Goal: Task Accomplishment & Management: Manage account settings

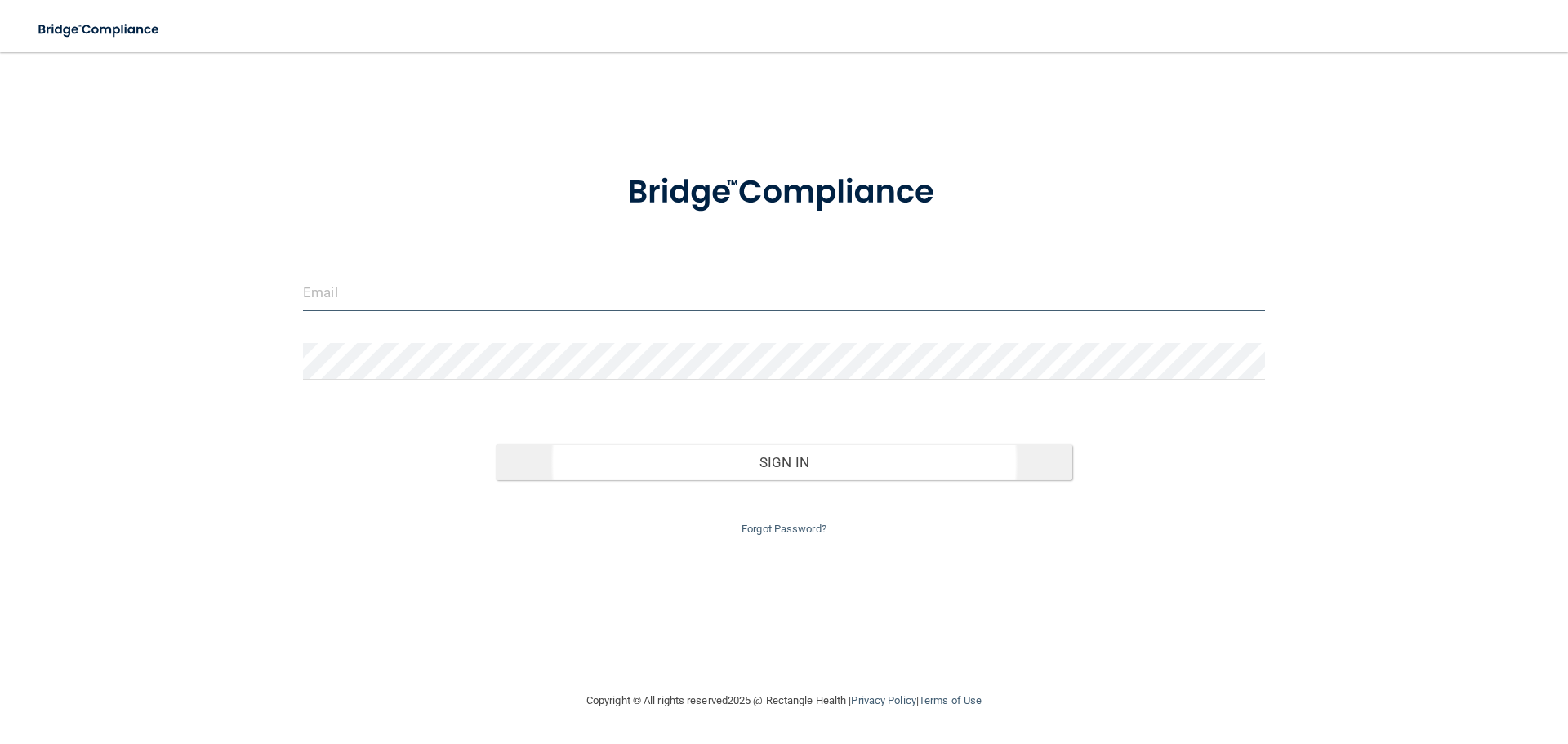
type input "[EMAIL_ADDRESS][DOMAIN_NAME]"
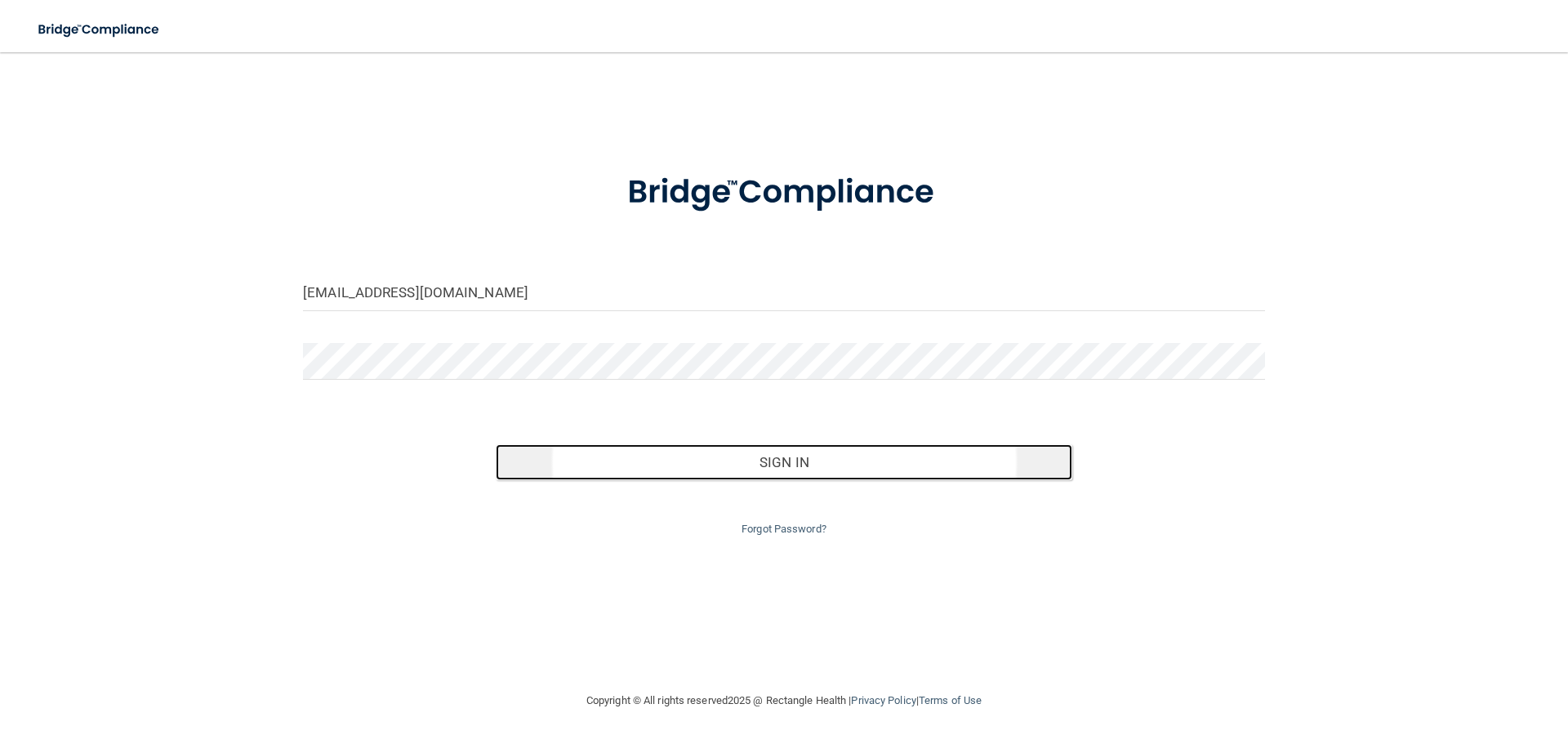
click at [701, 472] on button "Sign In" at bounding box center [784, 463] width 577 height 36
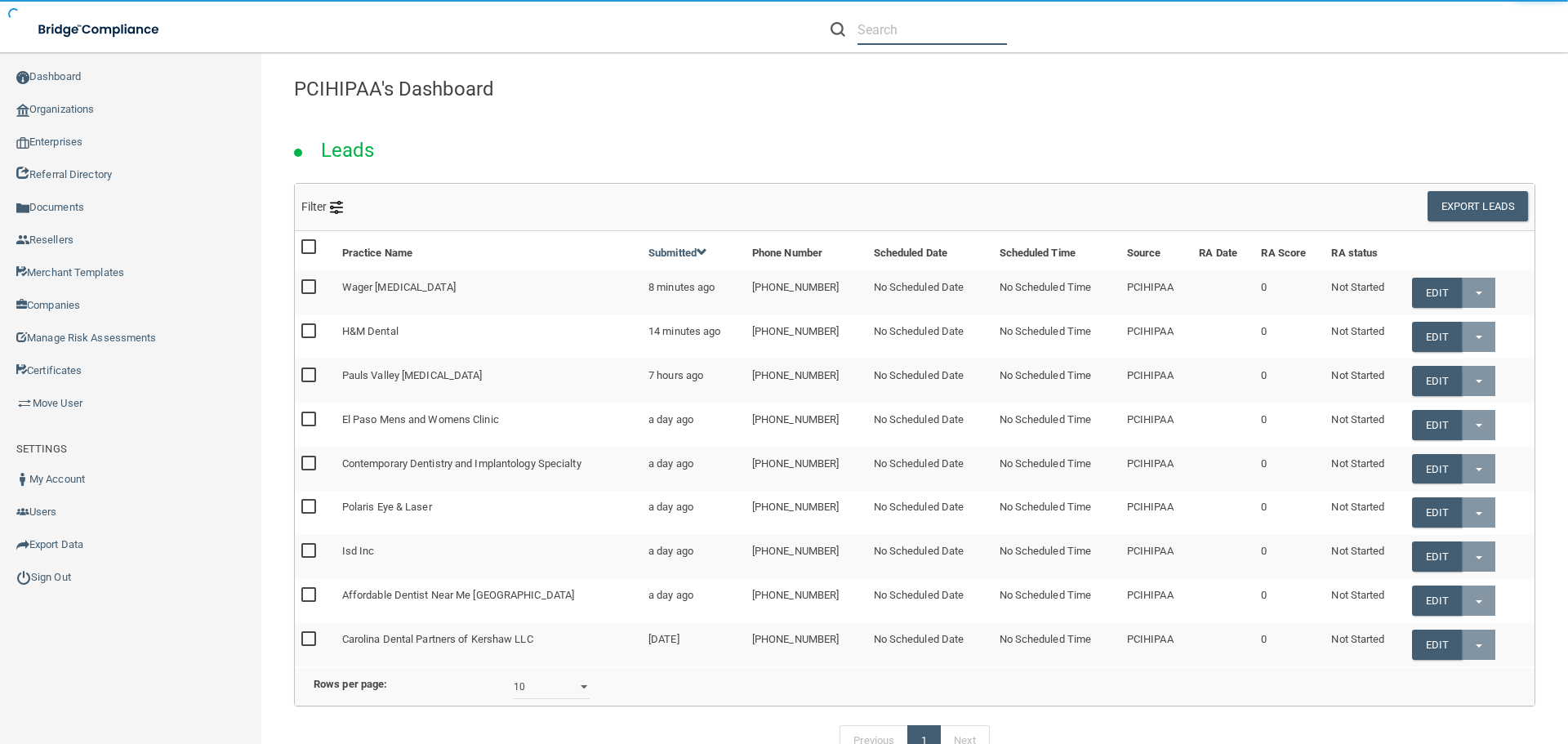
click at [949, 31] on input "text" at bounding box center [932, 30] width 149 height 31
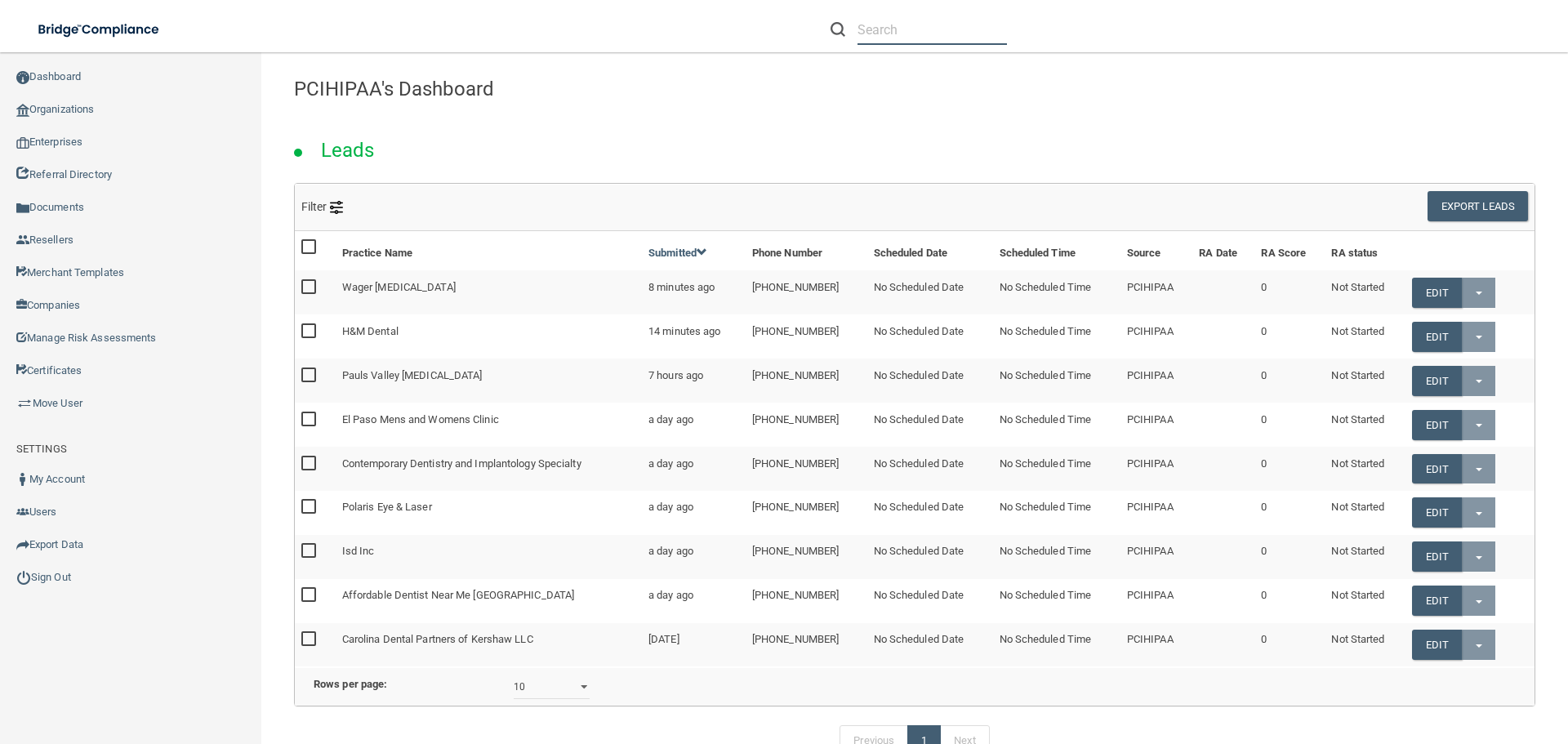
paste input "[PERSON_NAME][DATE], MD. Inc."
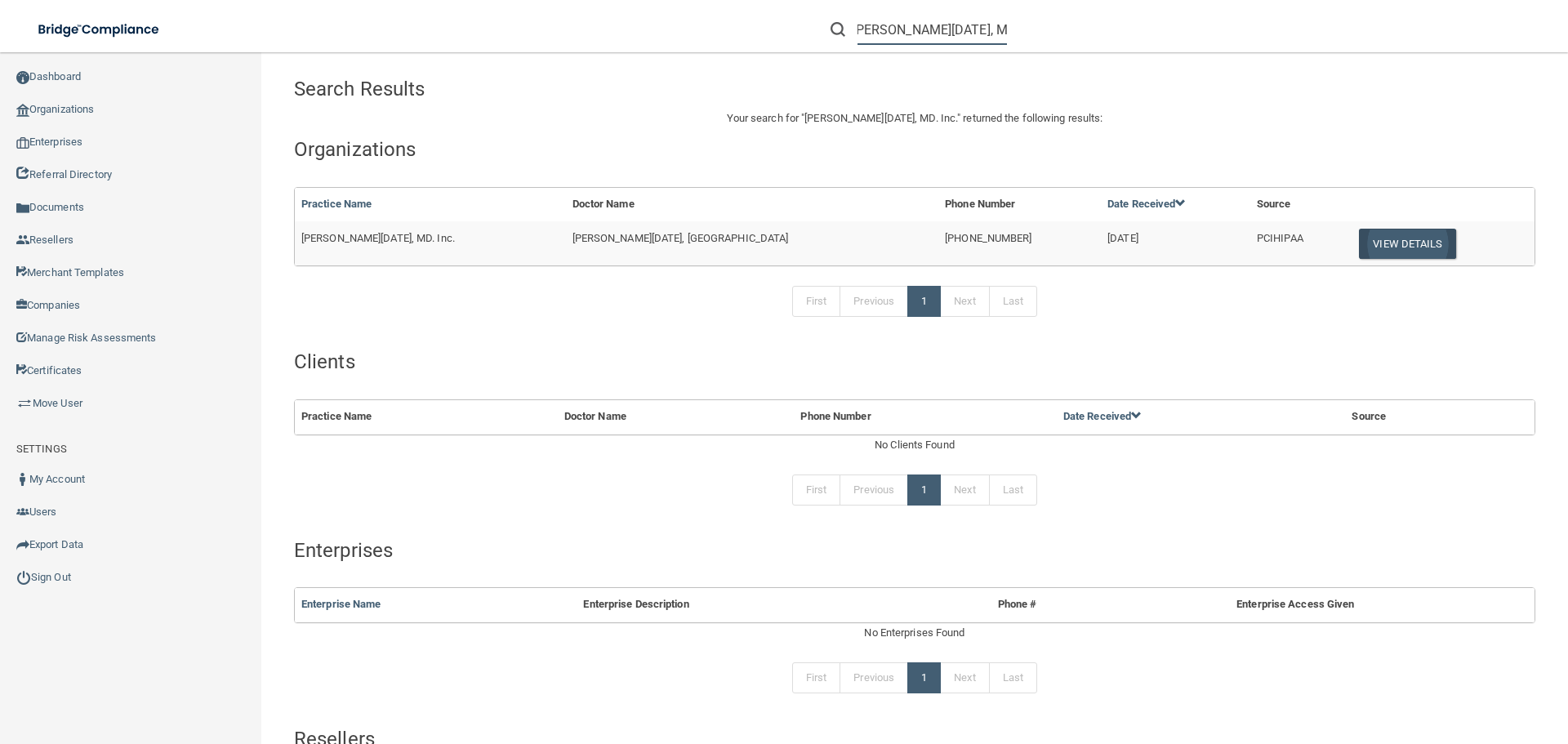
type input "[PERSON_NAME][DATE], MD. Inc."
click at [1369, 242] on button "View Details" at bounding box center [1407, 243] width 97 height 31
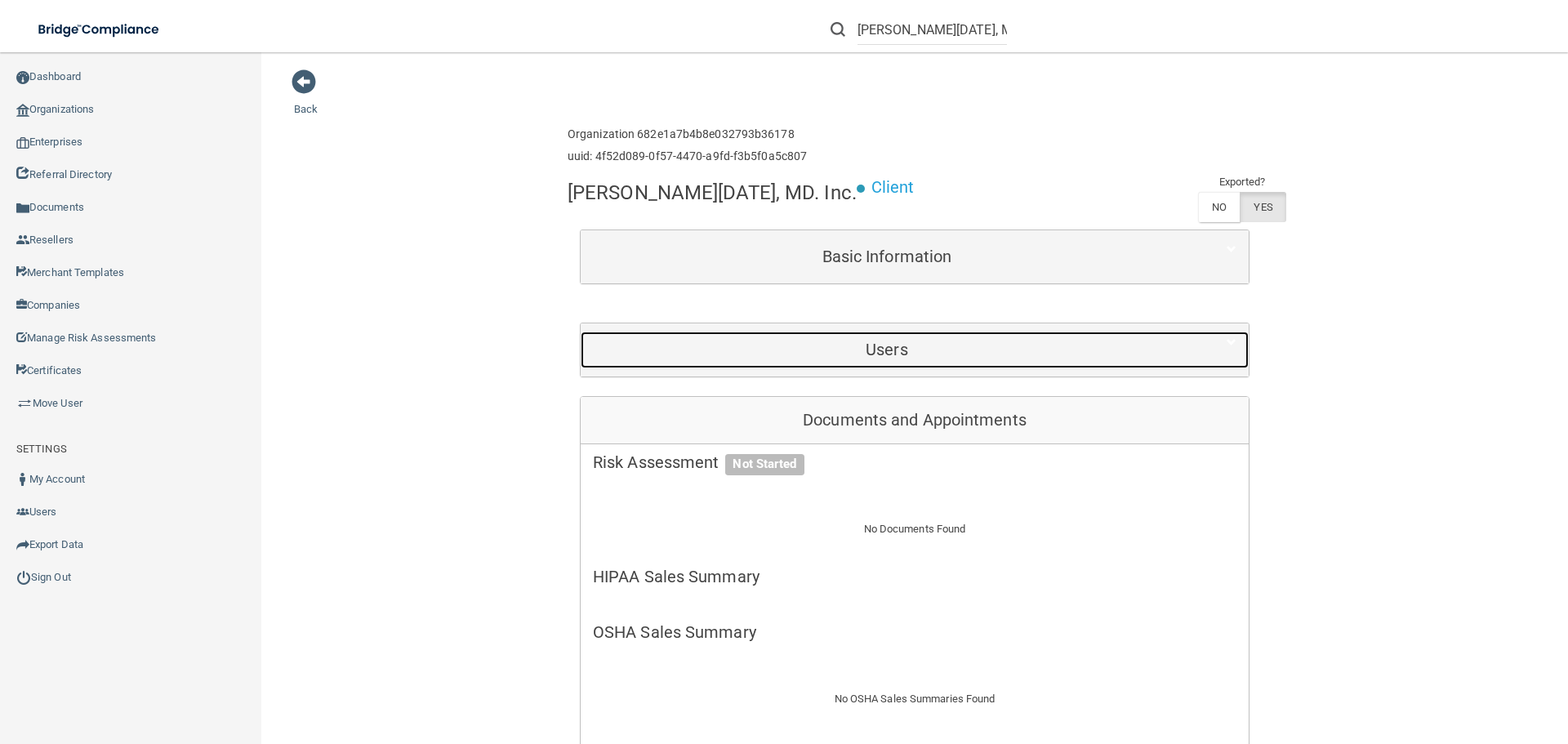
click at [1001, 363] on div "Users" at bounding box center [887, 350] width 613 height 37
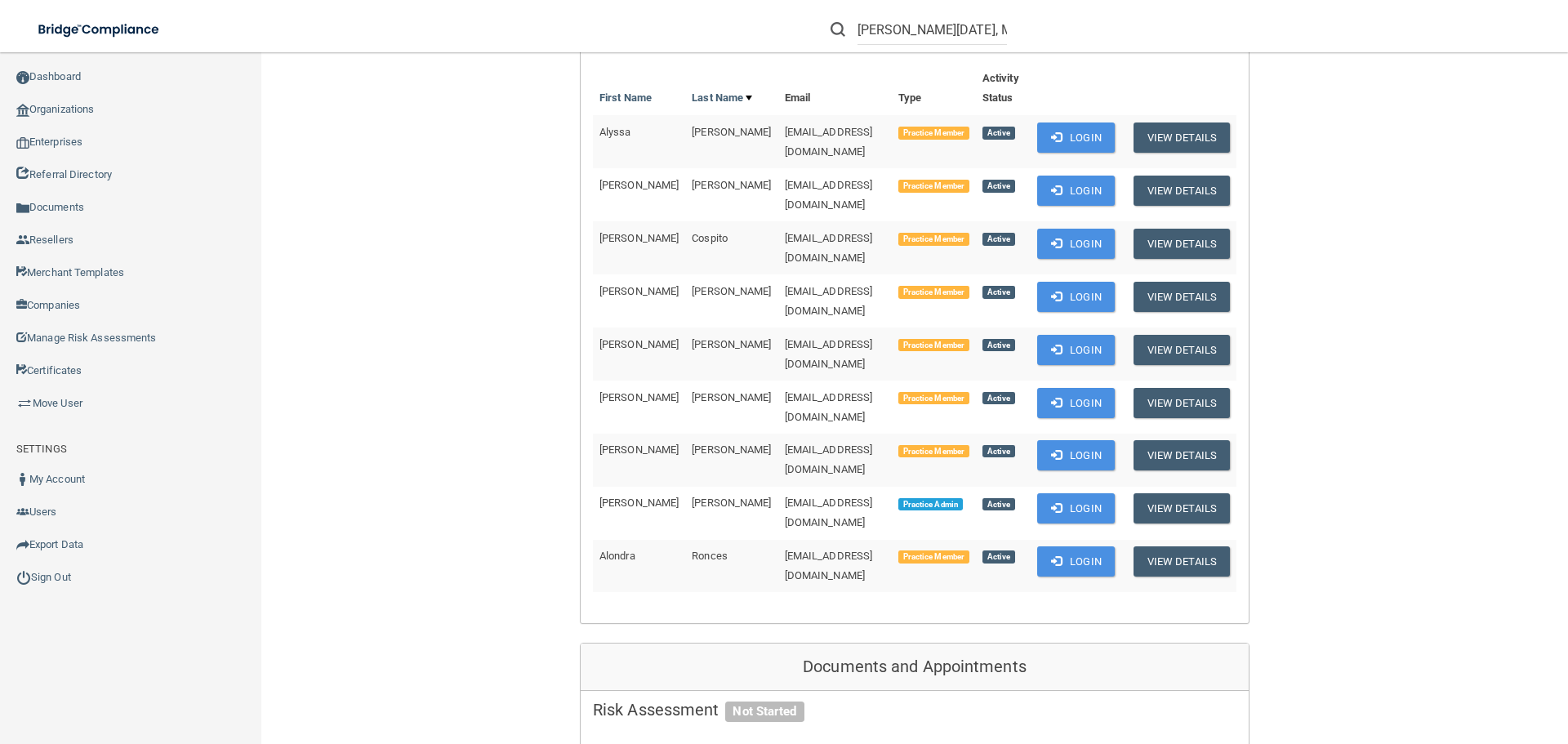
scroll to position [245, 0]
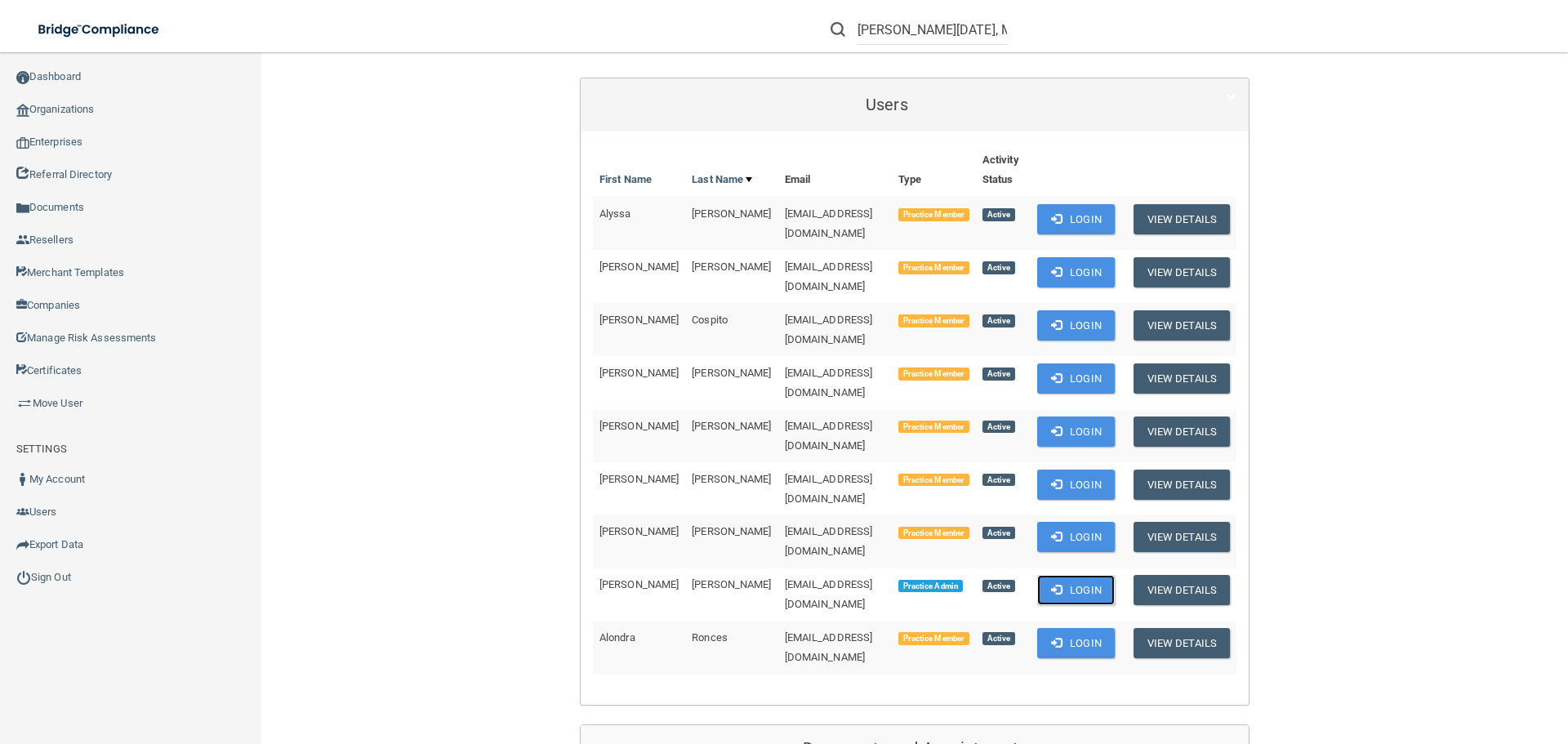
click at [1071, 575] on button "Login" at bounding box center [1076, 590] width 78 height 31
click at [50, 576] on link "Sign Out" at bounding box center [131, 577] width 262 height 33
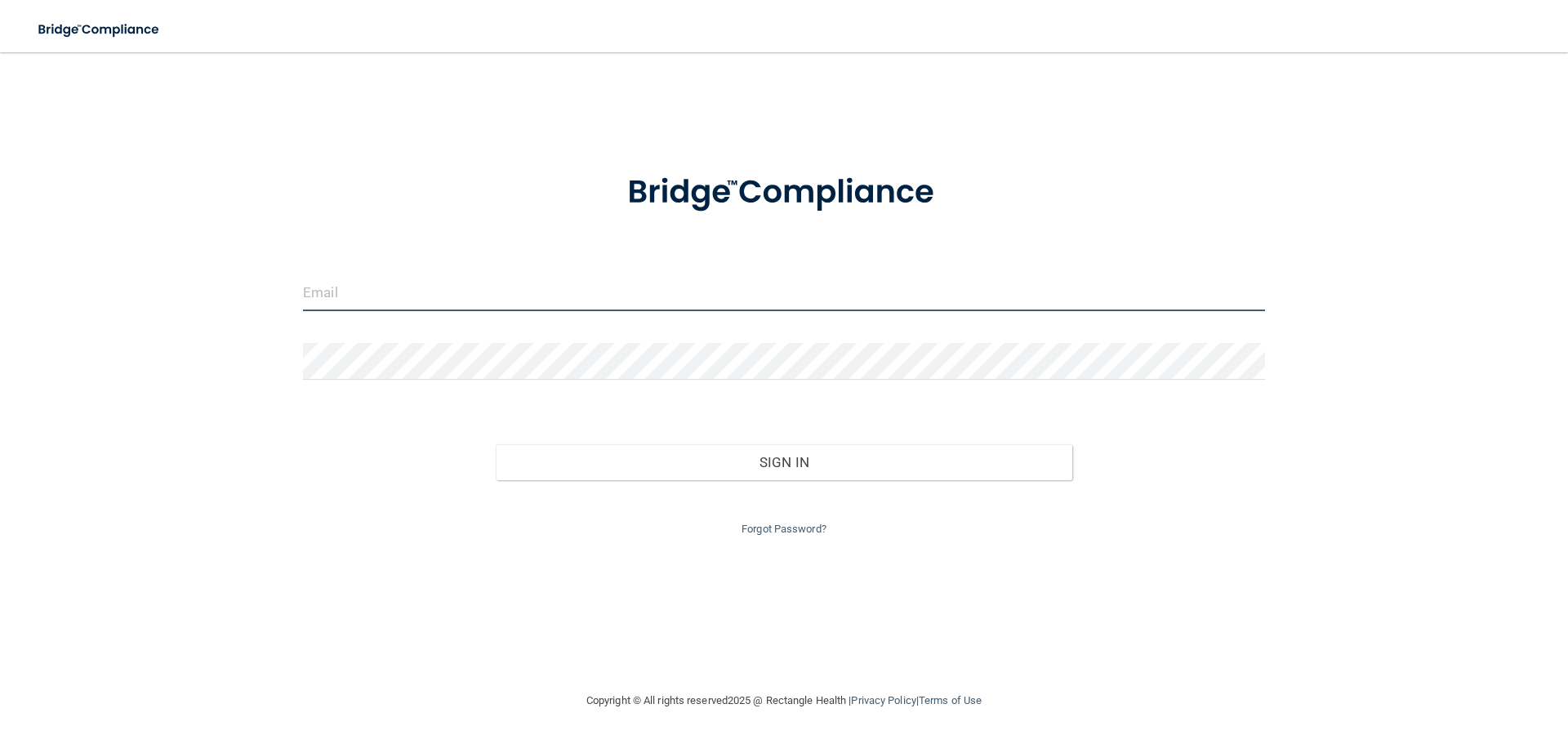
type input "[EMAIL_ADDRESS][DOMAIN_NAME]"
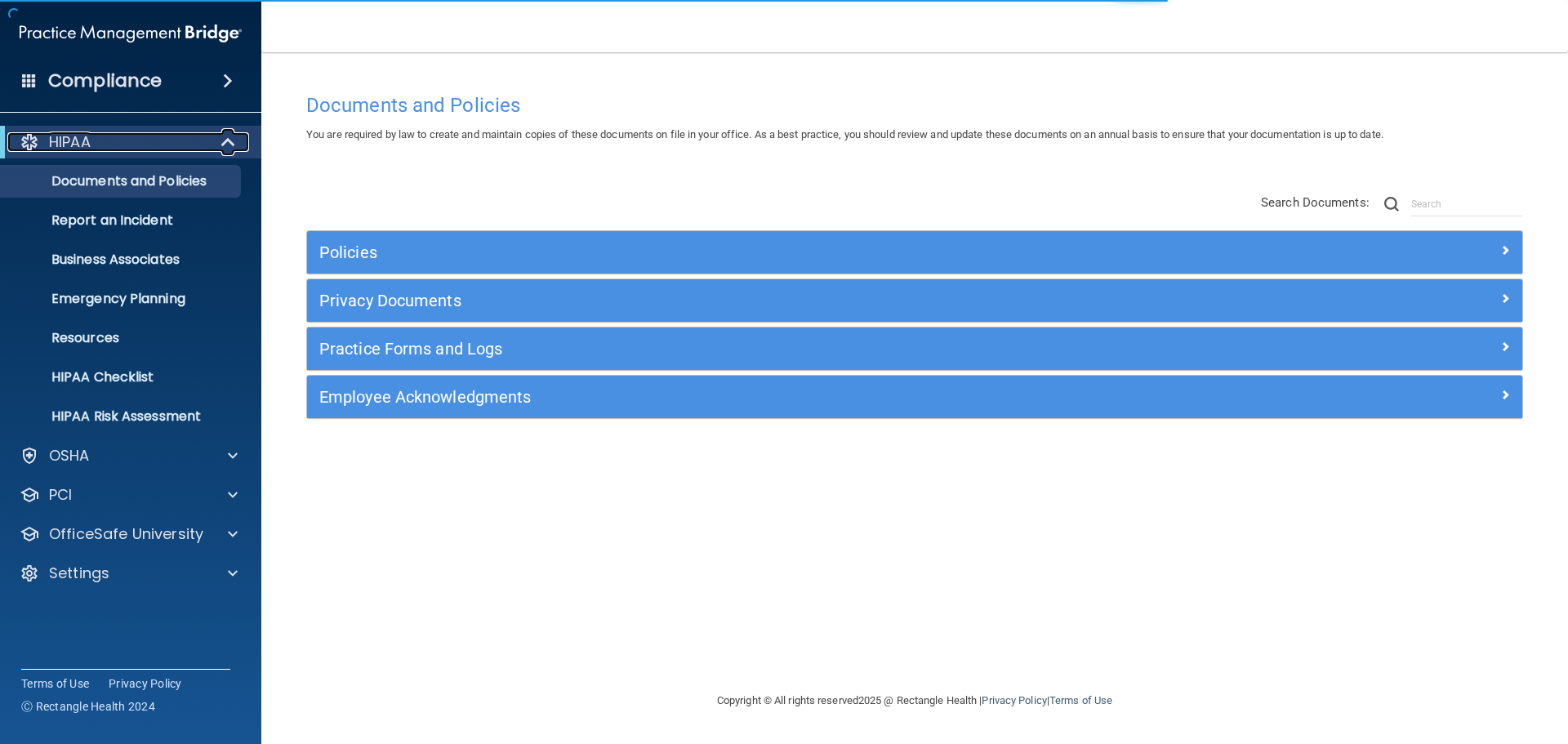
click at [210, 135] on div at bounding box center [228, 142] width 40 height 20
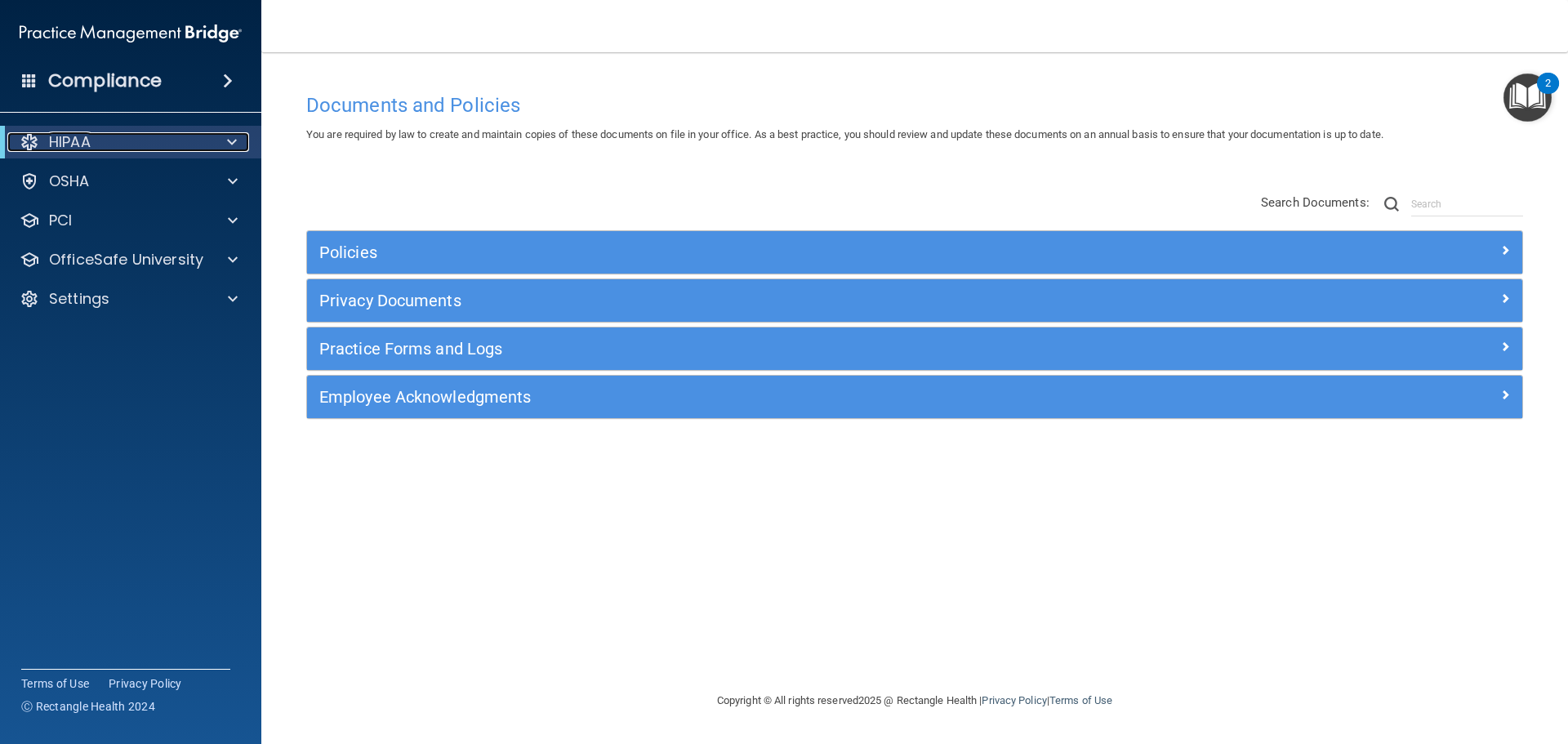
click at [170, 137] on div "HIPAA" at bounding box center [108, 142] width 202 height 20
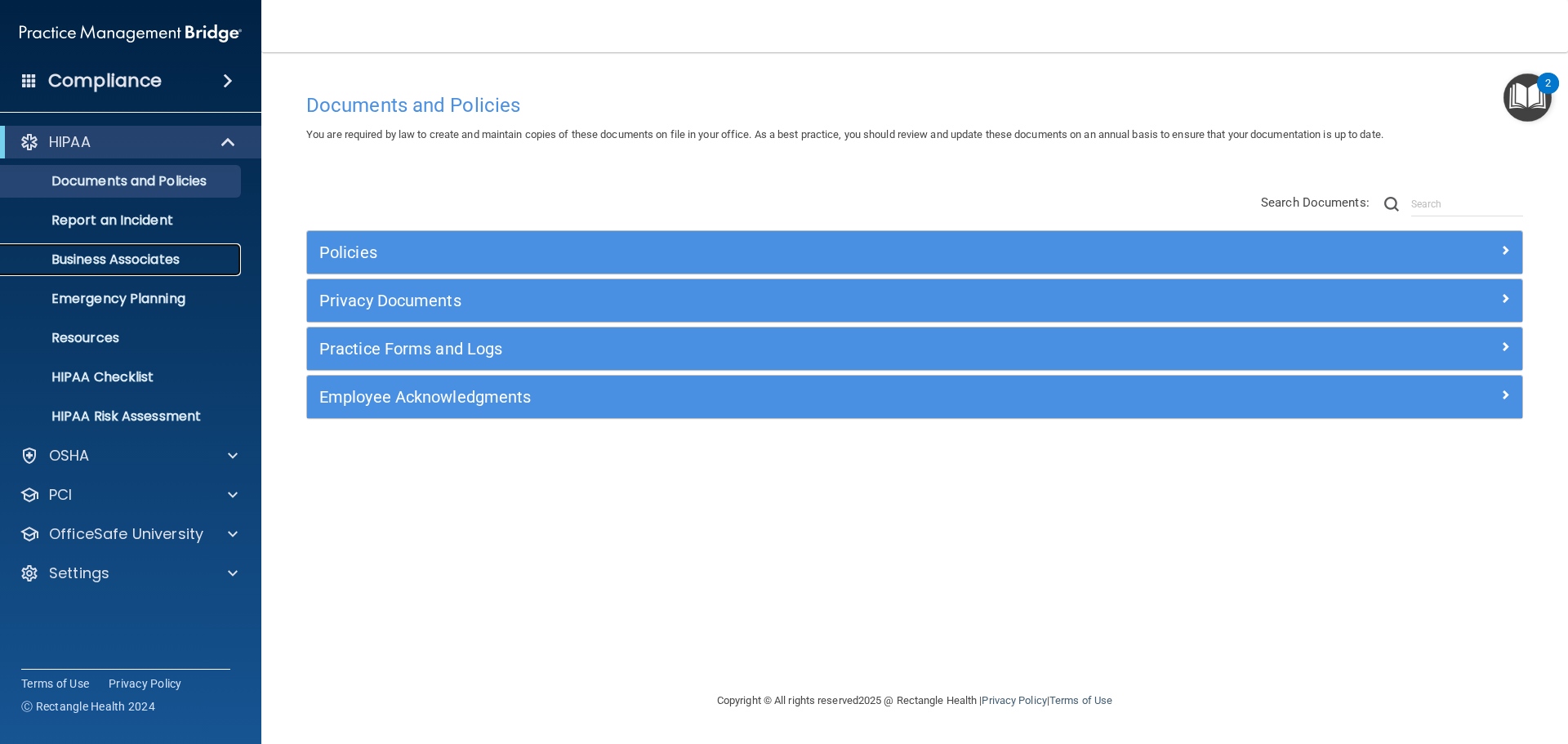
click at [181, 261] on p "Business Associates" at bounding box center [122, 260] width 223 height 16
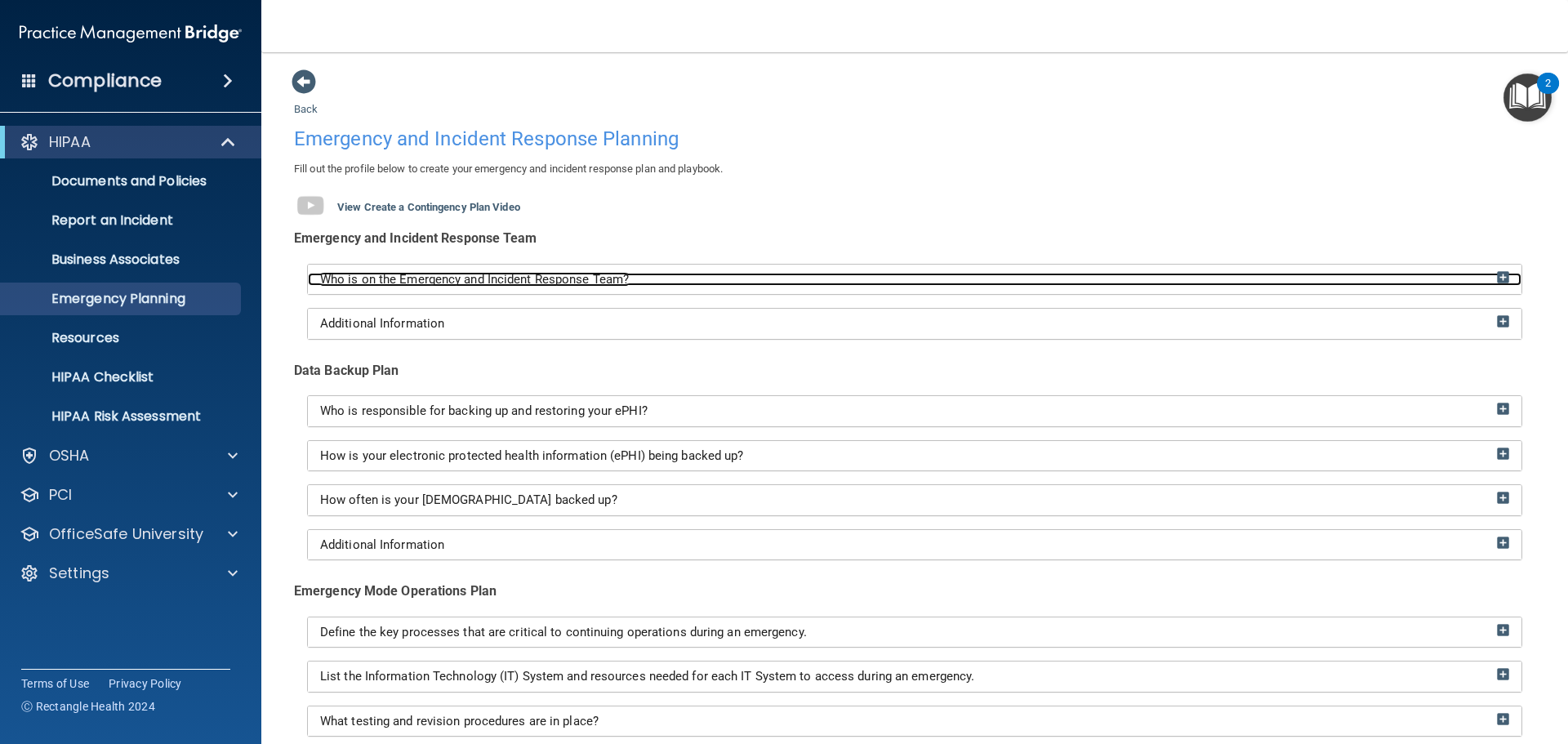
click at [1497, 279] on img at bounding box center [1503, 277] width 12 height 12
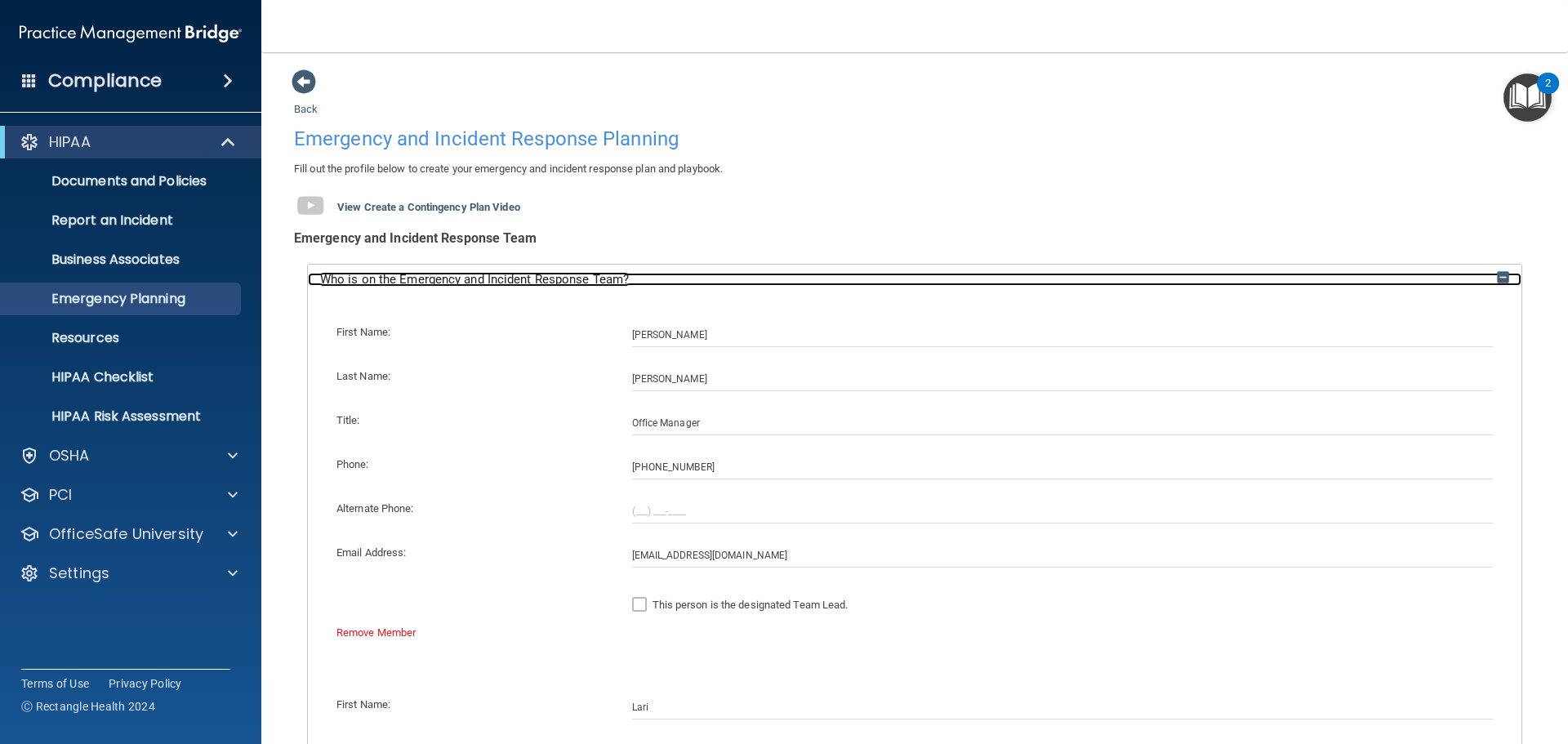
click at [1497, 279] on img at bounding box center [1503, 277] width 12 height 12
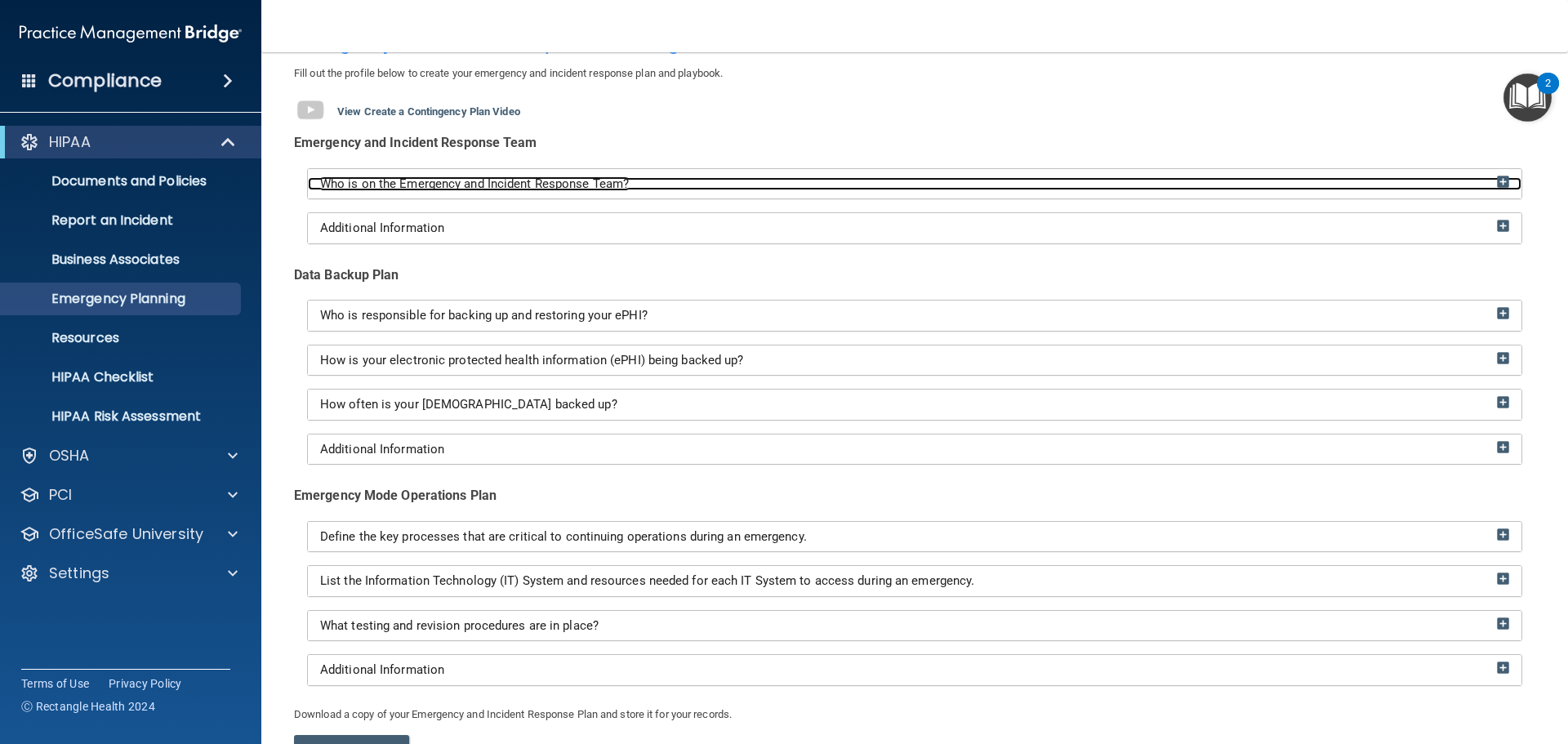
scroll to position [245, 0]
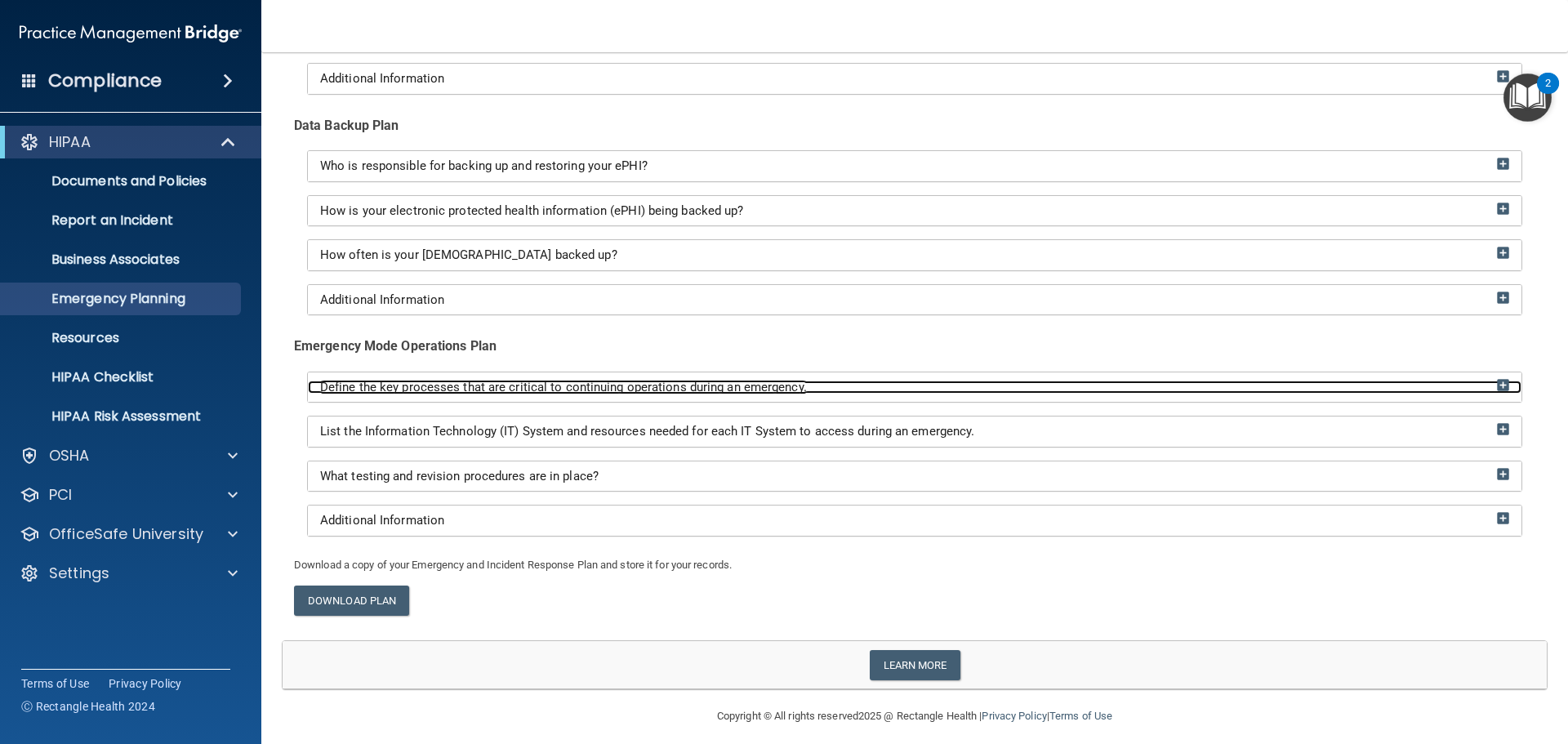
click at [1497, 386] on img at bounding box center [1503, 384] width 12 height 12
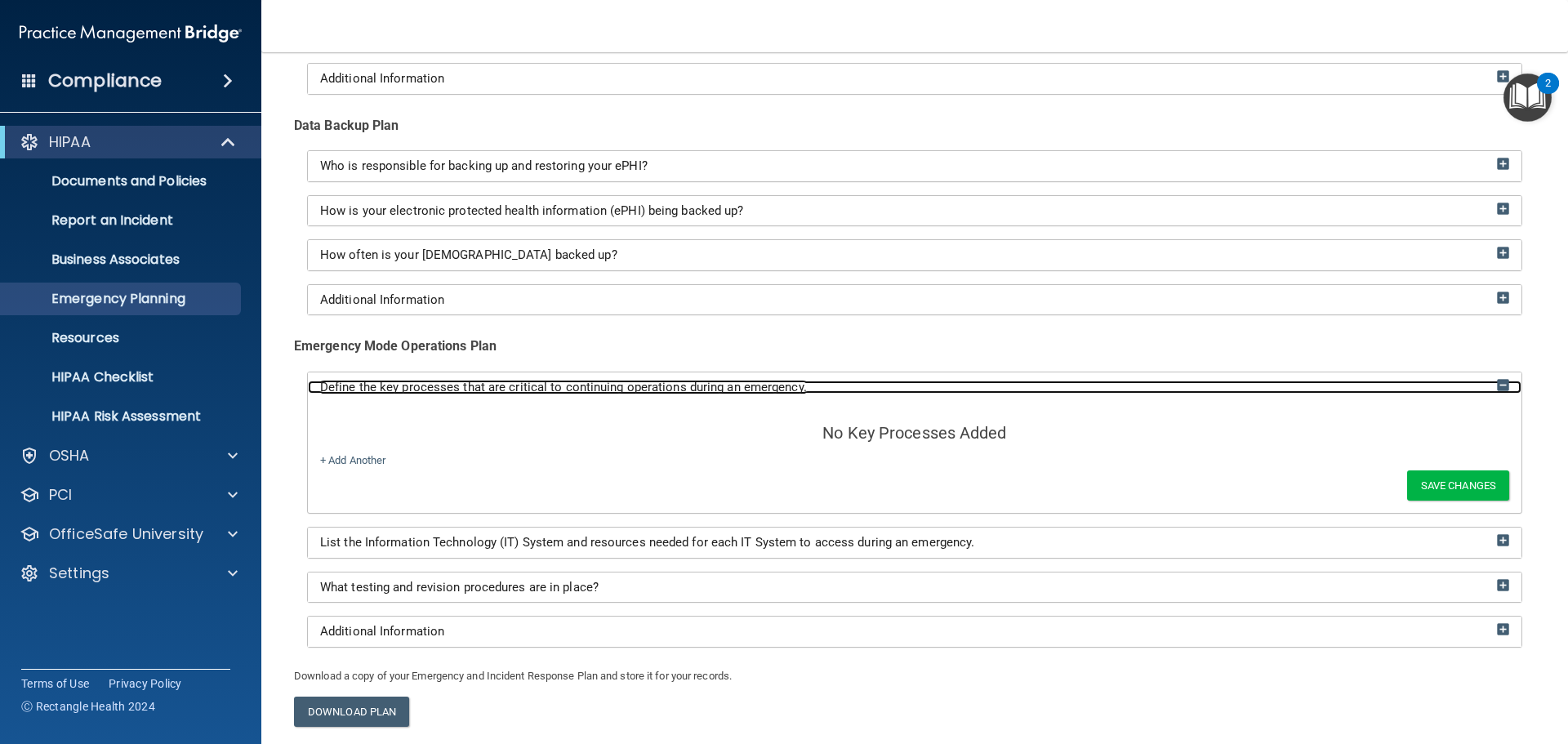
click at [1497, 385] on img at bounding box center [1503, 384] width 12 height 12
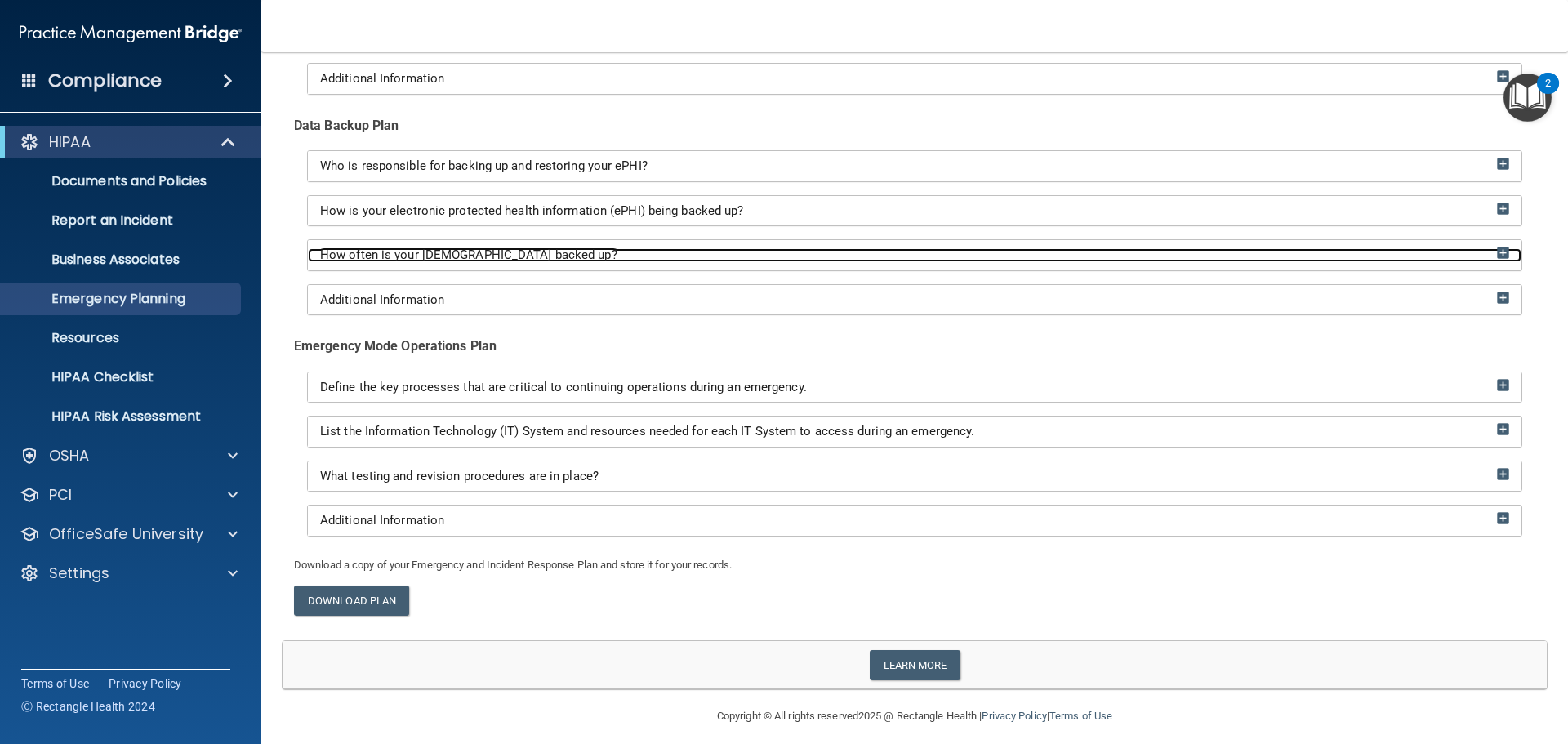
click at [1497, 251] on img at bounding box center [1503, 252] width 12 height 12
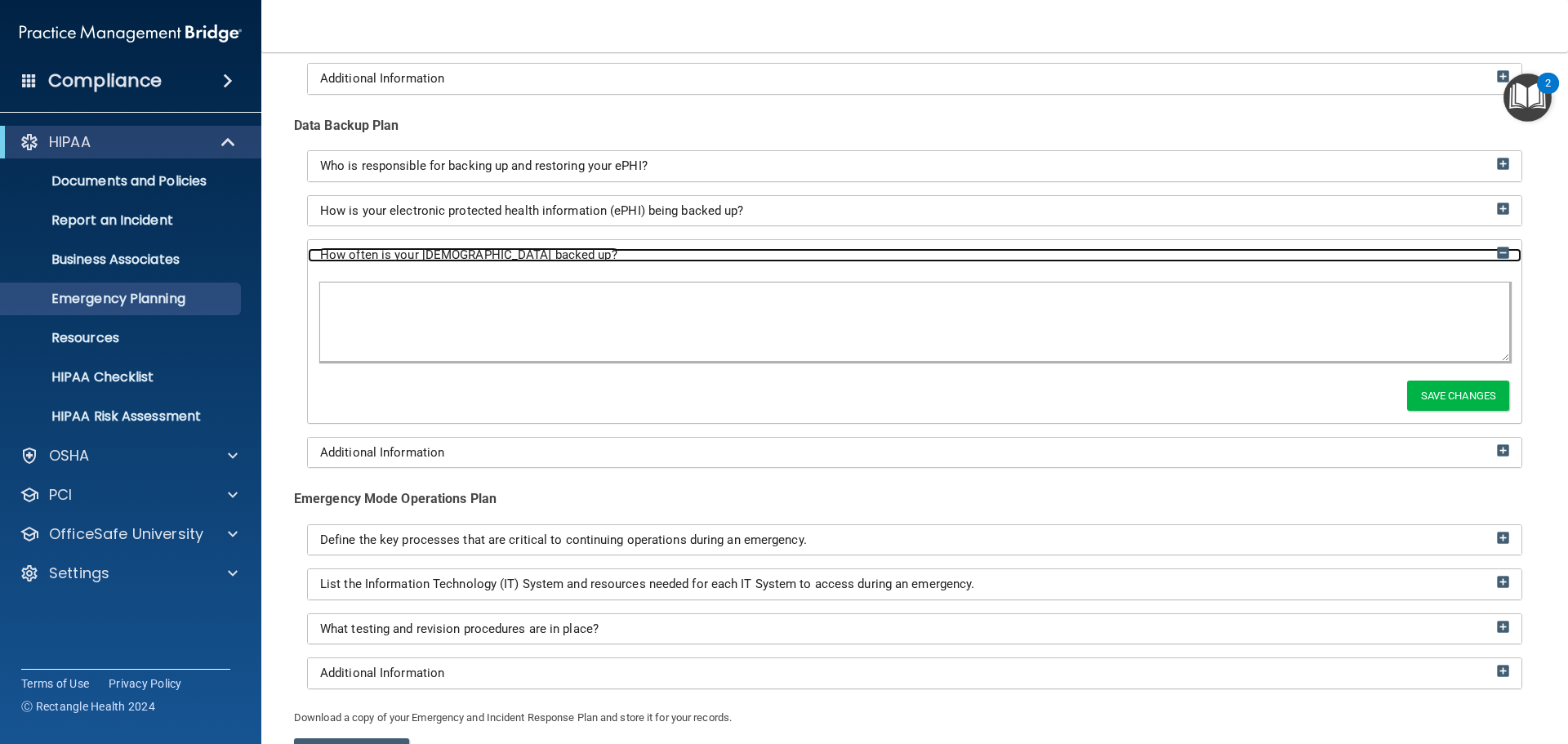
click at [1497, 249] on img at bounding box center [1503, 252] width 12 height 12
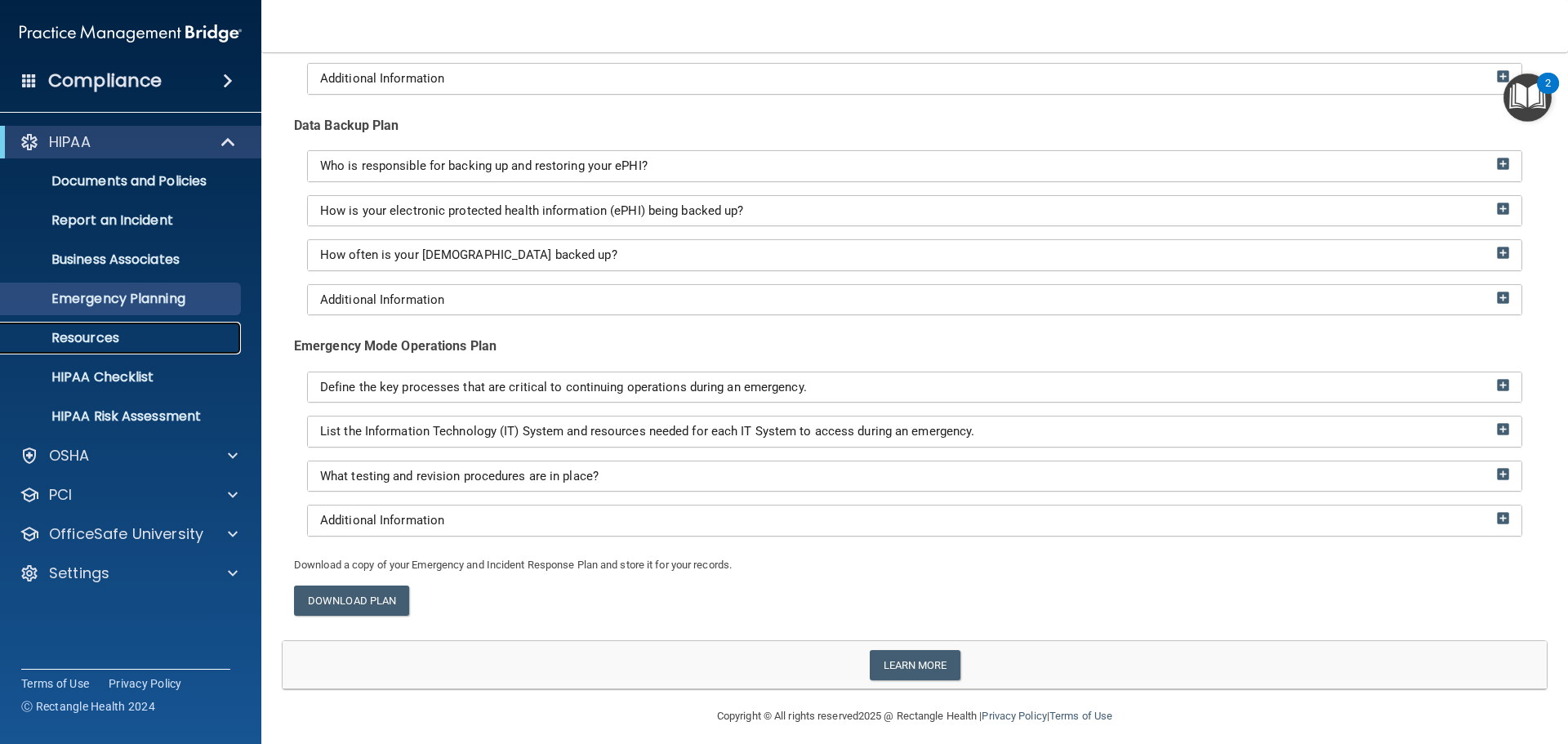
click at [96, 336] on p "Resources" at bounding box center [122, 338] width 223 height 16
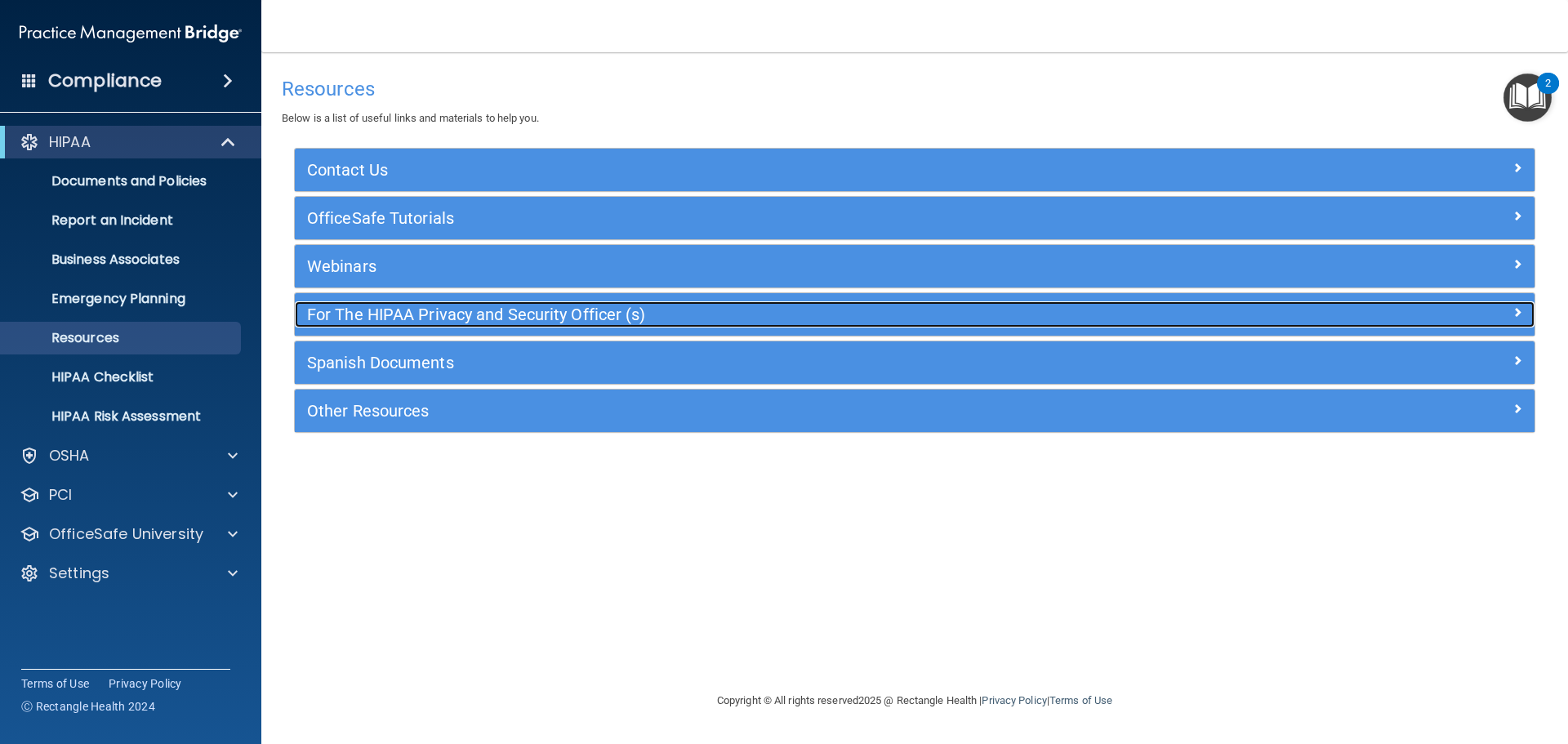
click at [527, 305] on h5 "For The HIPAA Privacy and Security Officer (s)" at bounding box center [760, 314] width 906 height 18
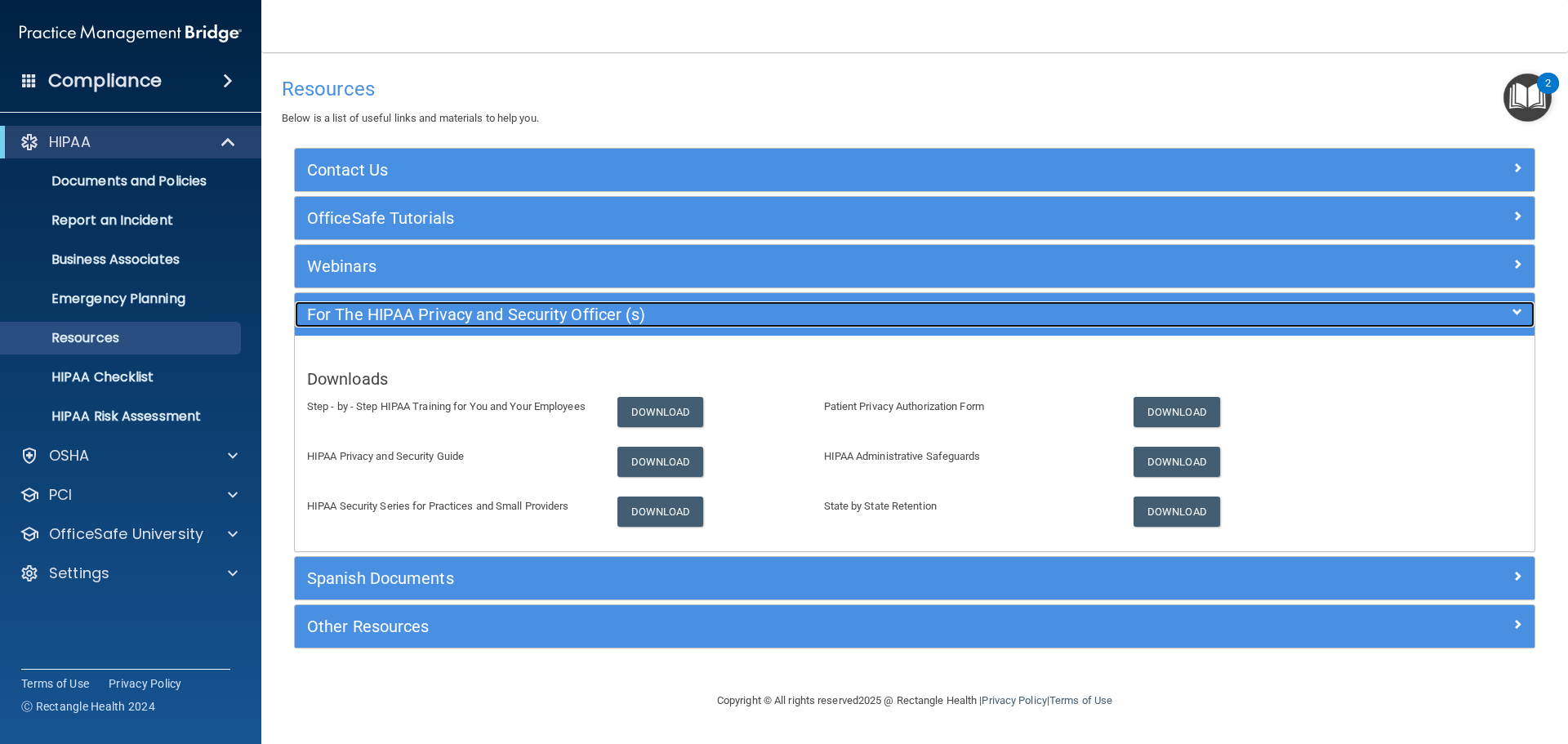
click at [527, 305] on h5 "For The HIPAA Privacy and Security Officer (s)" at bounding box center [760, 314] width 906 height 18
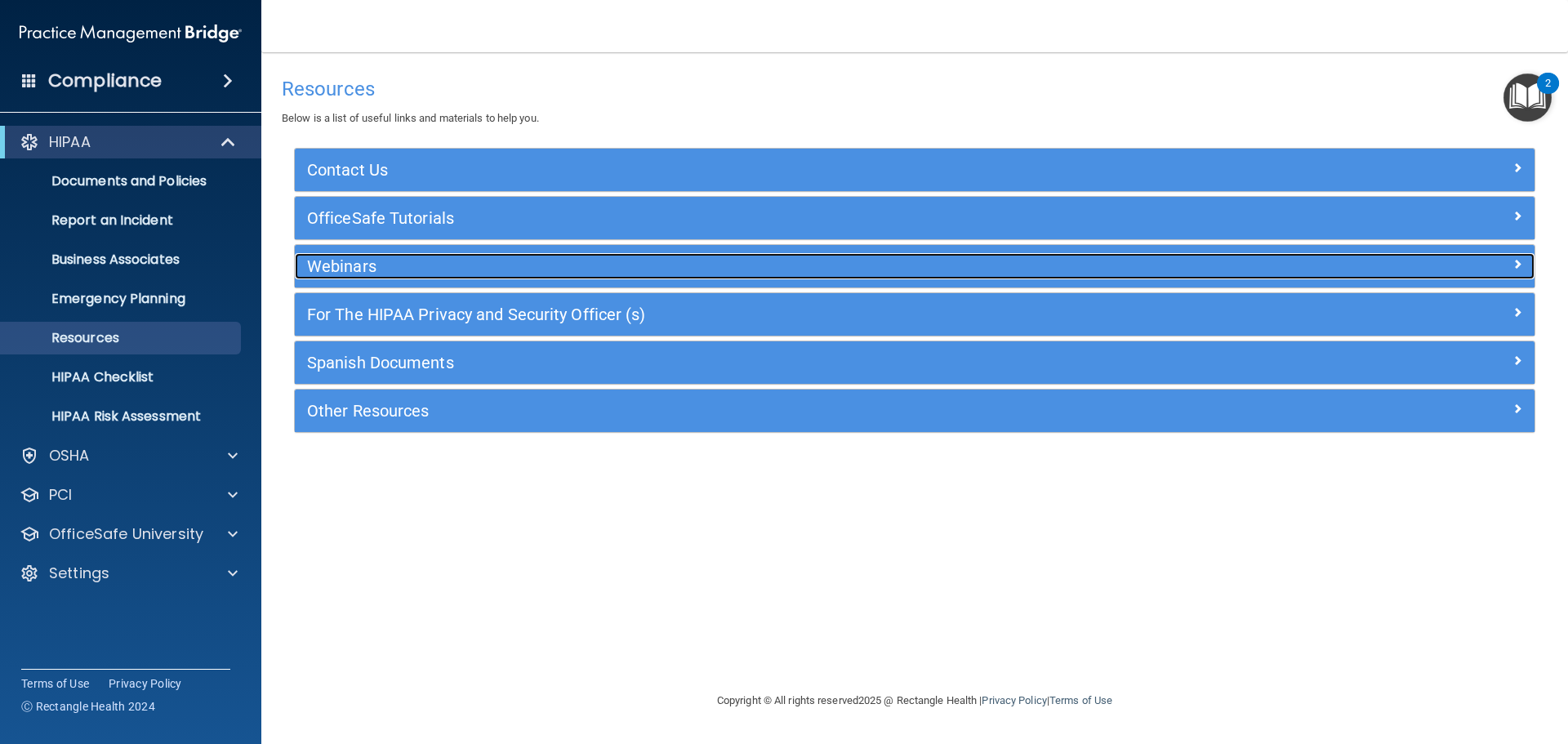
click at [449, 270] on h5 "Webinars" at bounding box center [760, 266] width 906 height 18
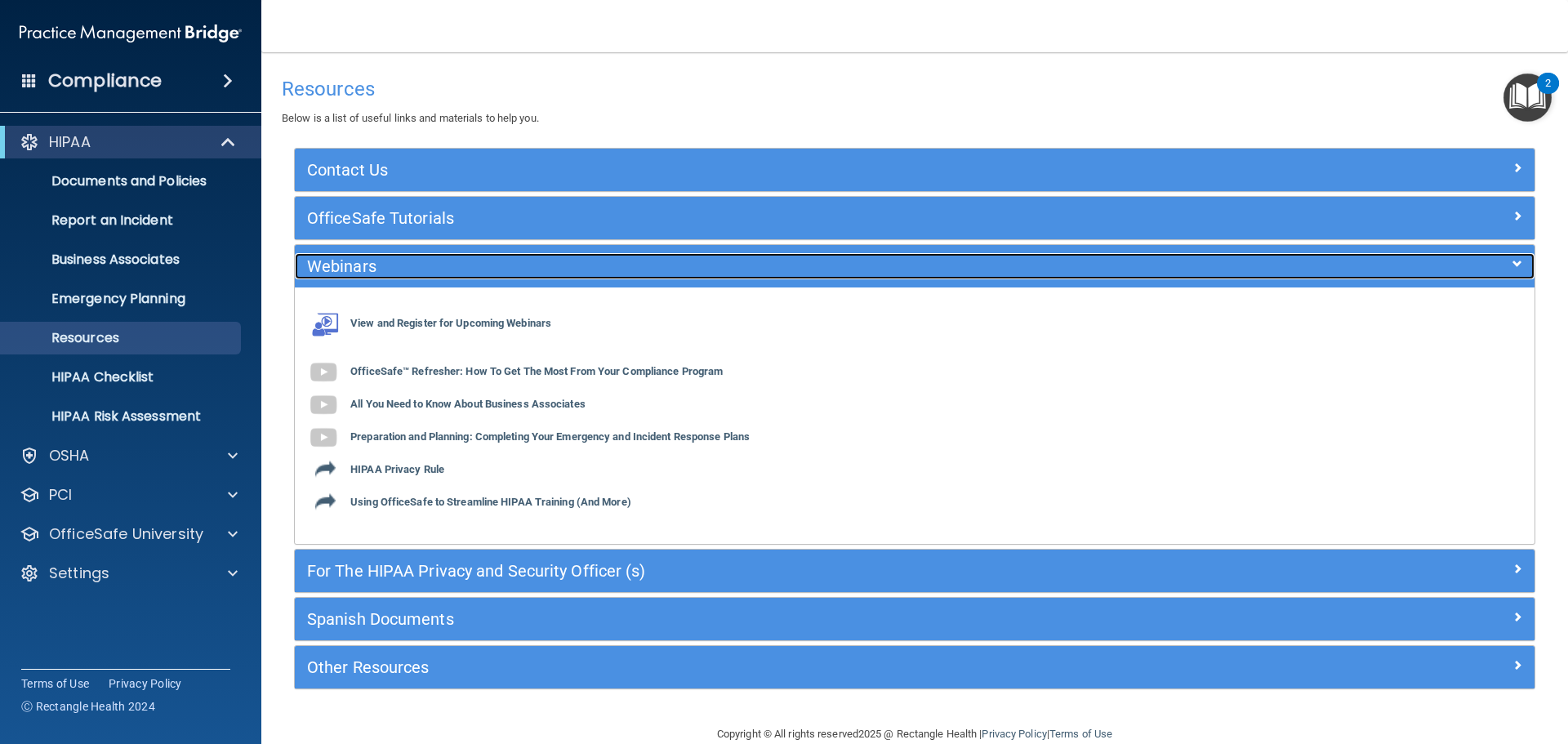
click at [449, 270] on h5 "Webinars" at bounding box center [760, 266] width 906 height 18
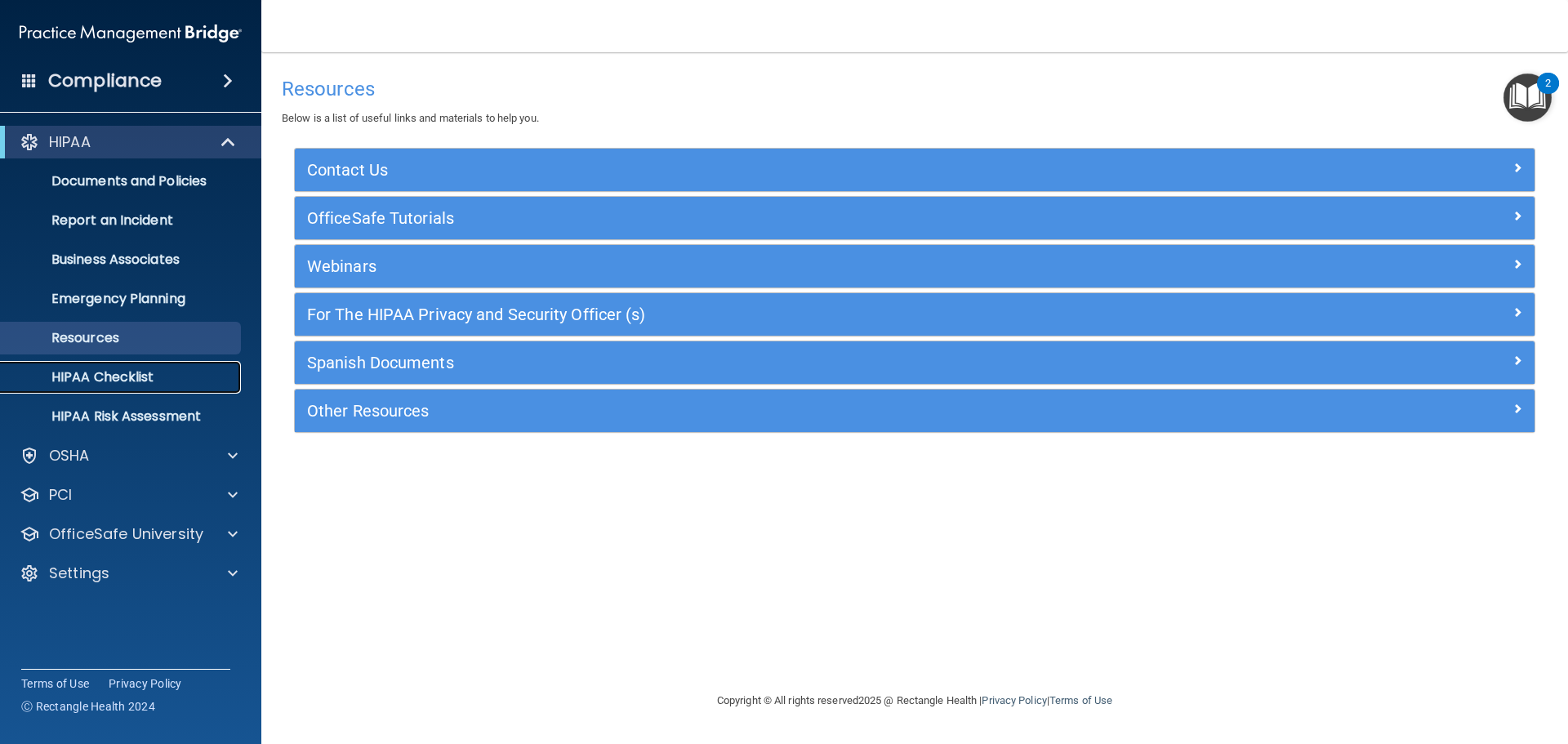
click at [109, 367] on link "HIPAA Checklist" at bounding box center [112, 378] width 257 height 33
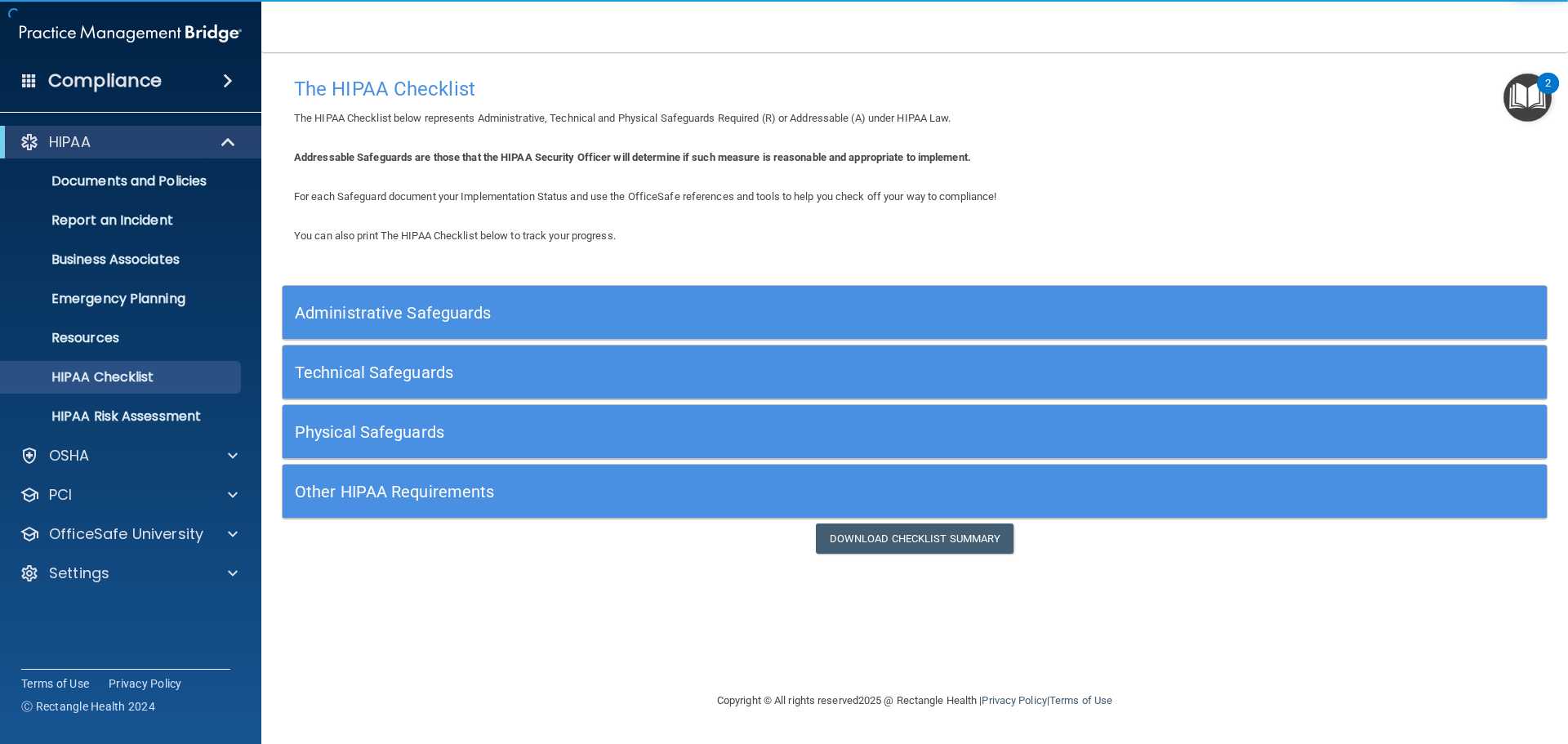
click at [591, 308] on h5 "Administrative Safeguards" at bounding box center [756, 313] width 924 height 18
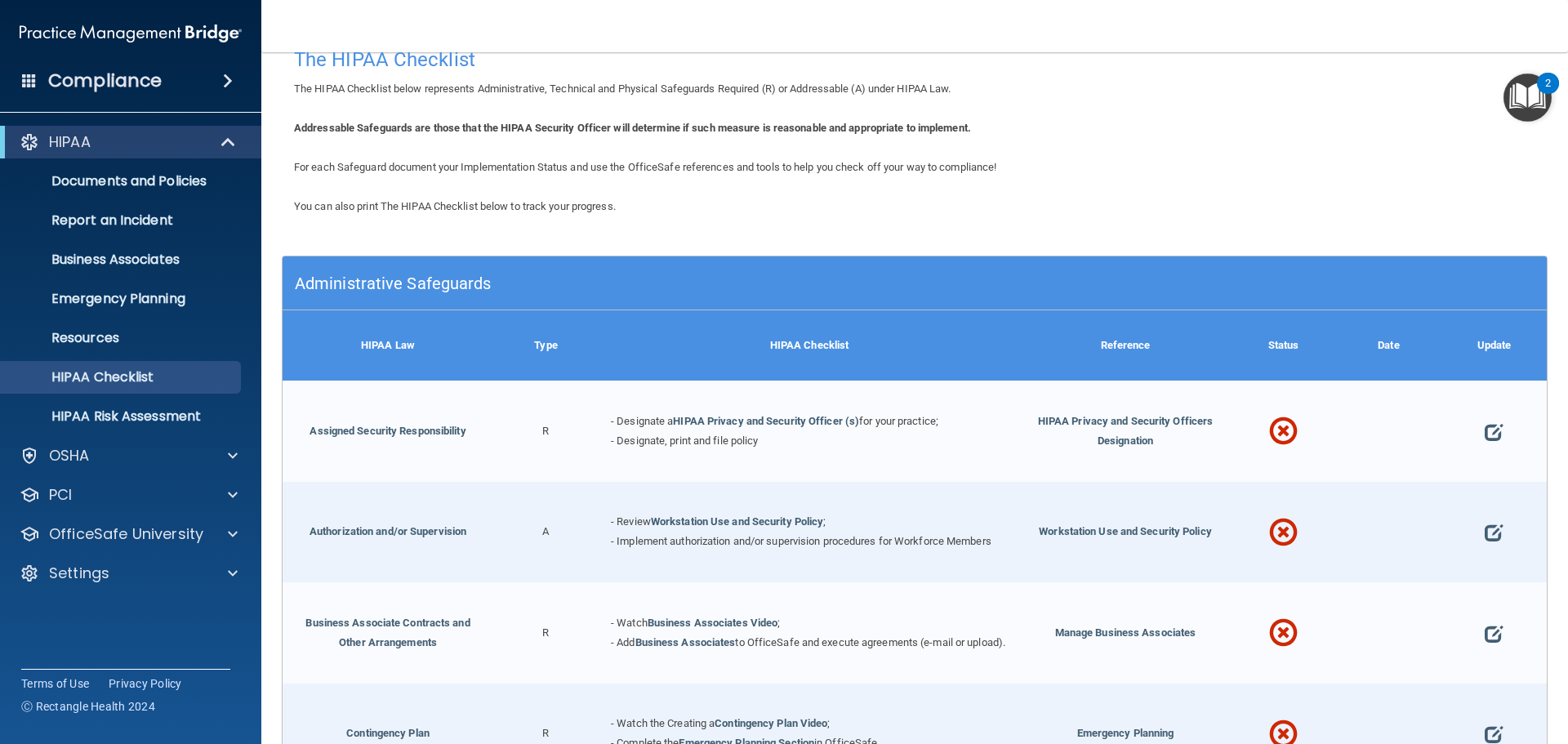
scroll to position [82, 0]
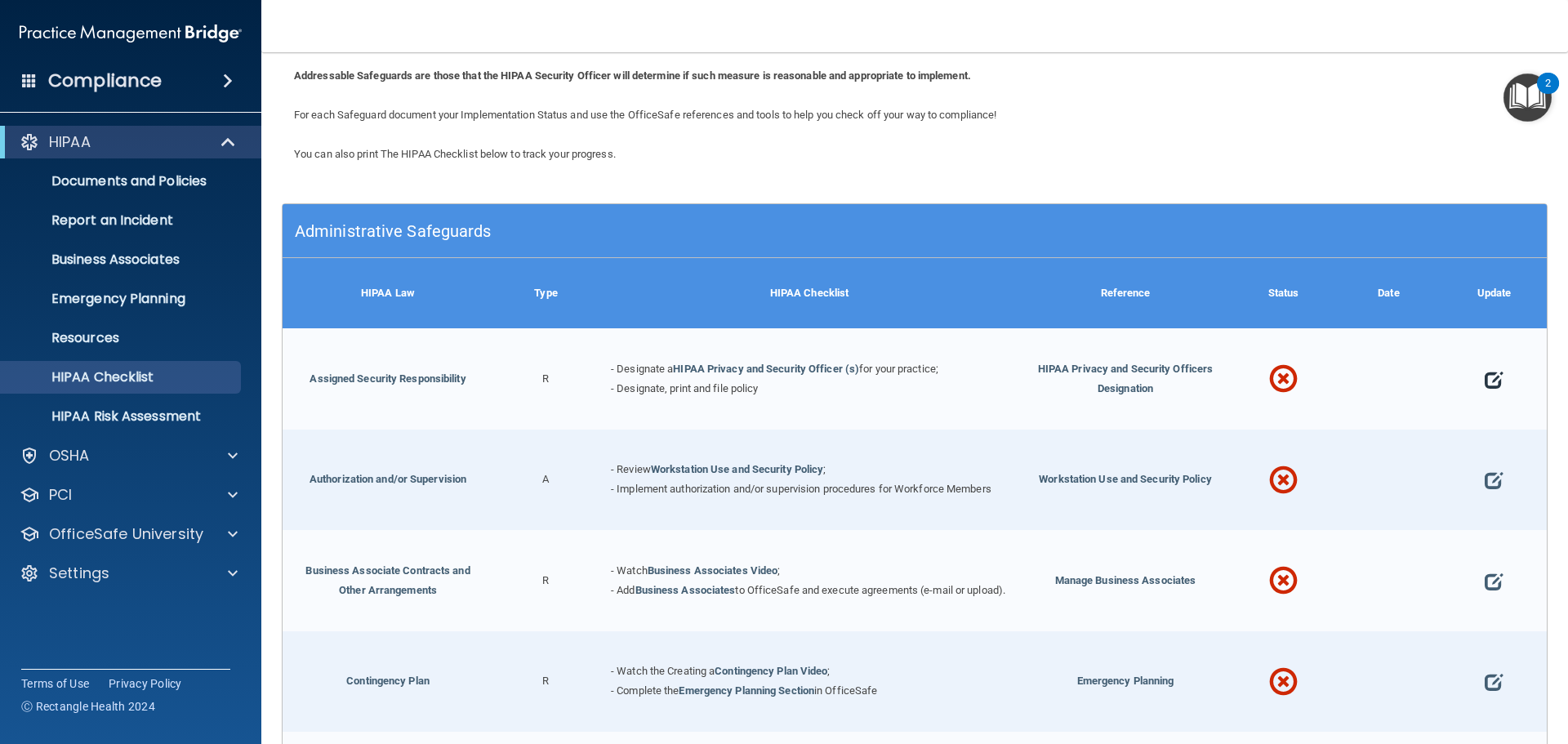
click at [1485, 384] on span at bounding box center [1494, 379] width 18 height 50
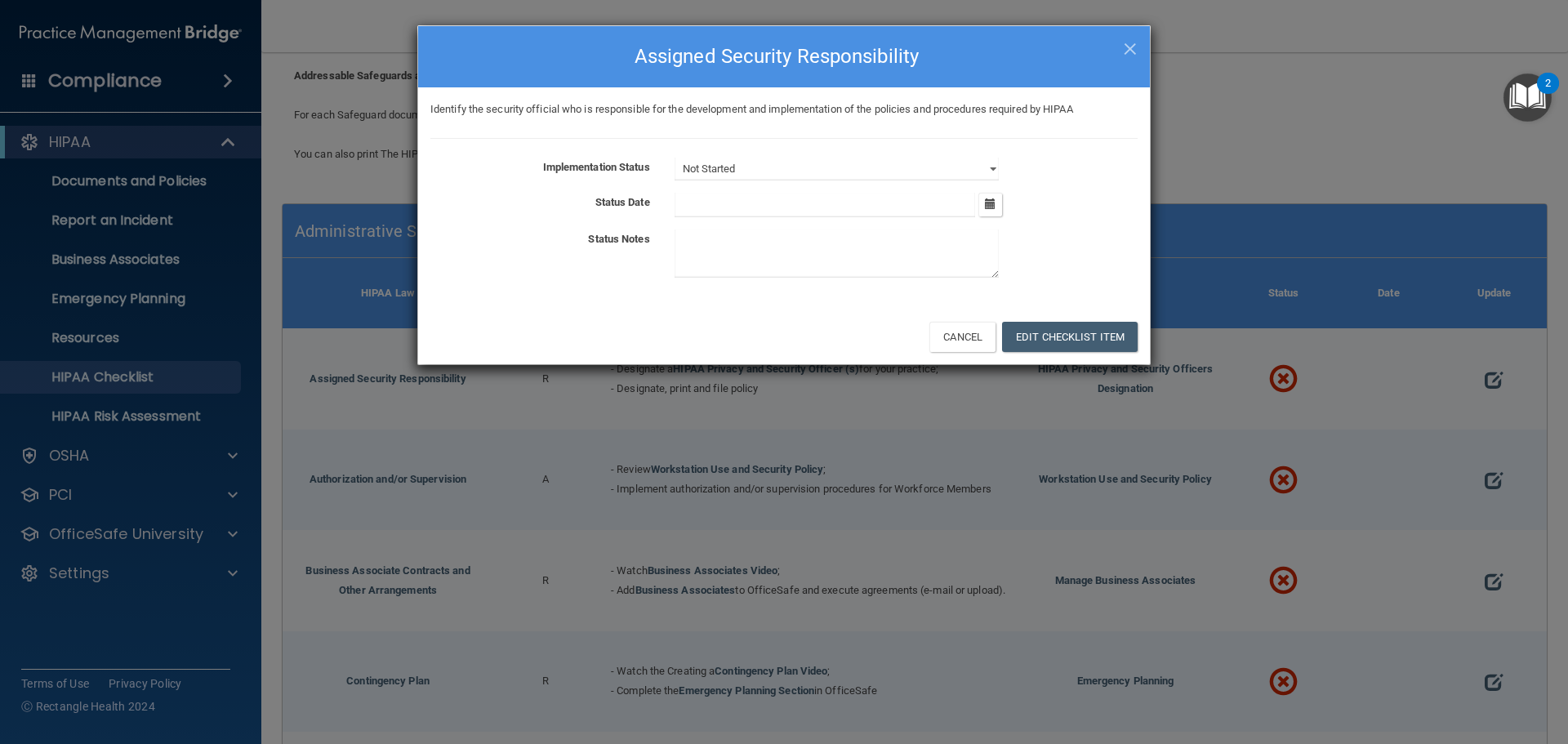
click at [892, 209] on input "text" at bounding box center [825, 205] width 301 height 25
click at [746, 159] on select "Not Started In Progress Completed" at bounding box center [836, 169] width 324 height 23
click at [569, 266] on div "Status Notes" at bounding box center [784, 257] width 732 height 54
click at [957, 337] on button "Cancel" at bounding box center [963, 337] width 66 height 31
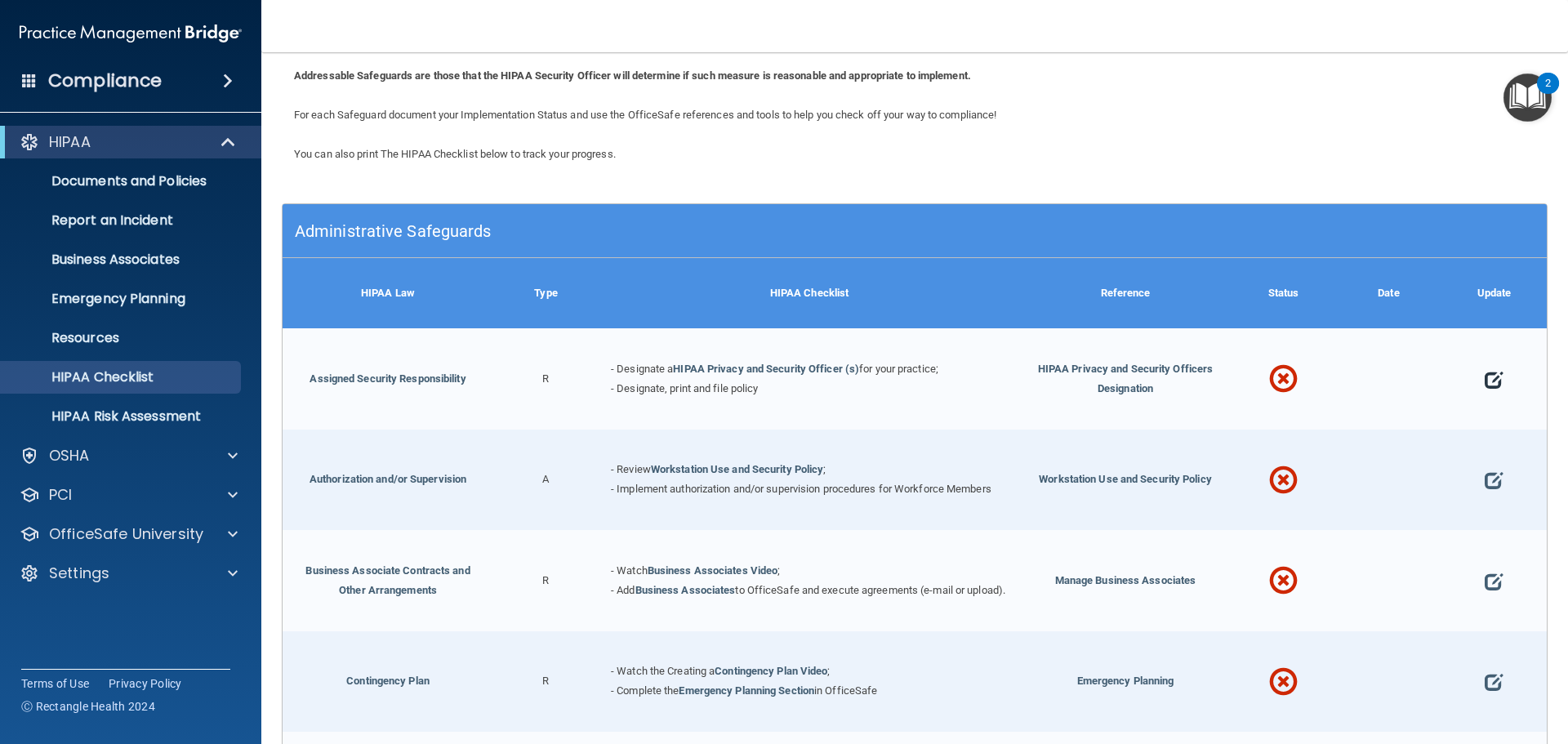
click at [1485, 385] on span at bounding box center [1494, 379] width 18 height 50
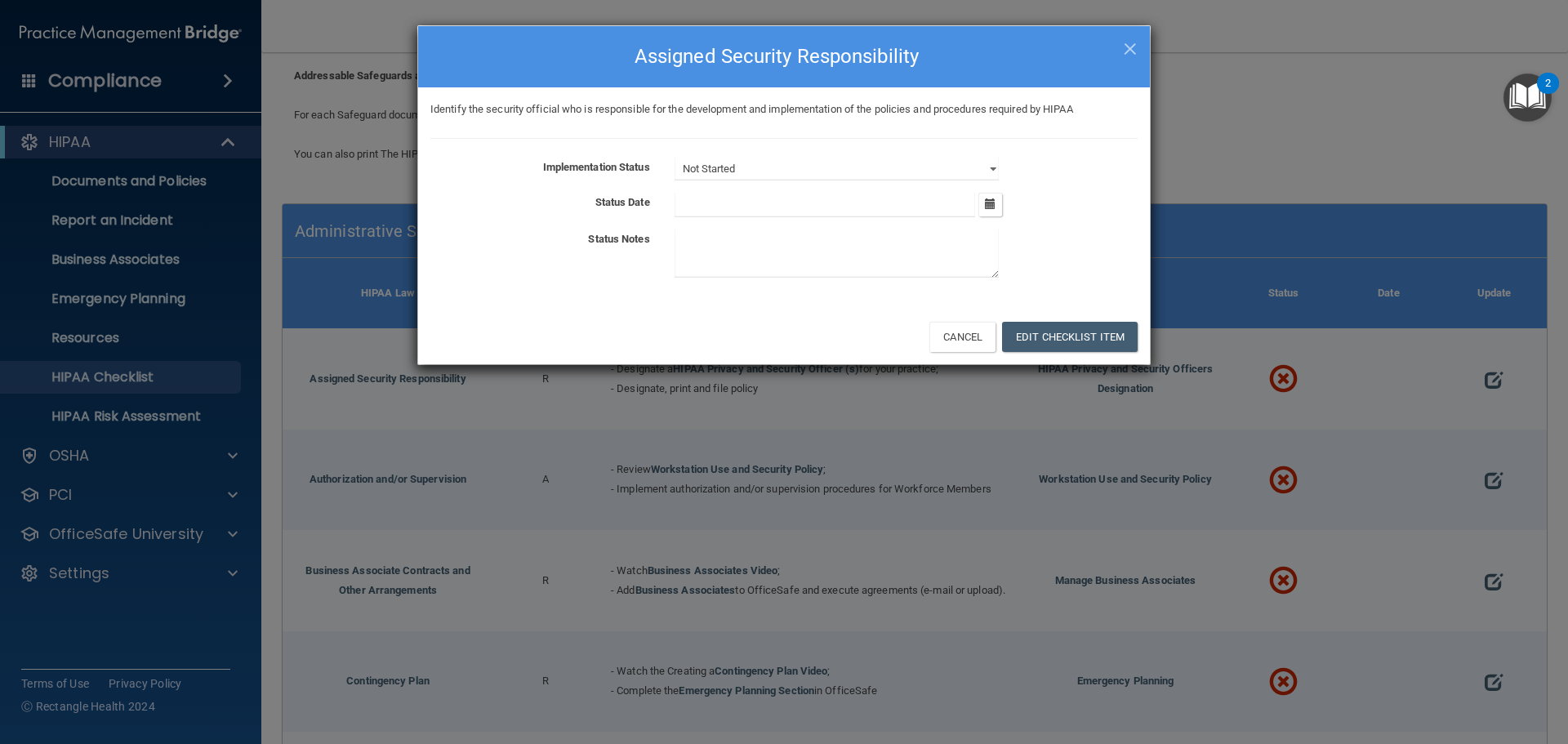
click at [882, 155] on div "Identify the security official who is responsible for the development and imple…" at bounding box center [784, 198] width 732 height 221
click at [883, 171] on select "Not Started In Progress Completed" at bounding box center [836, 169] width 324 height 23
click at [1070, 161] on div "Not Started In Progress Completed" at bounding box center [906, 169] width 487 height 23
click at [1127, 49] on span "×" at bounding box center [1131, 47] width 15 height 33
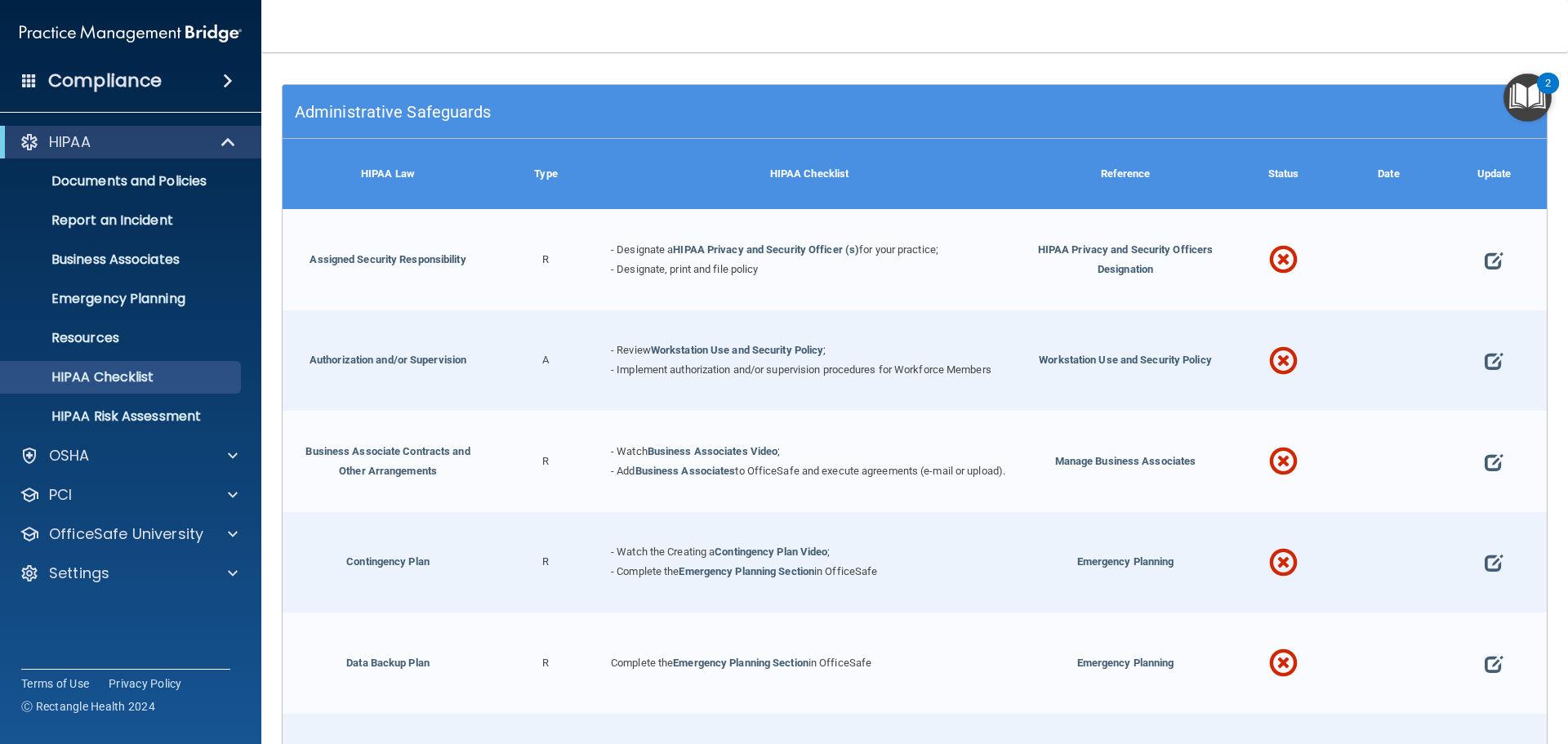
scroll to position [163, 0]
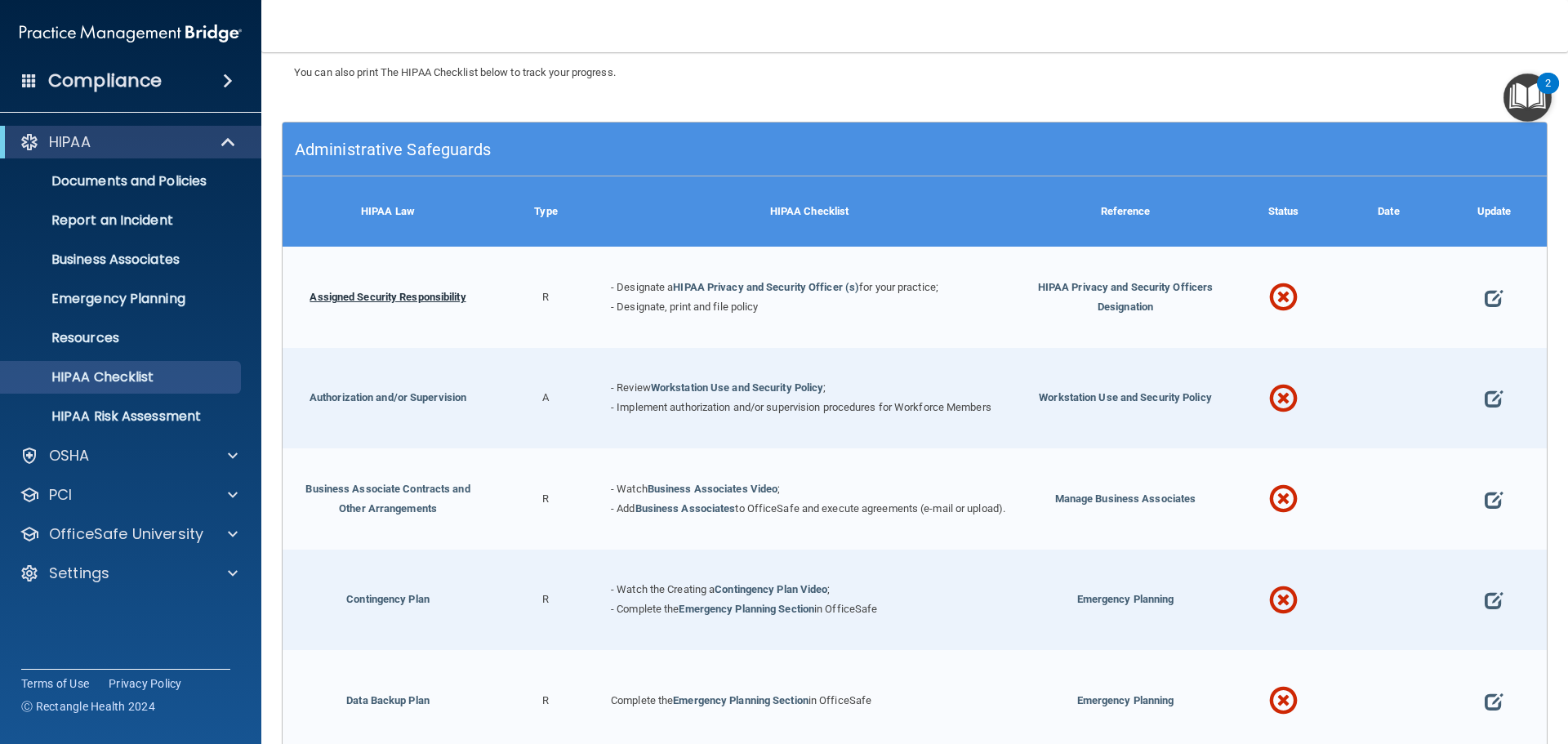
click at [407, 299] on link "Assigned Security Responsibility" at bounding box center [387, 297] width 156 height 12
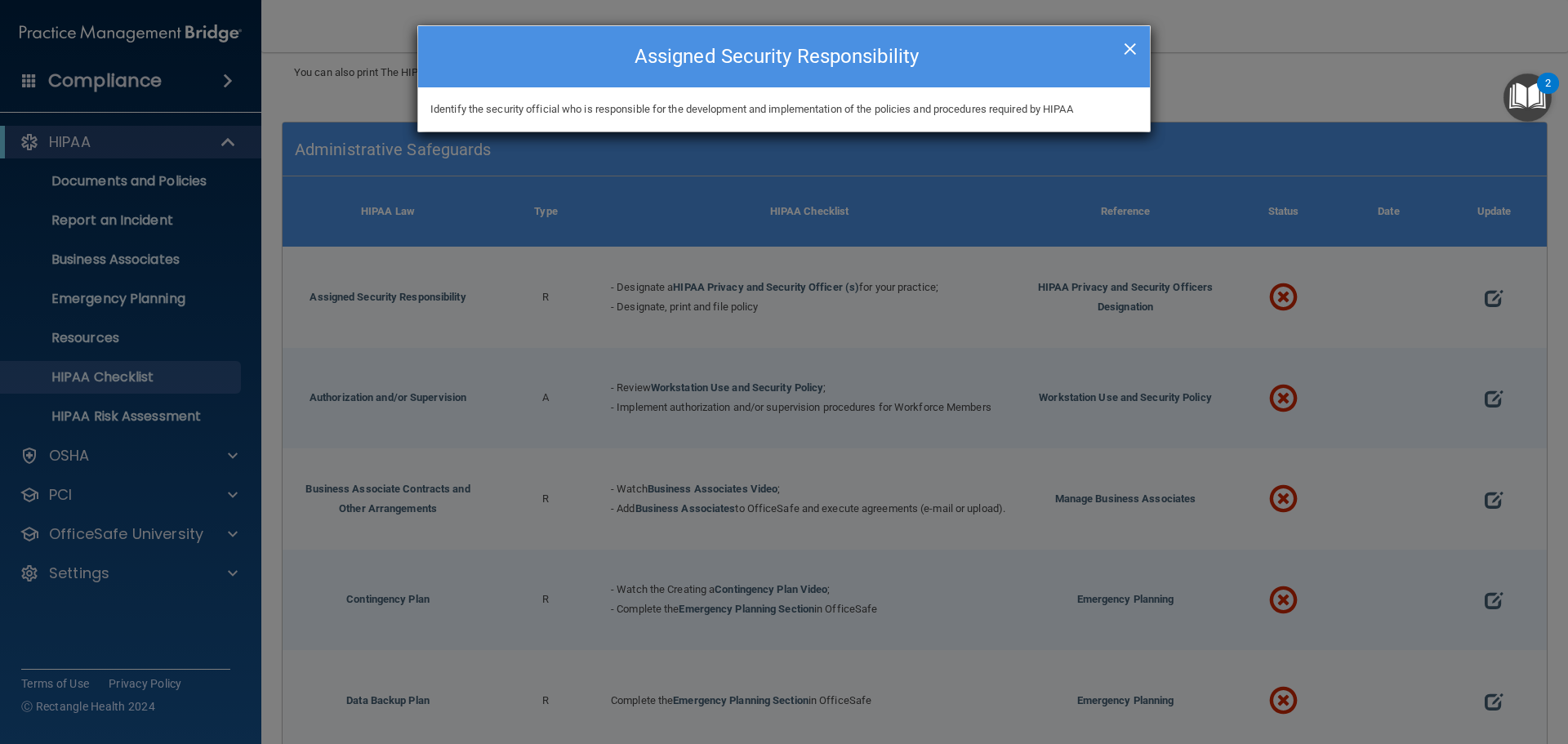
click at [1137, 47] on span "×" at bounding box center [1131, 47] width 15 height 33
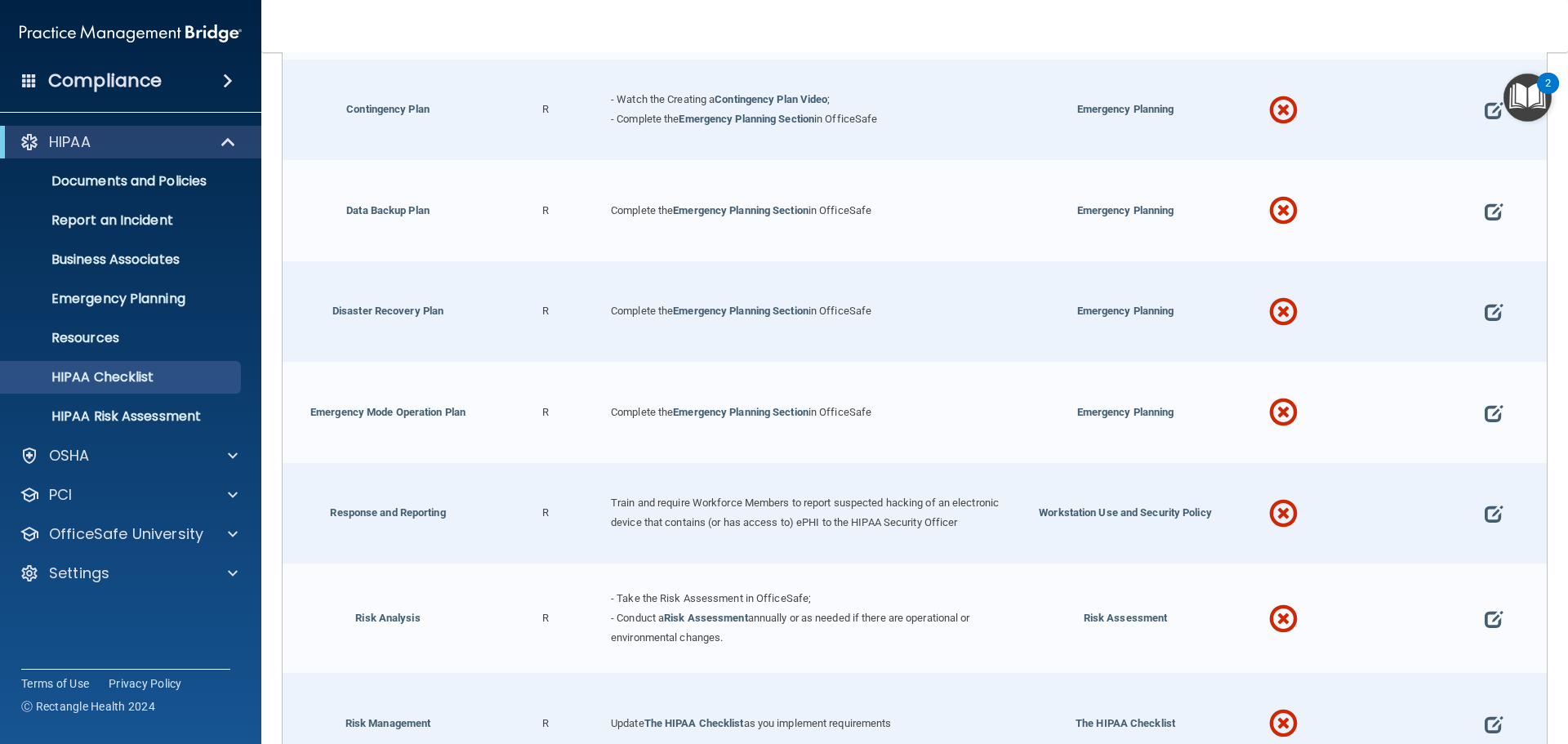
scroll to position [245, 0]
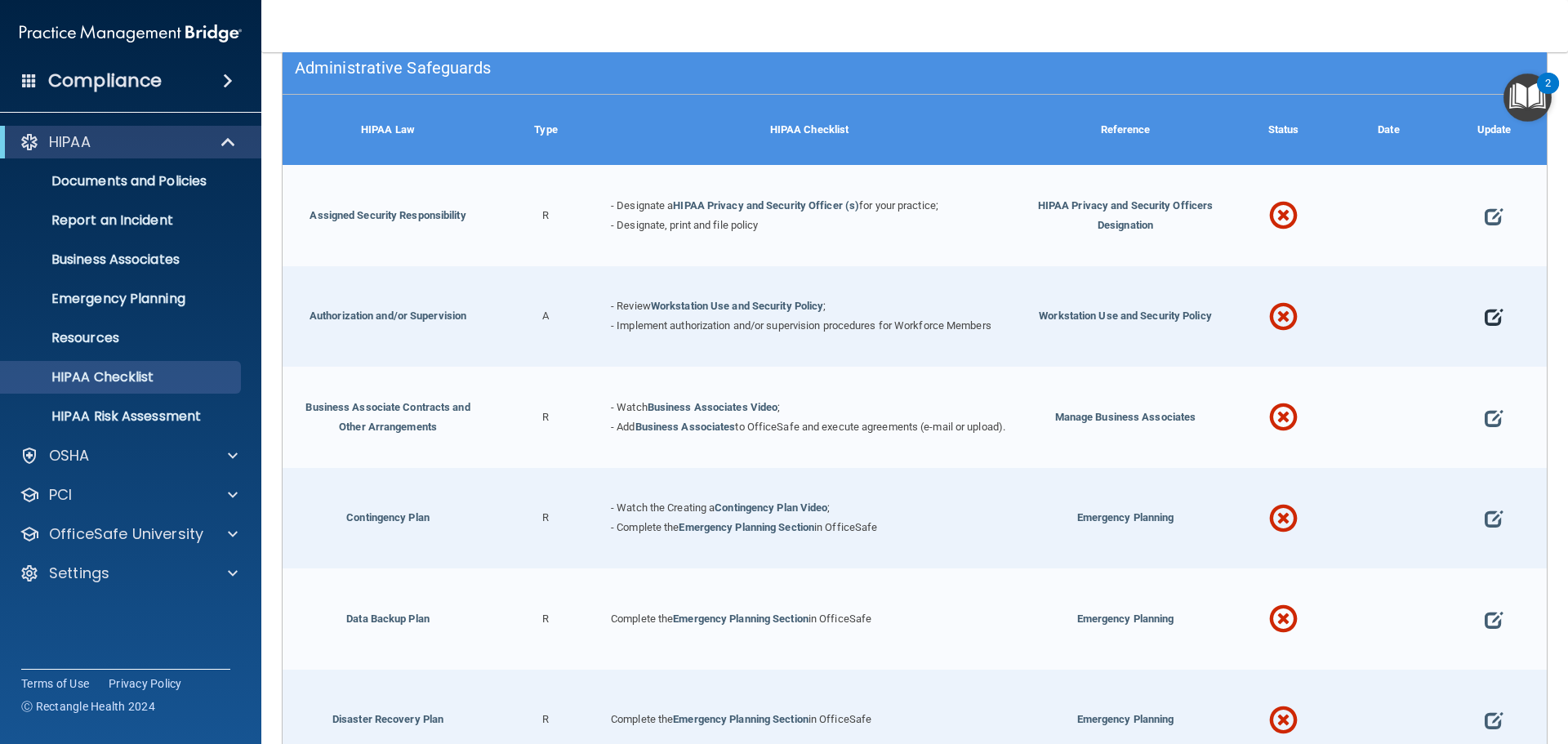
click at [1485, 308] on span at bounding box center [1494, 318] width 18 height 50
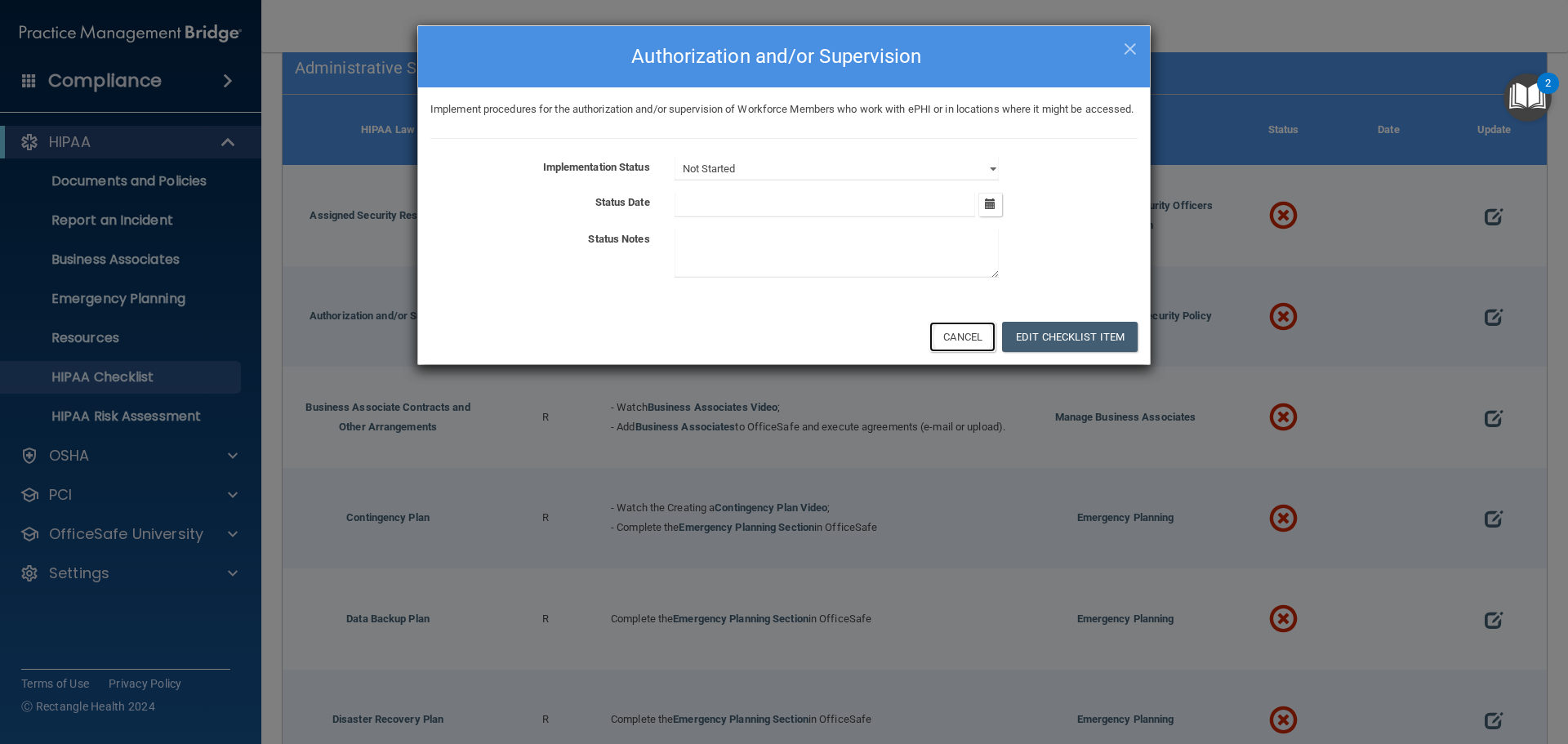
click at [975, 352] on button "Cancel" at bounding box center [963, 337] width 66 height 31
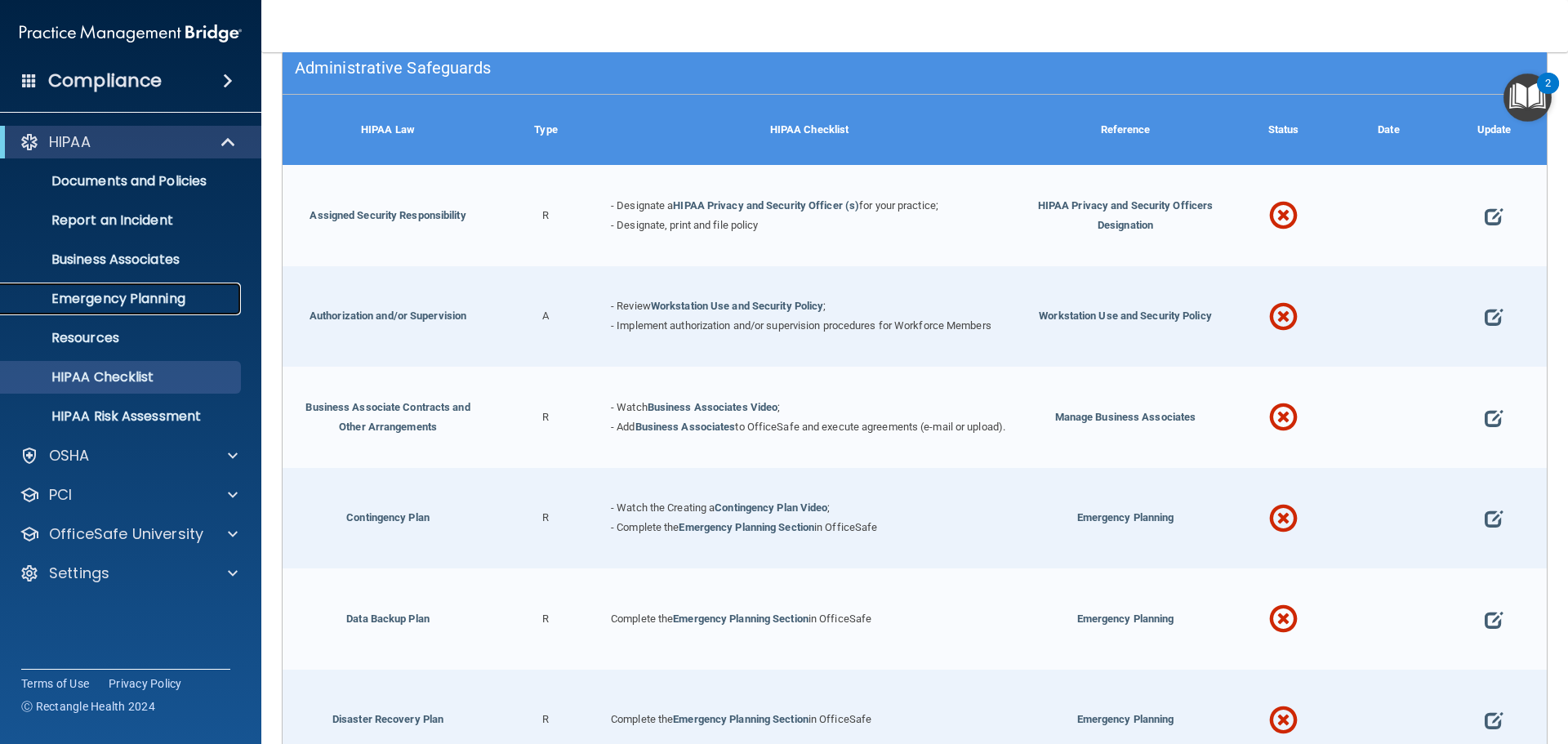
click at [97, 297] on p "Emergency Planning" at bounding box center [122, 299] width 223 height 16
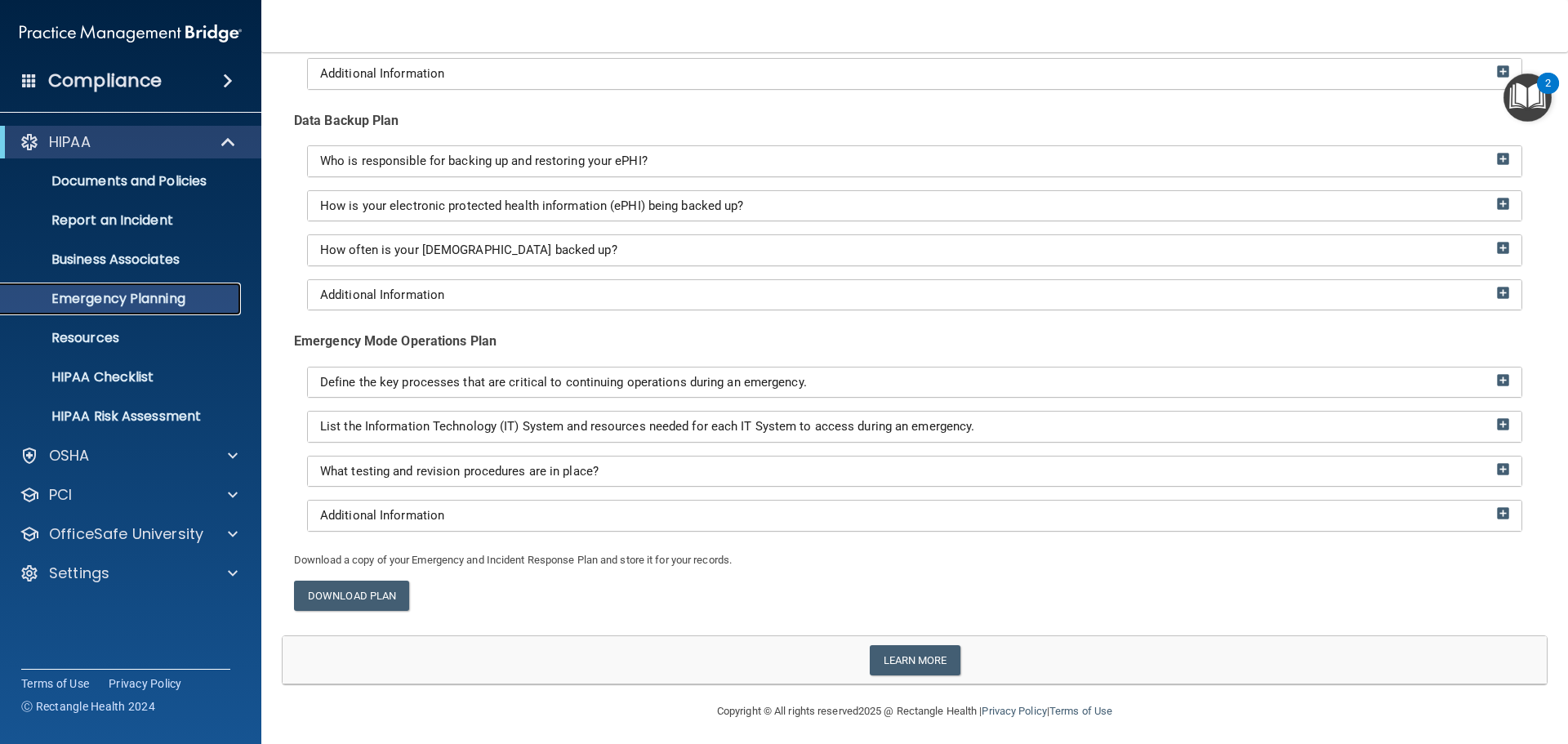
scroll to position [257, 0]
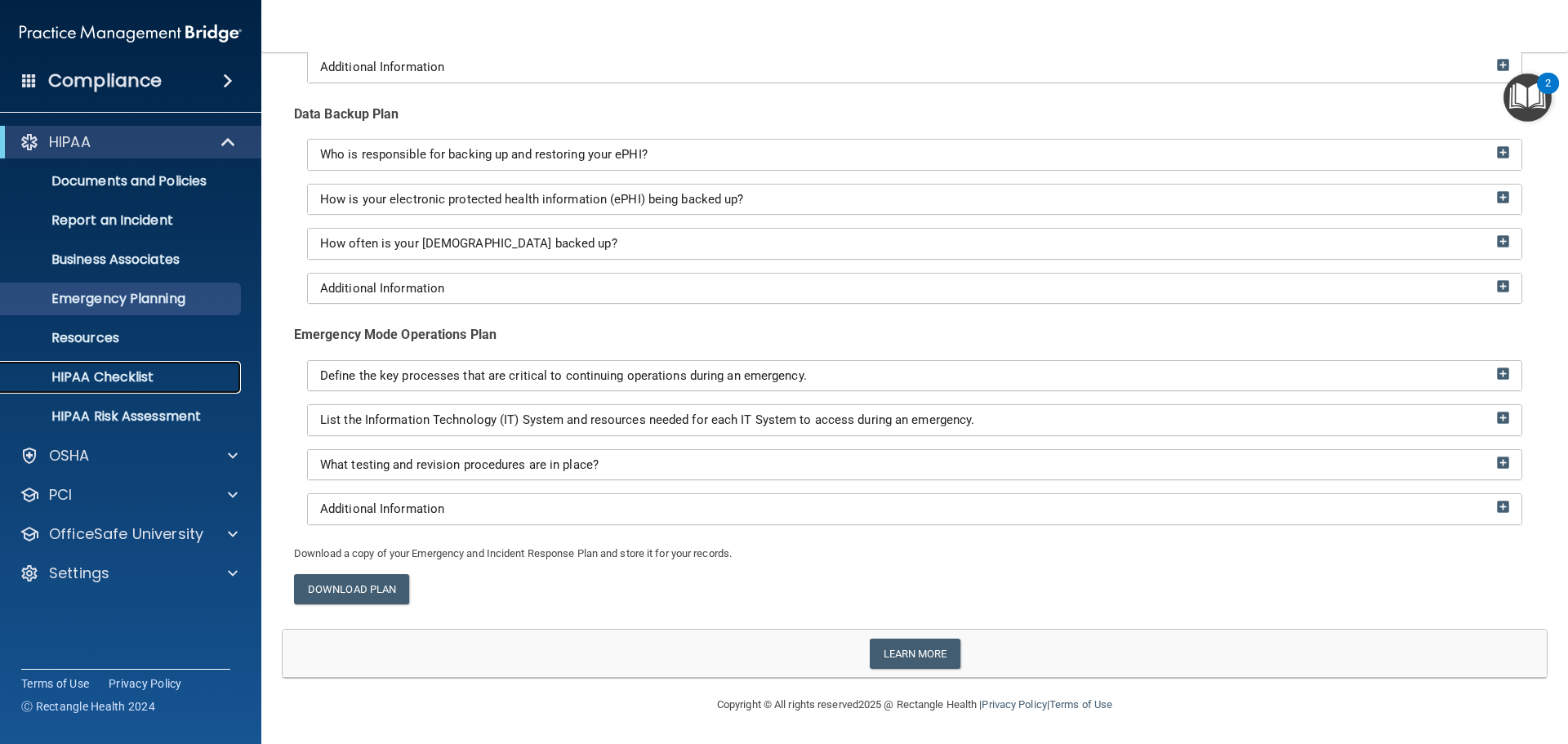
click at [106, 385] on p "HIPAA Checklist" at bounding box center [122, 378] width 223 height 16
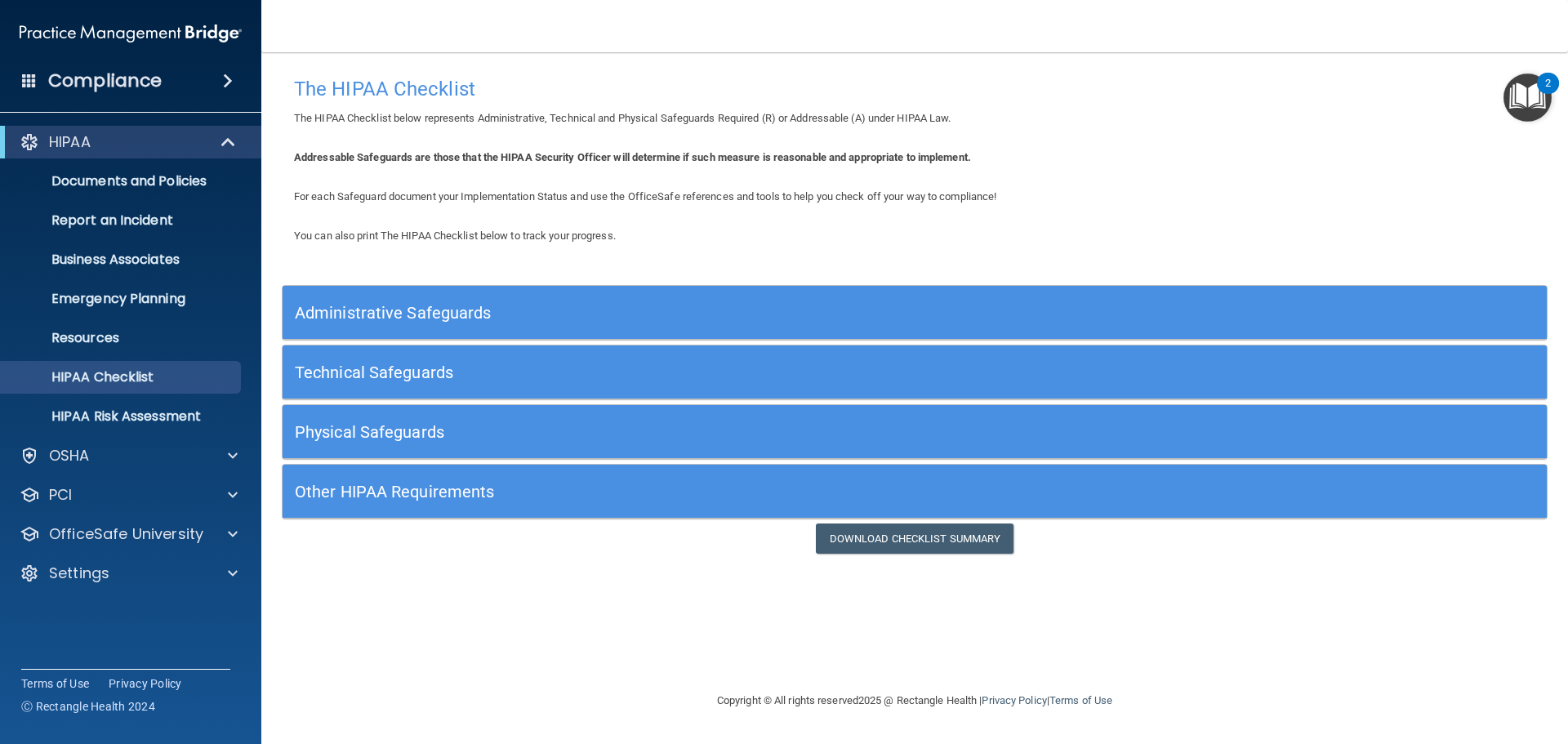
click at [341, 304] on h5 "Administrative Safeguards" at bounding box center [756, 313] width 924 height 18
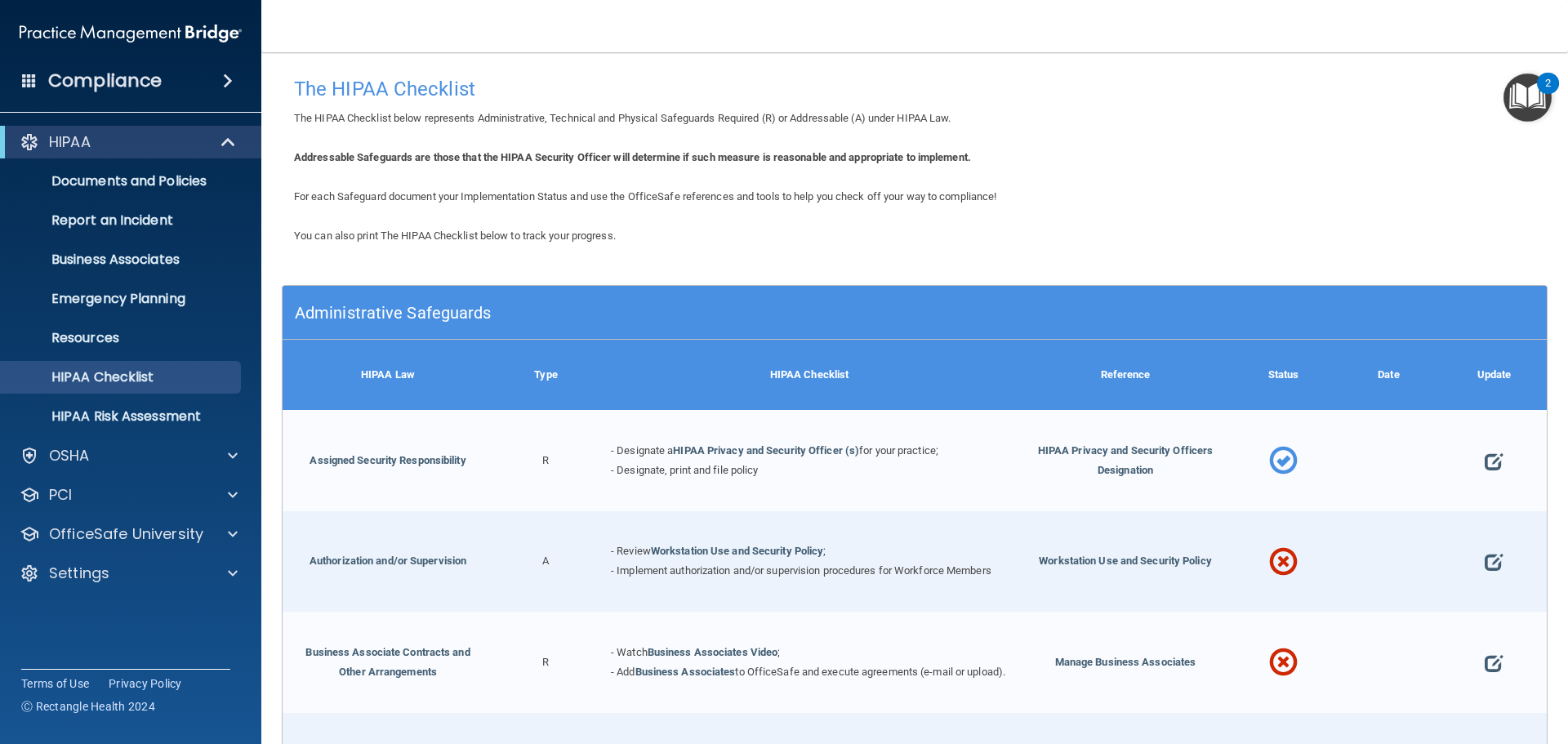
click at [429, 299] on div "Administrative Safeguards" at bounding box center [757, 312] width 949 height 37
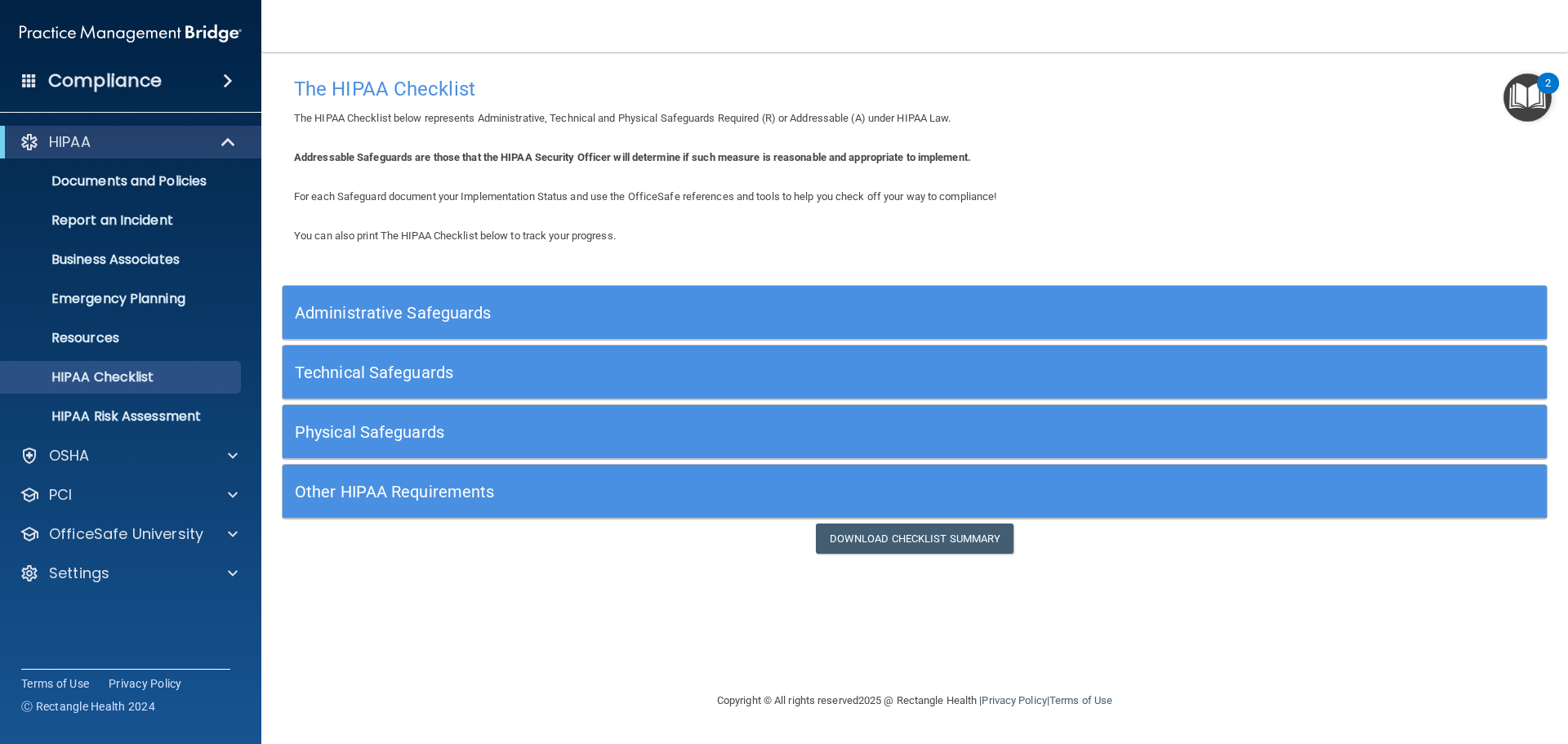
click at [483, 318] on h5 "Administrative Safeguards" at bounding box center [756, 313] width 924 height 18
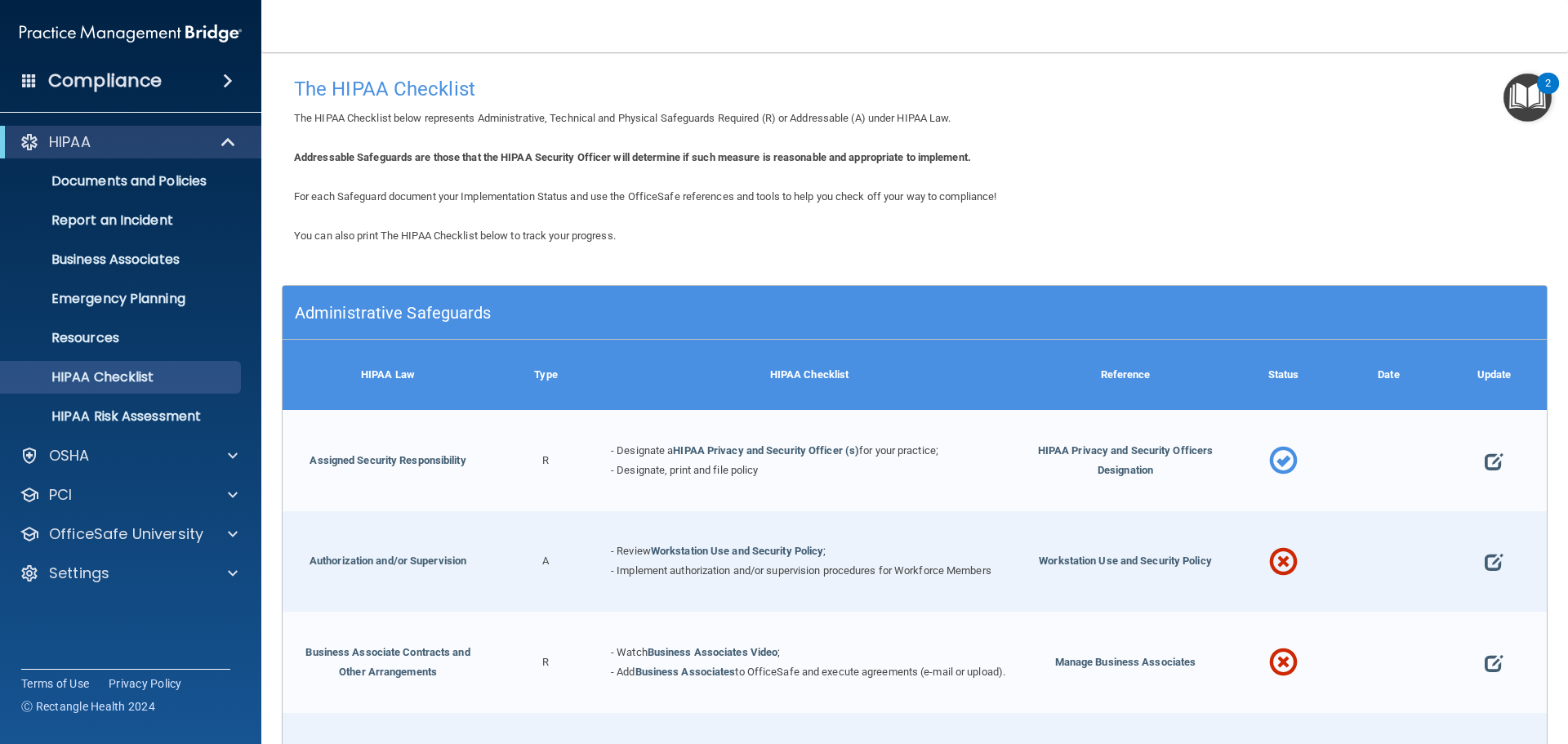
click at [478, 362] on div "HIPAA Law" at bounding box center [388, 374] width 210 height 70
click at [464, 318] on h5 "Administrative Safeguards" at bounding box center [756, 313] width 924 height 18
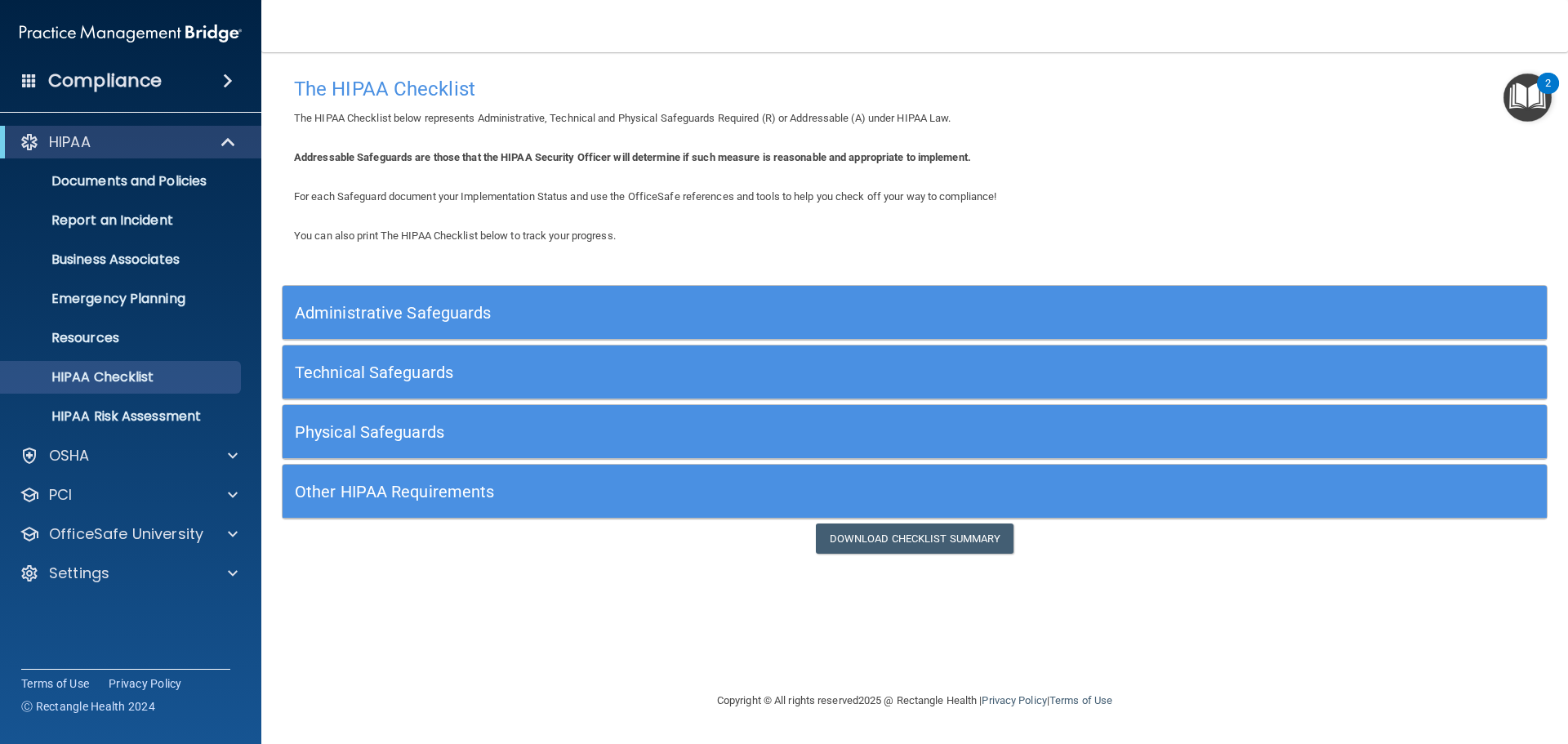
click at [399, 309] on h5 "Administrative Safeguards" at bounding box center [756, 313] width 924 height 18
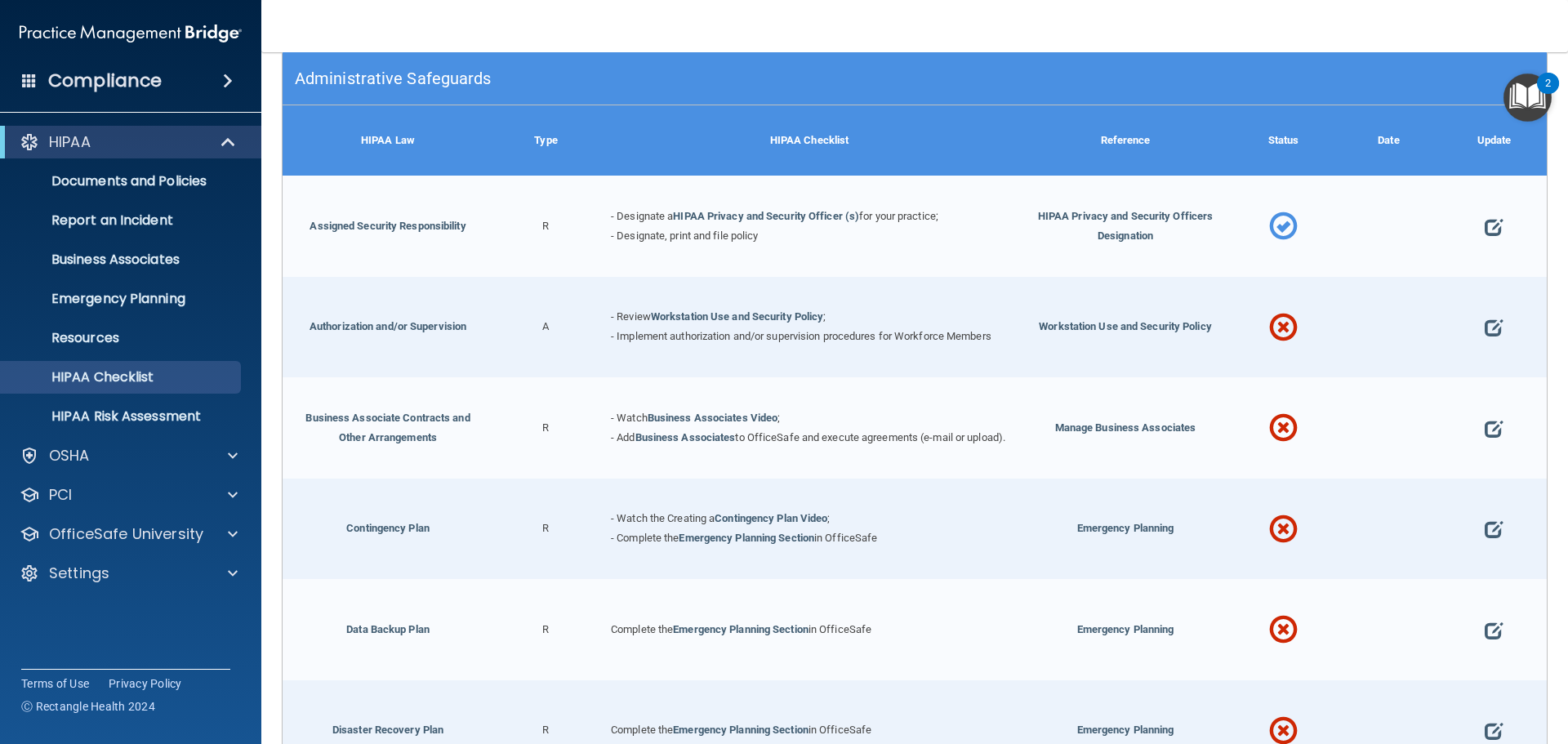
scroll to position [245, 0]
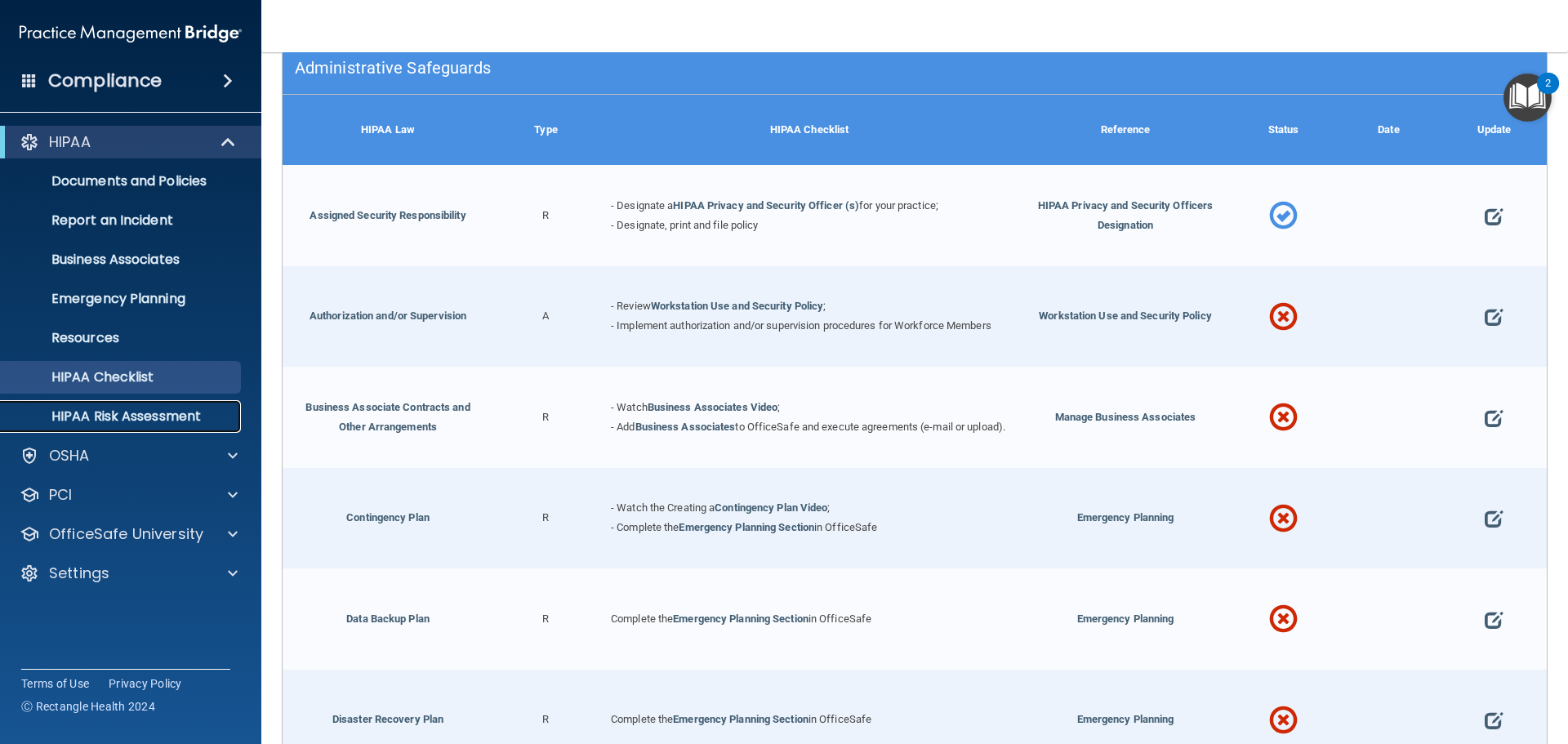
click at [106, 415] on p "HIPAA Risk Assessment" at bounding box center [122, 417] width 223 height 16
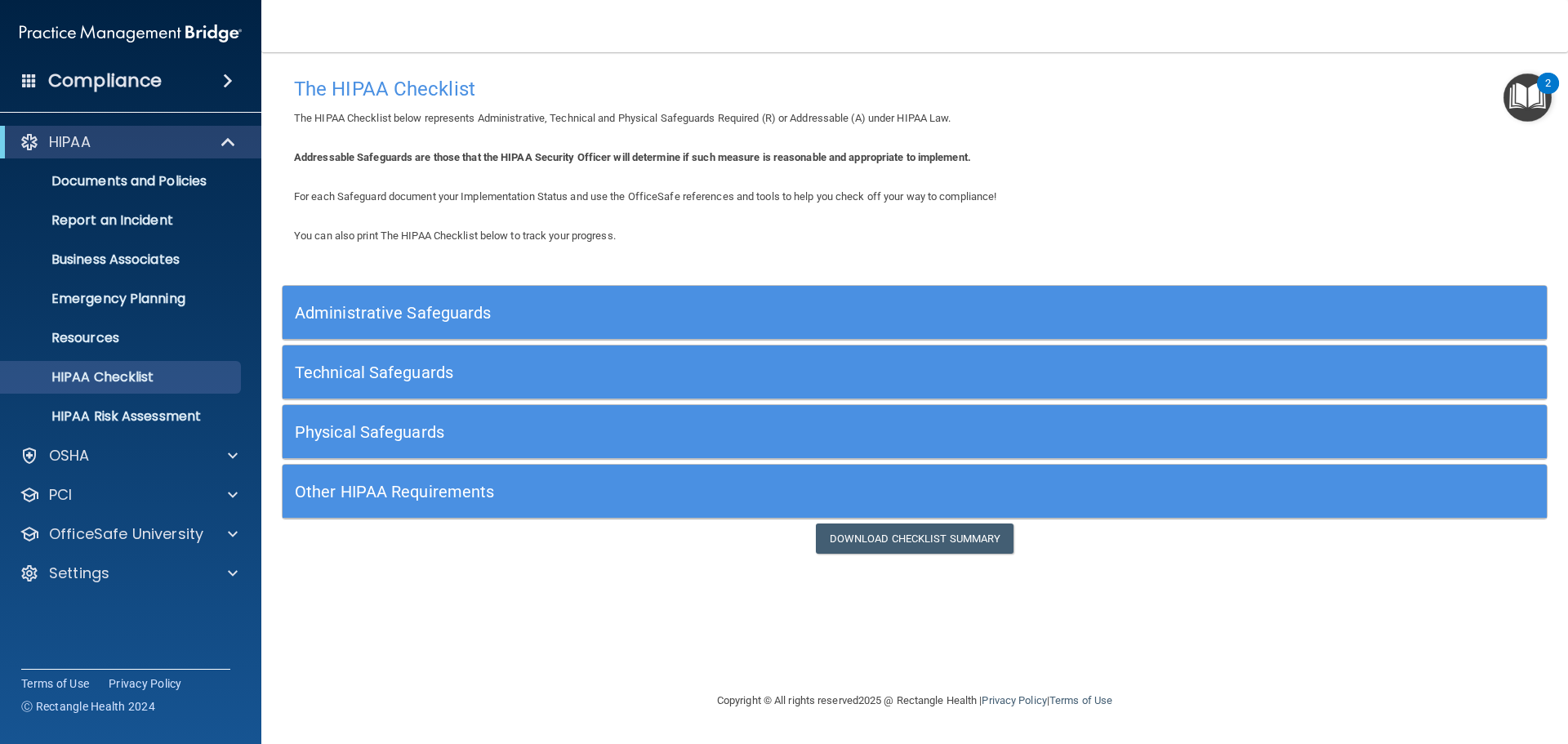
click at [497, 314] on h5 "Administrative Safeguards" at bounding box center [756, 313] width 924 height 18
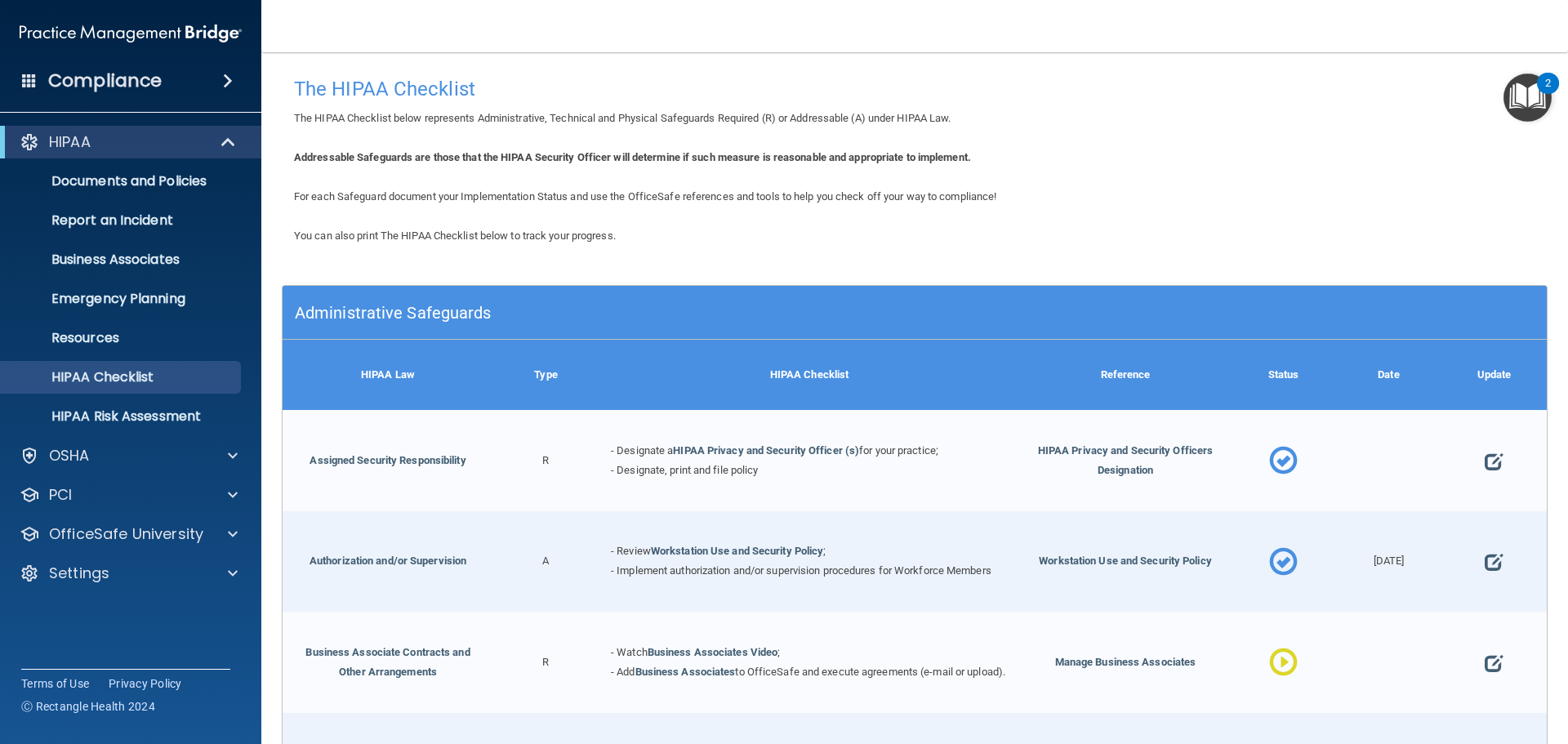
click at [594, 290] on div "Administrative Safeguards" at bounding box center [915, 313] width 1264 height 54
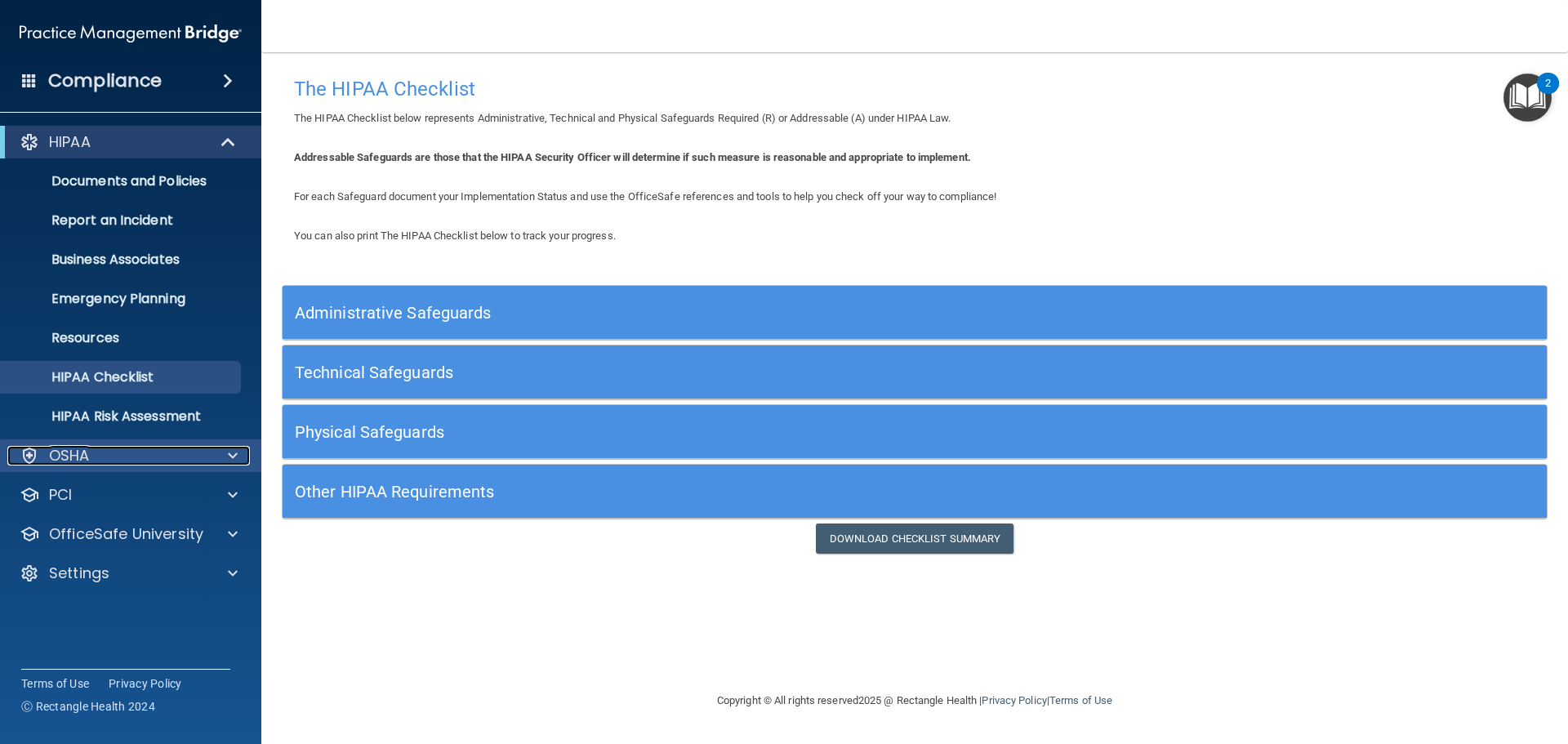
click at [147, 457] on div "OSHA" at bounding box center [109, 456] width 203 height 20
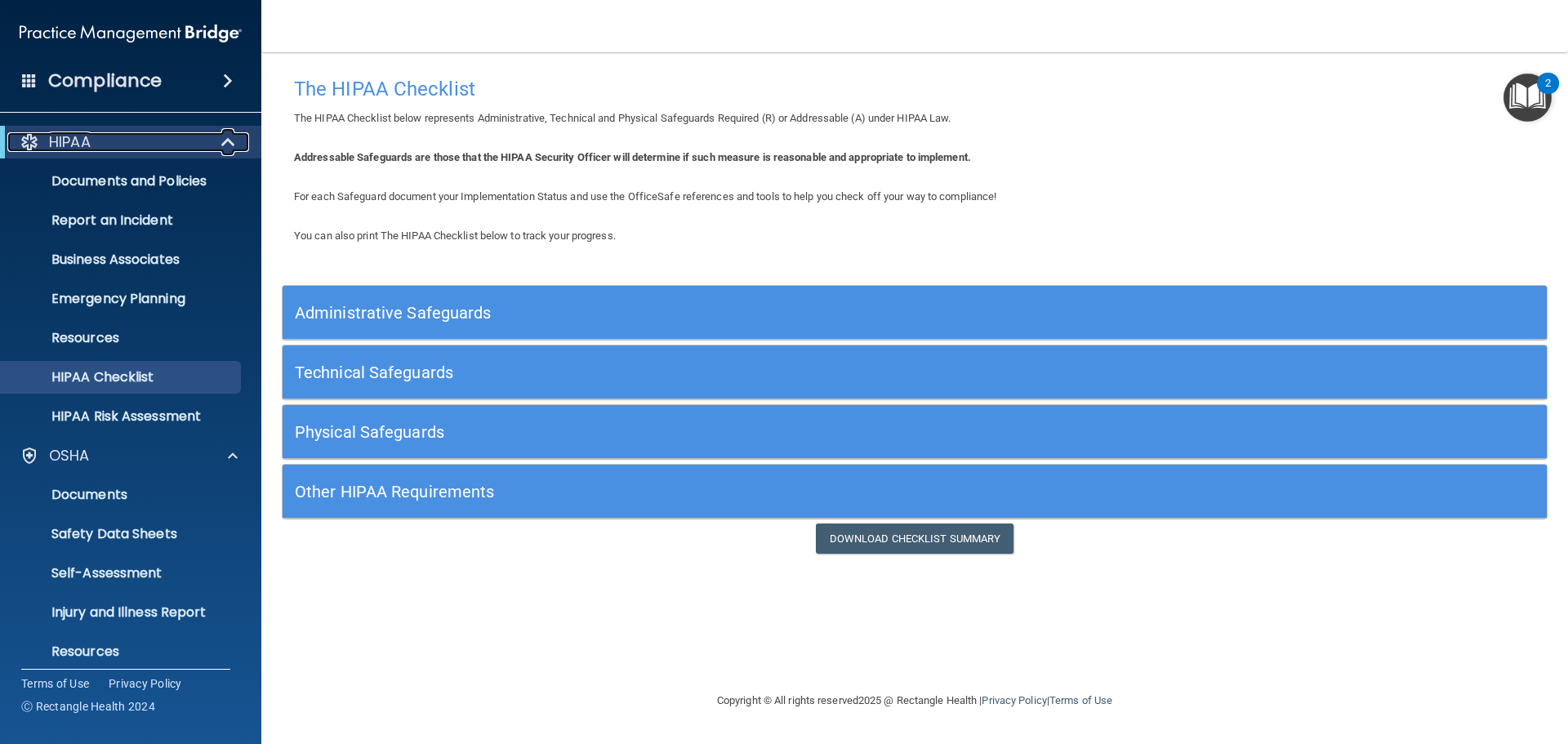
click at [226, 140] on span at bounding box center [229, 142] width 14 height 20
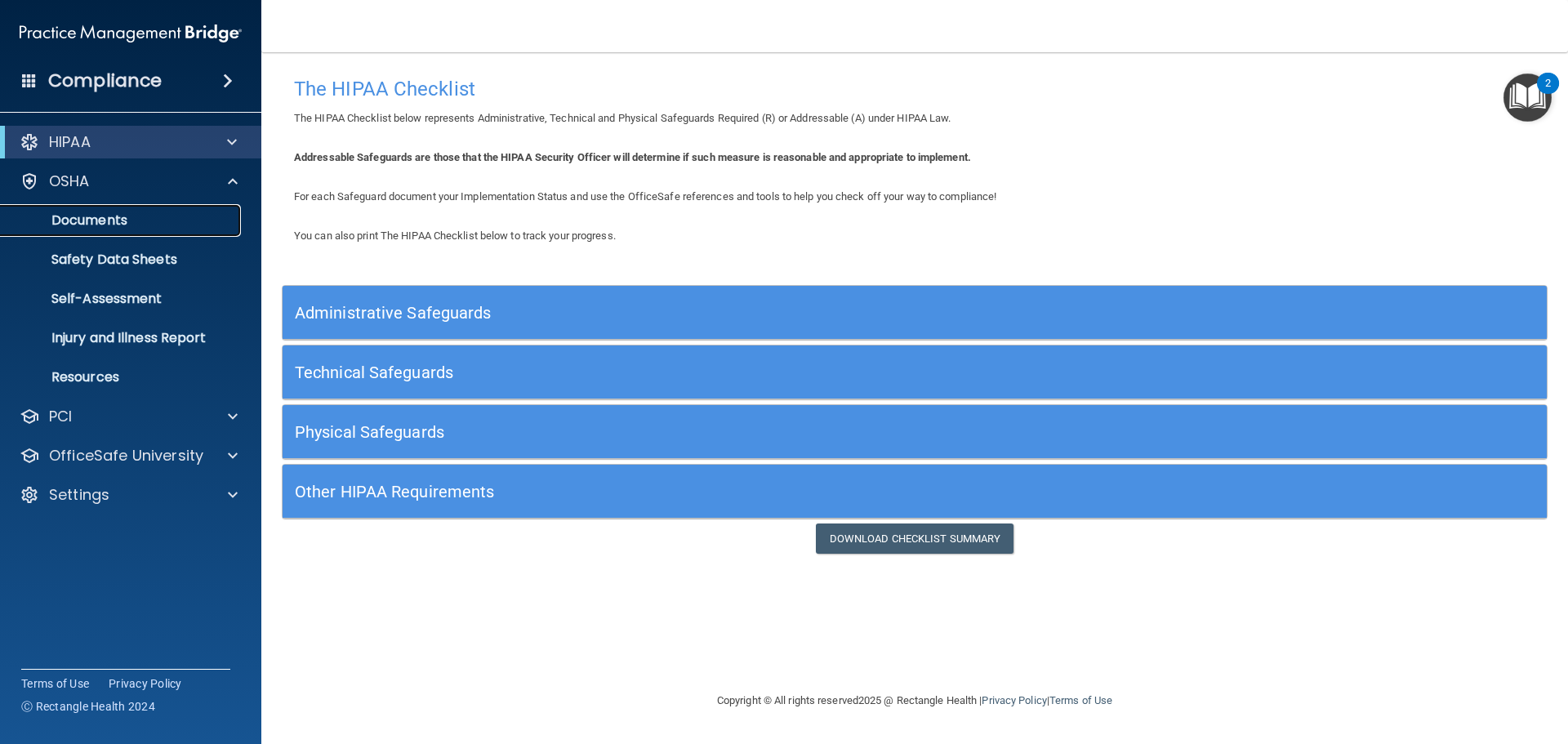
click at [136, 211] on link "Documents" at bounding box center [112, 221] width 257 height 33
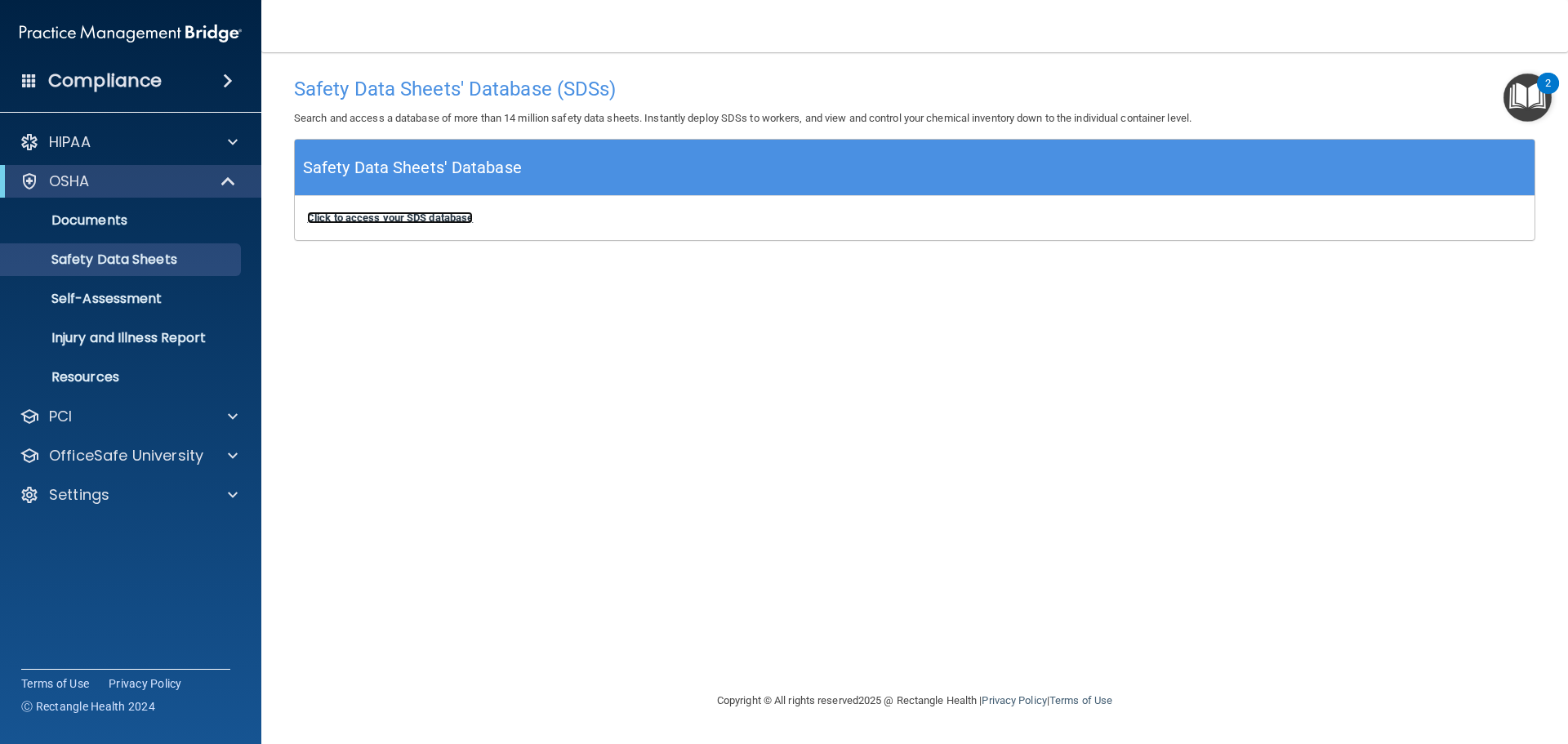
click at [363, 223] on b "Click to access your SDS database" at bounding box center [389, 217] width 166 height 12
click at [129, 298] on p "Self-Assessment" at bounding box center [122, 299] width 223 height 16
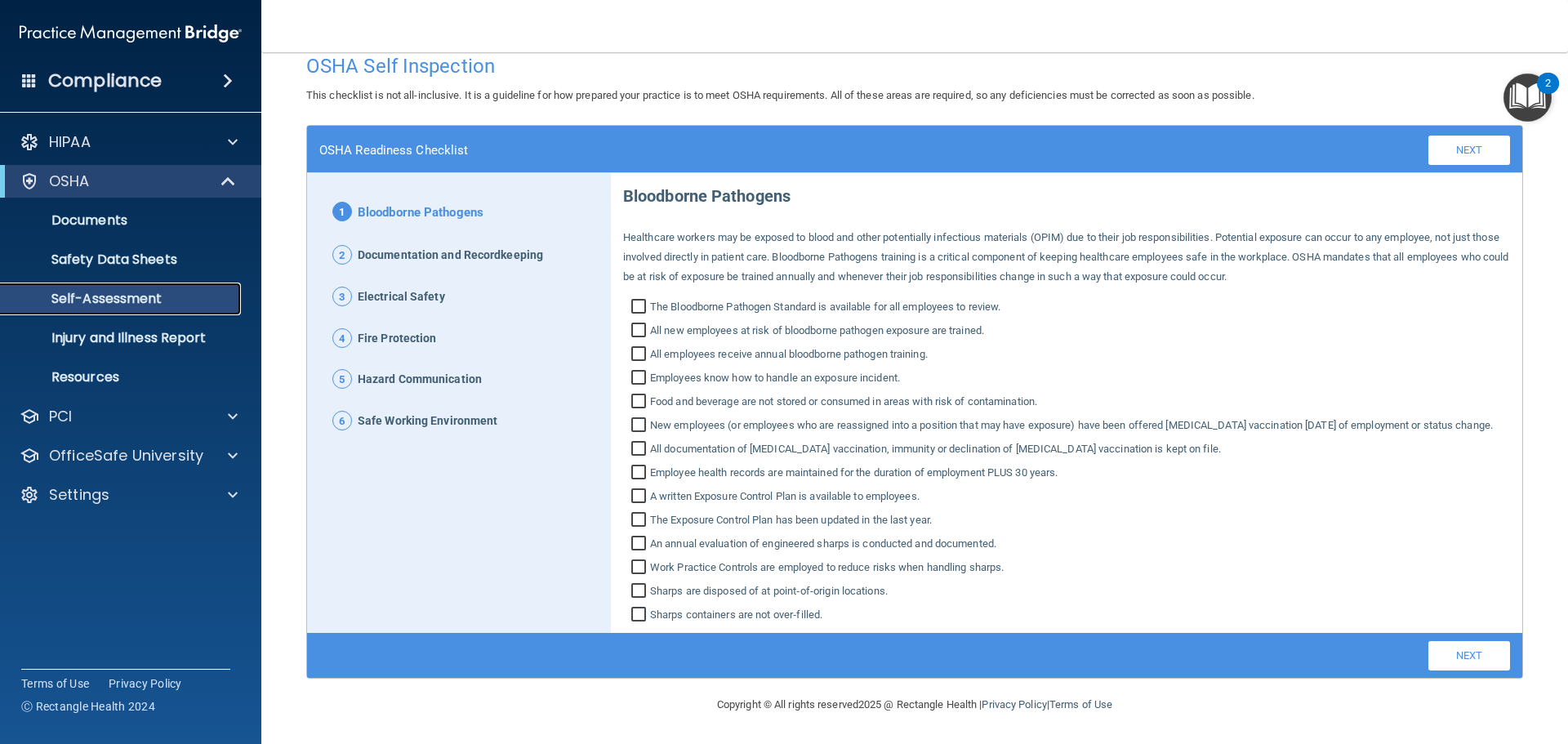
scroll to position [42, 0]
click at [148, 252] on p "Safety Data Sheets" at bounding box center [122, 260] width 223 height 16
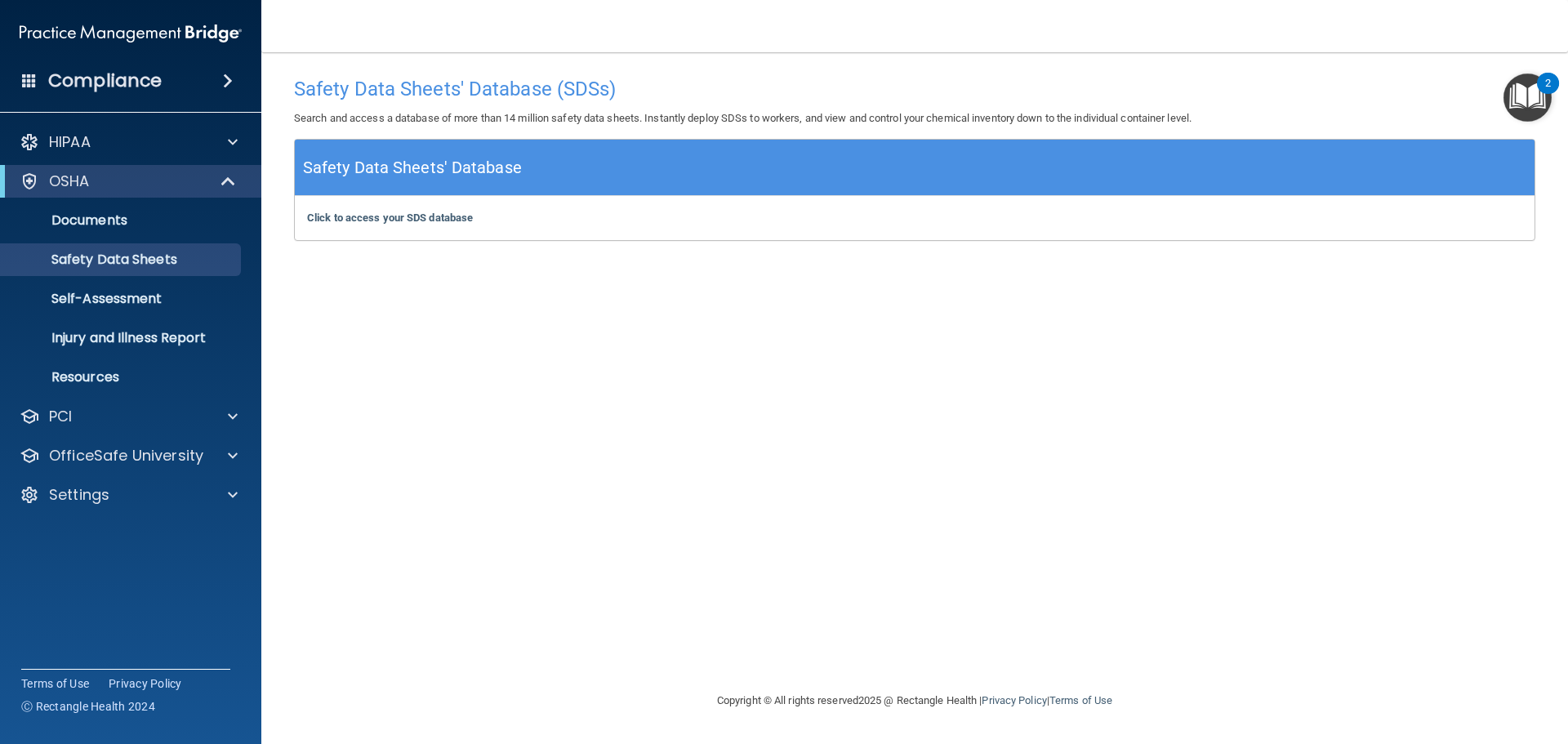
drag, startPoint x: 1186, startPoint y: 464, endPoint x: 1159, endPoint y: 463, distance: 27.0
click at [1171, 463] on div "Safety Data Sheets' Database (SDSs) Search and access a database of more than 1…" at bounding box center [914, 371] width 1241 height 606
click at [120, 294] on p "Self-Assessment" at bounding box center [122, 299] width 223 height 16
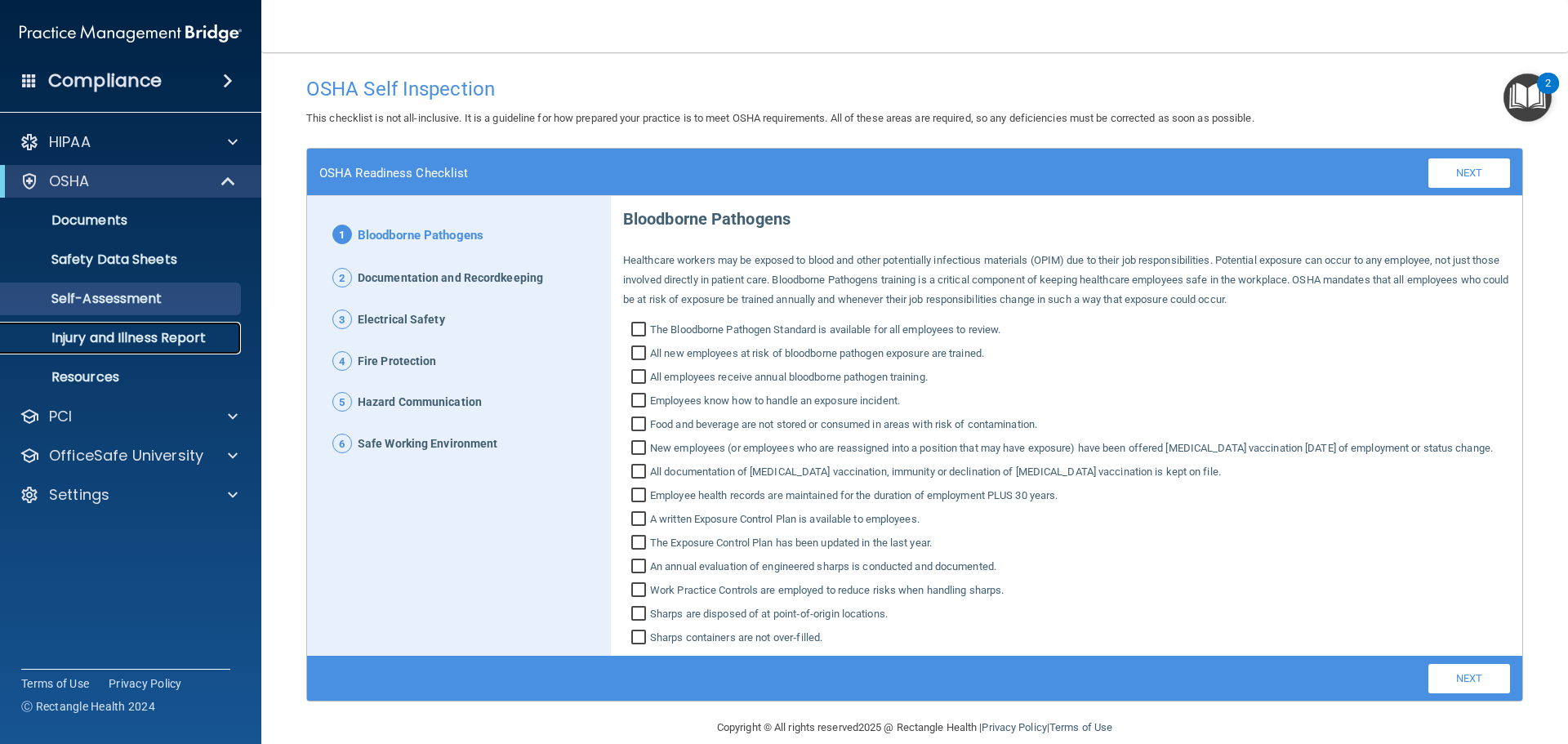
click at [133, 334] on p "Injury and Illness Report" at bounding box center [122, 338] width 223 height 16
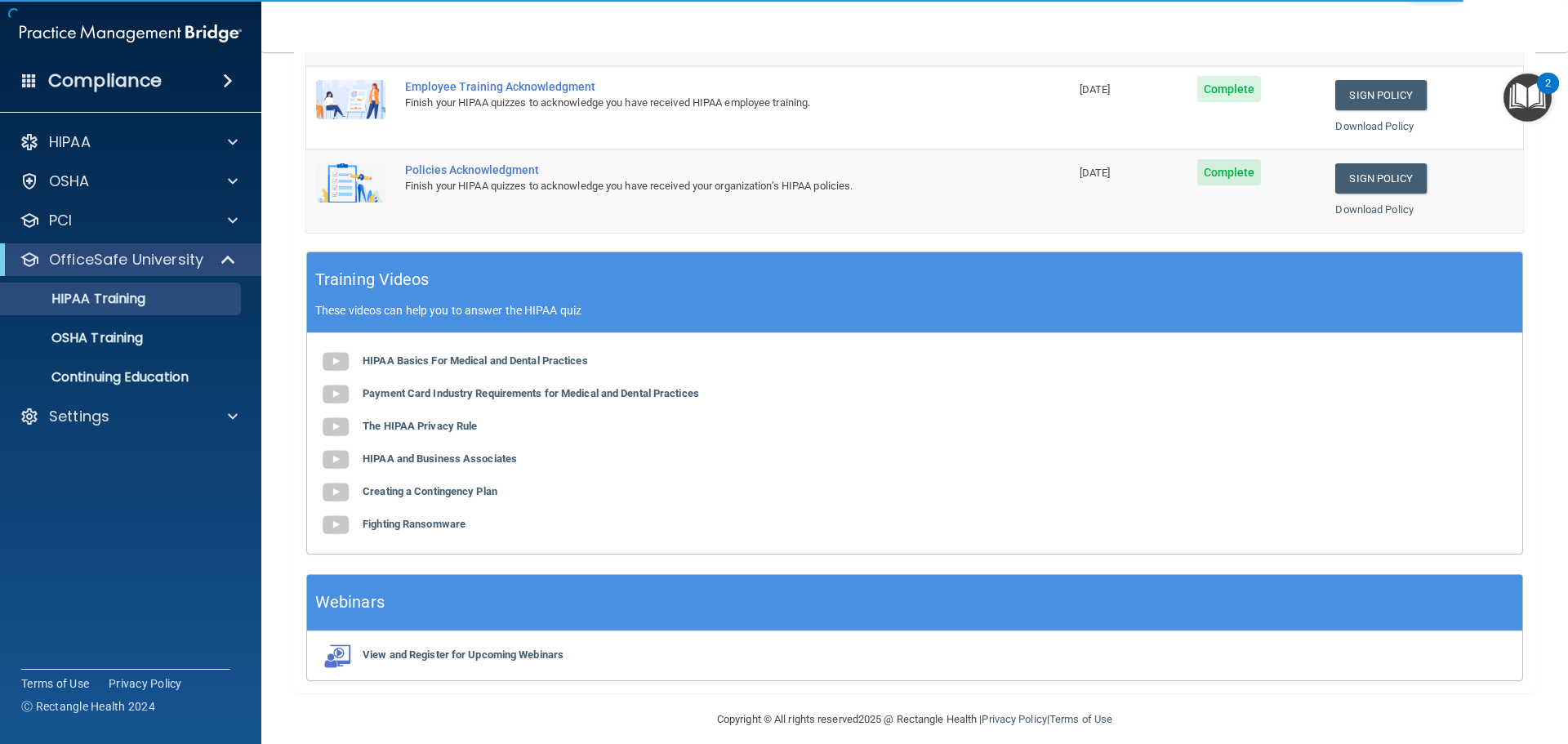
scroll to position [336, 0]
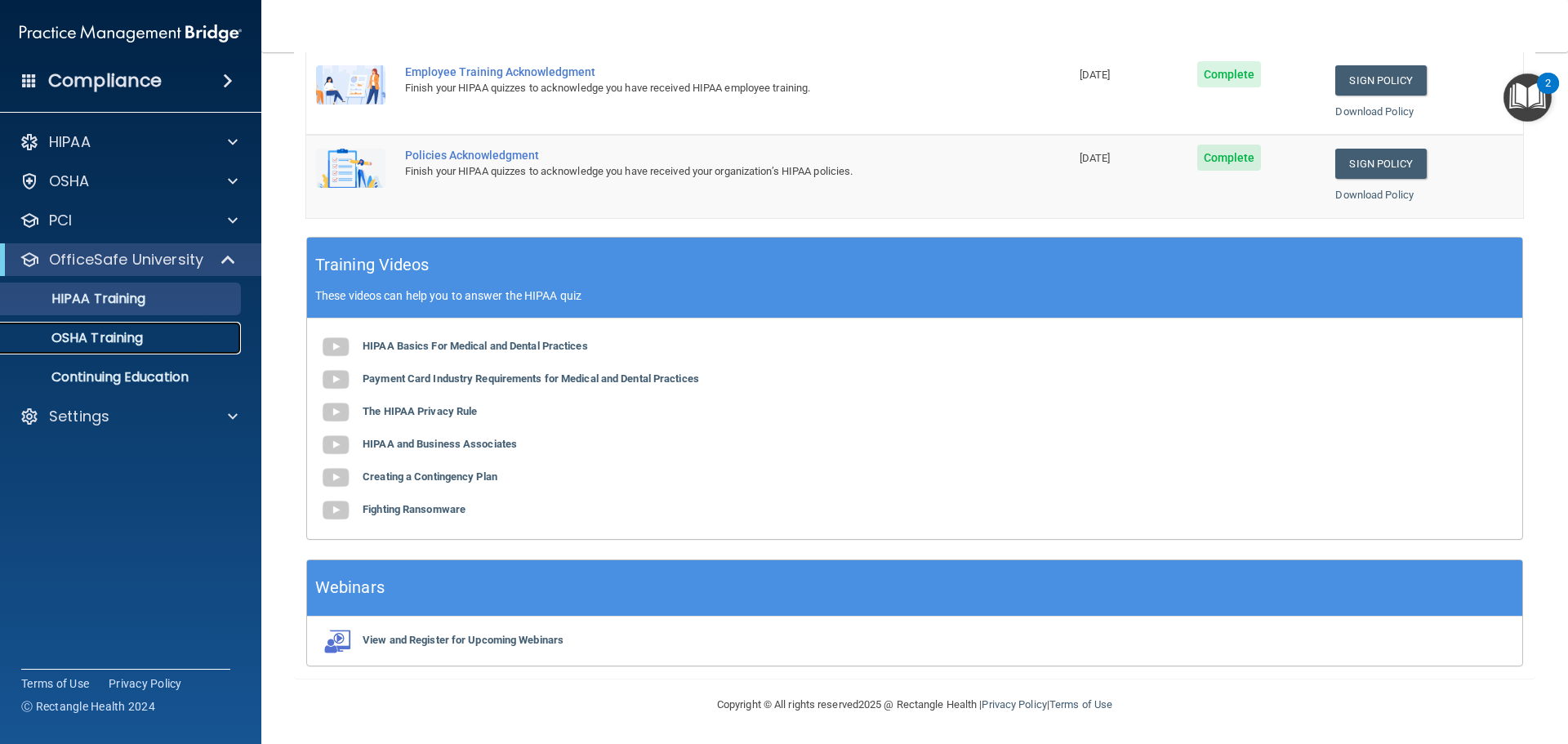
click at [93, 342] on p "OSHA Training" at bounding box center [77, 338] width 132 height 16
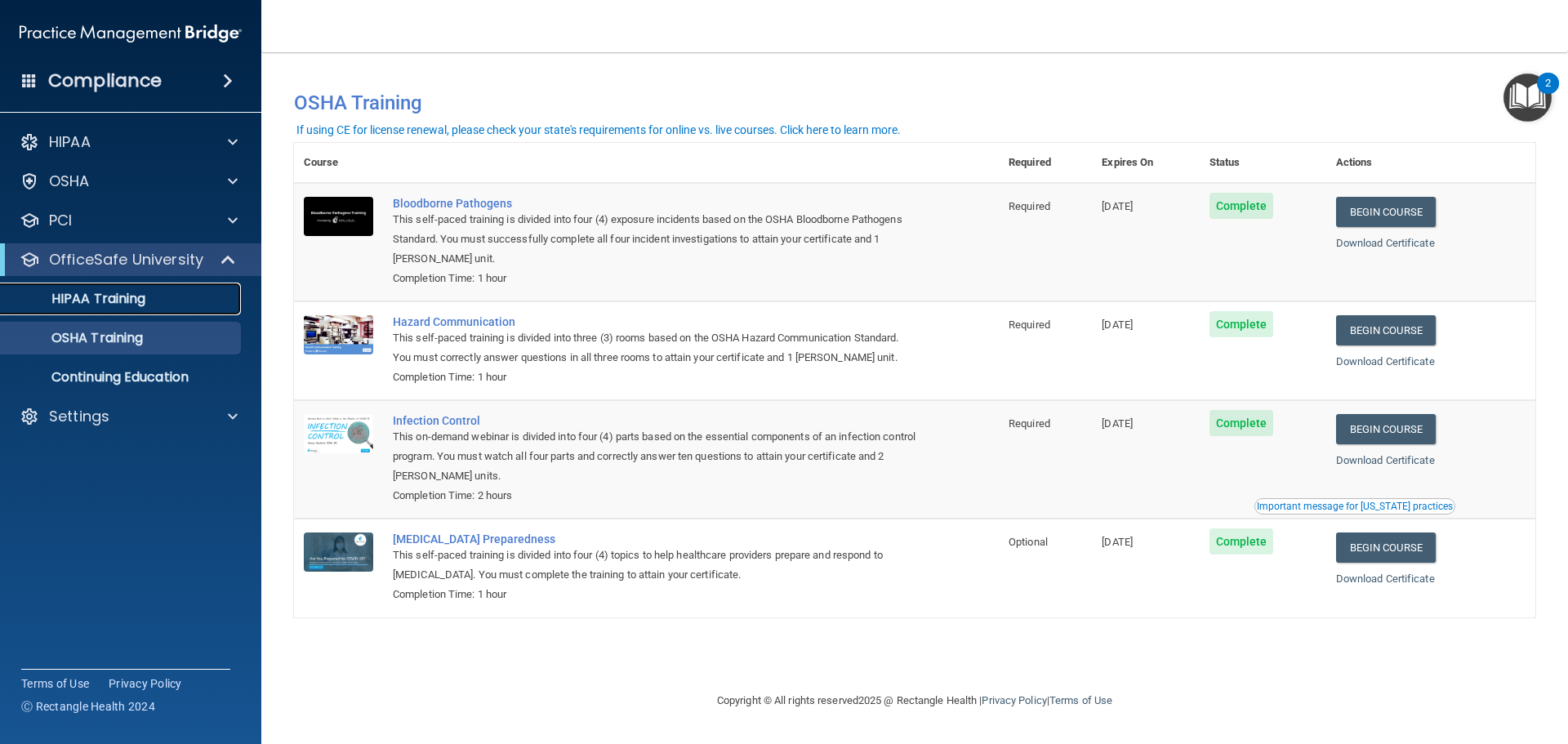
click at [144, 308] on link "HIPAA Training" at bounding box center [112, 299] width 257 height 33
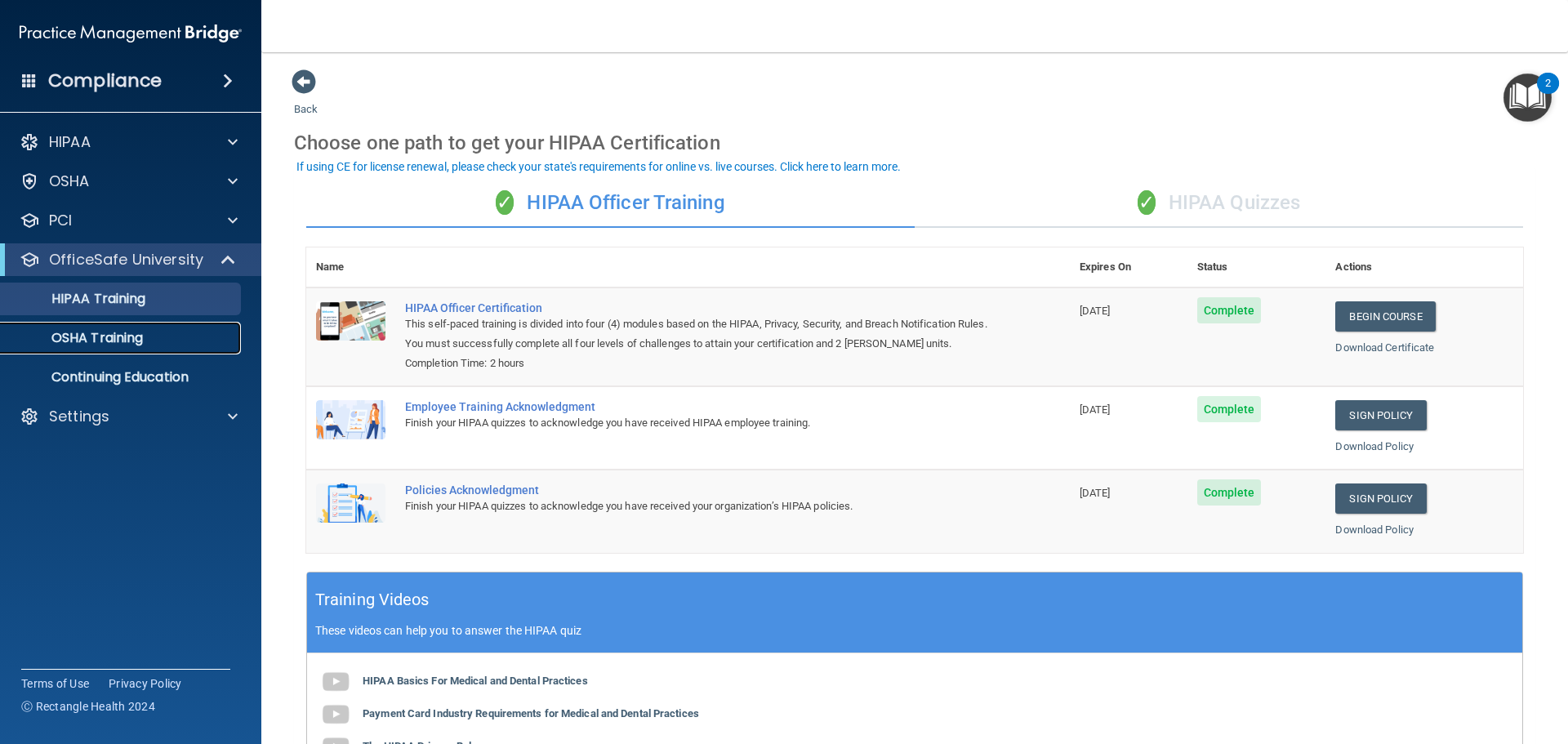
click at [128, 349] on link "OSHA Training" at bounding box center [112, 338] width 257 height 33
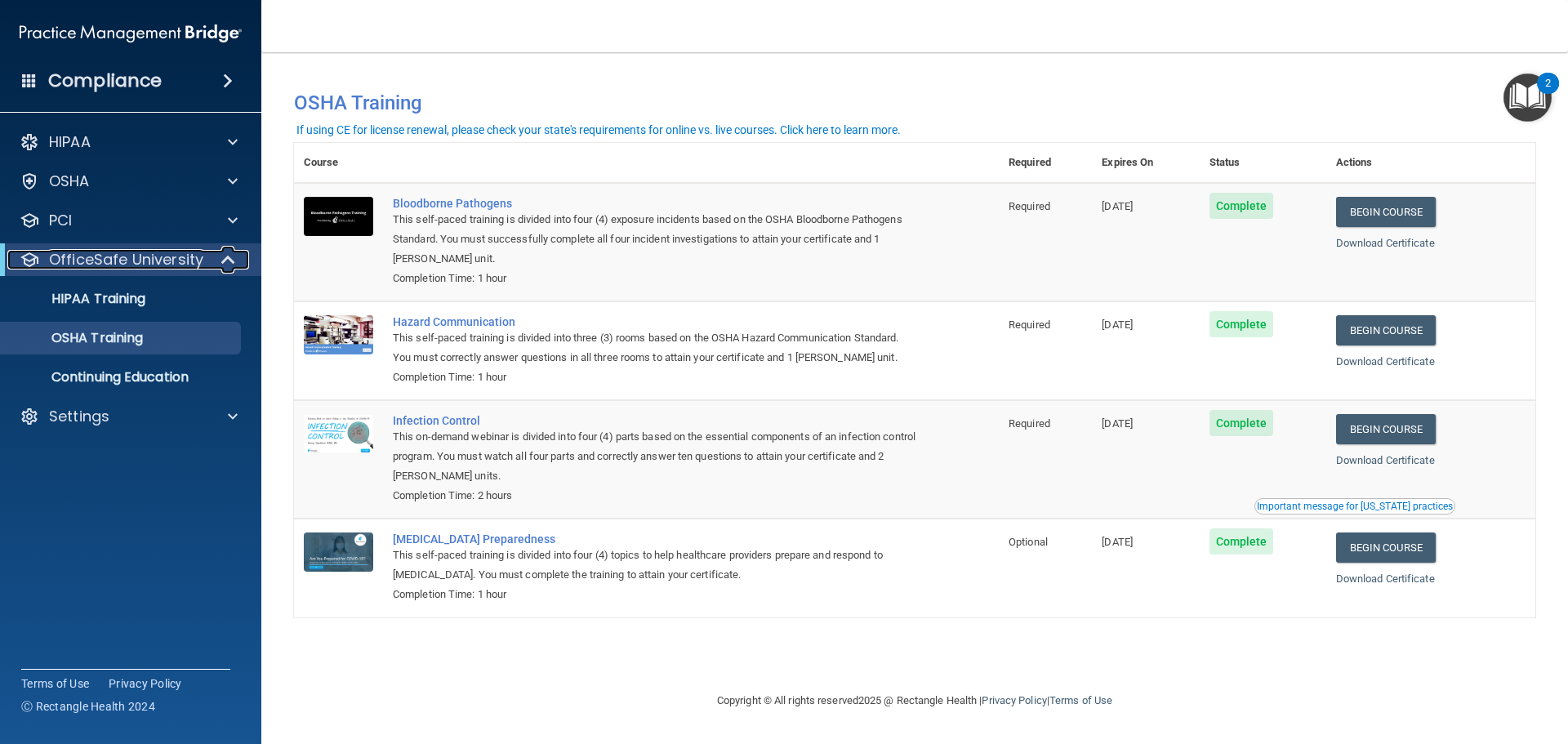
click at [191, 265] on p "OfficeSafe University" at bounding box center [125, 260] width 154 height 20
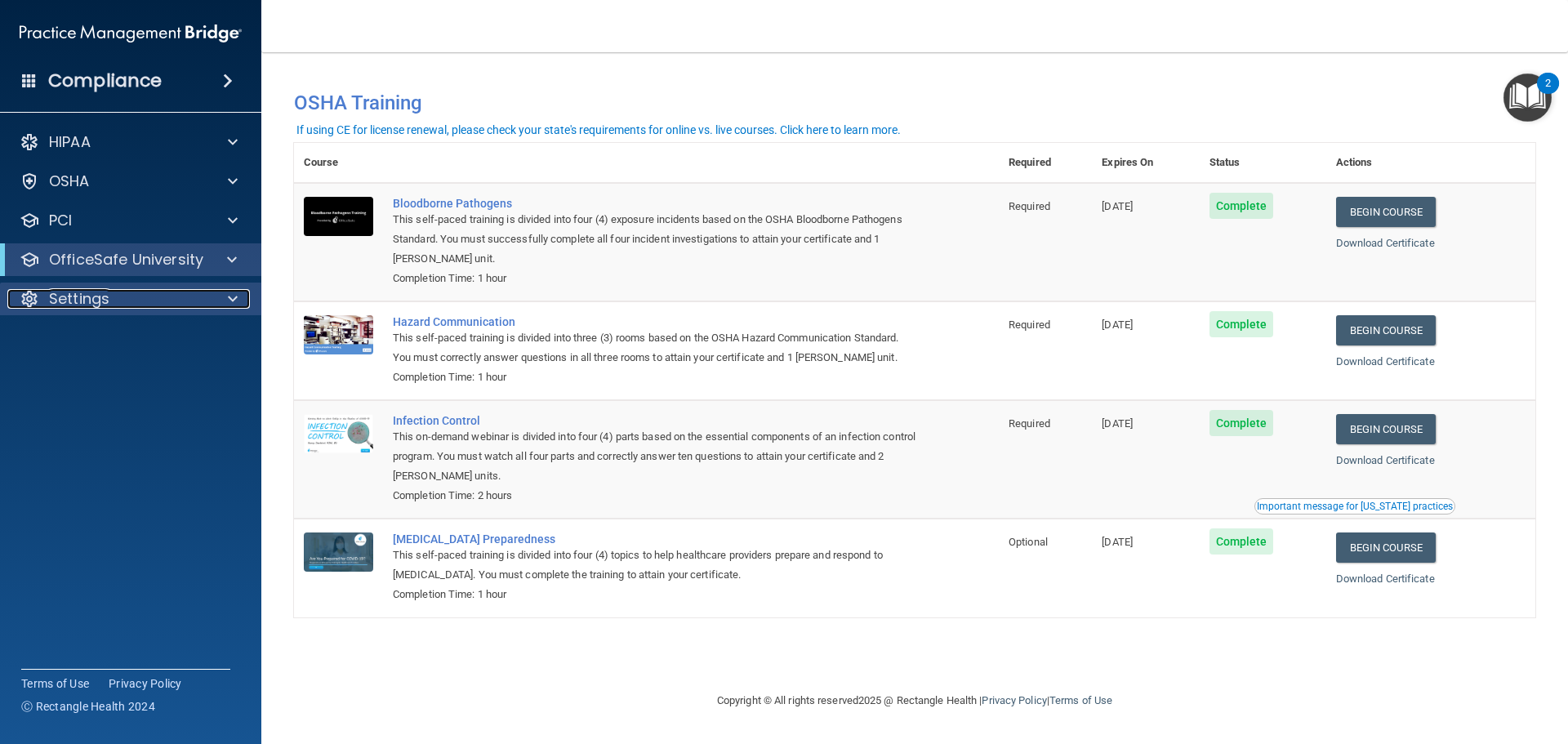
click at [177, 303] on div "Settings" at bounding box center [109, 299] width 203 height 20
click at [228, 293] on span at bounding box center [233, 299] width 10 height 20
click at [231, 298] on span at bounding box center [233, 299] width 10 height 20
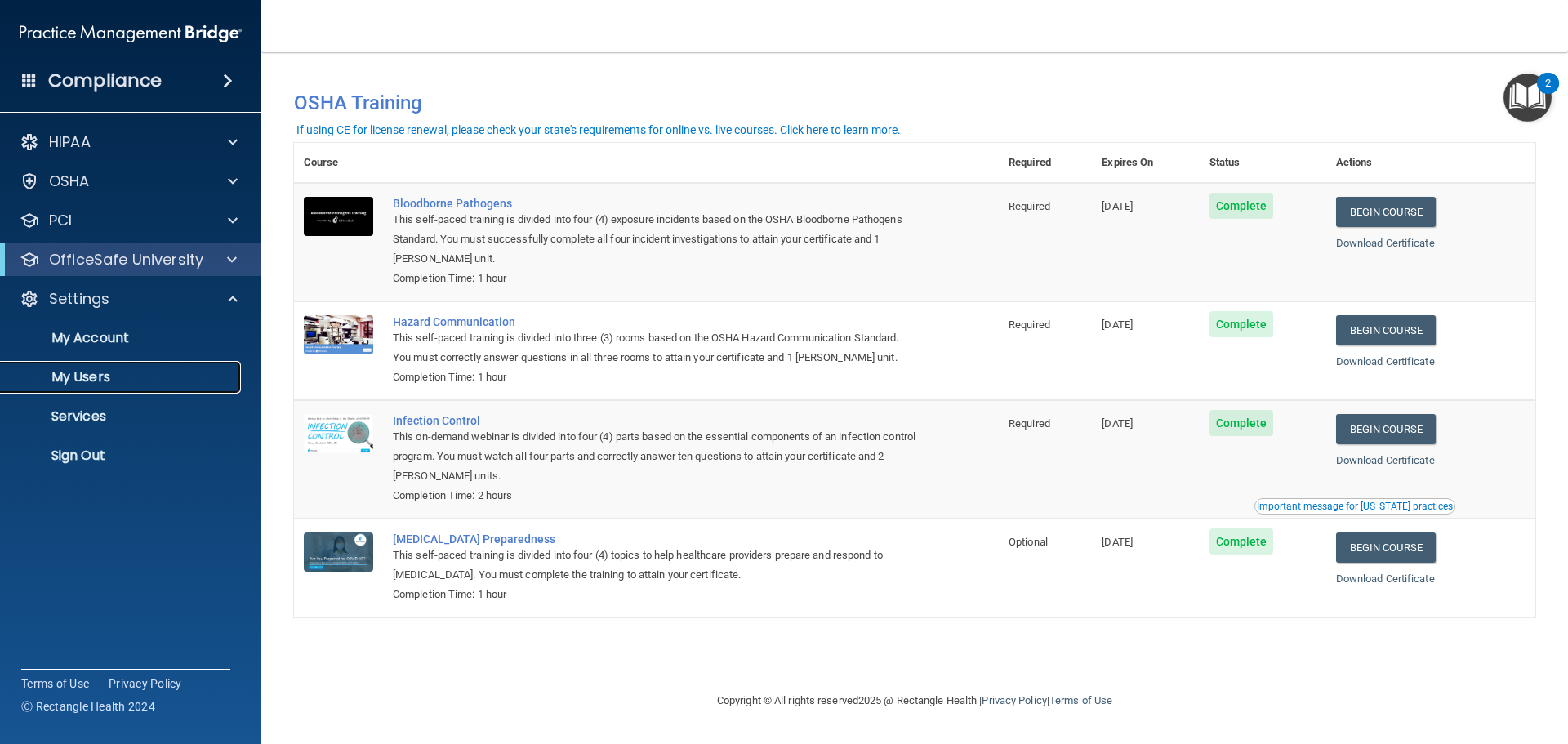
click at [116, 370] on p "My Users" at bounding box center [122, 378] width 223 height 16
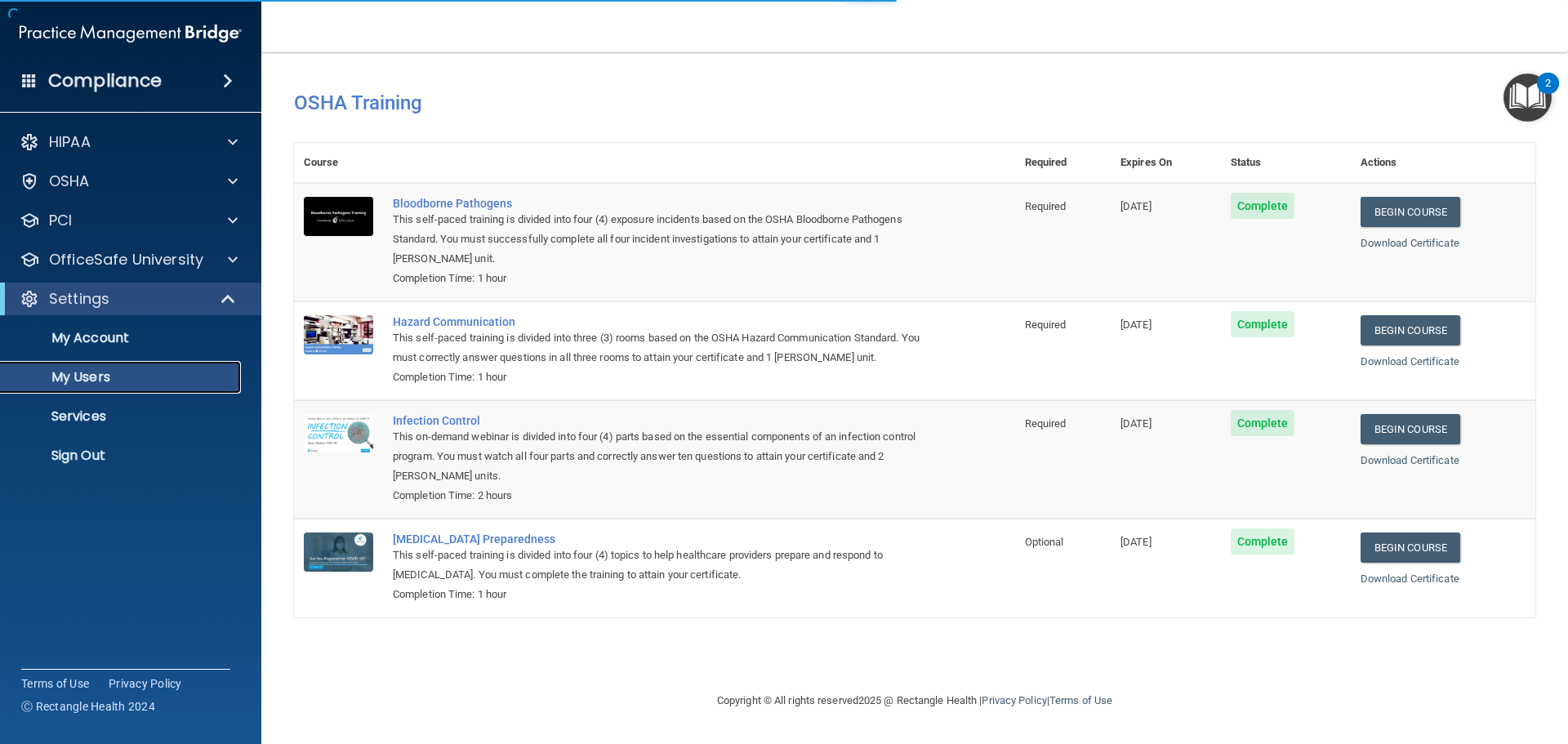
select select "20"
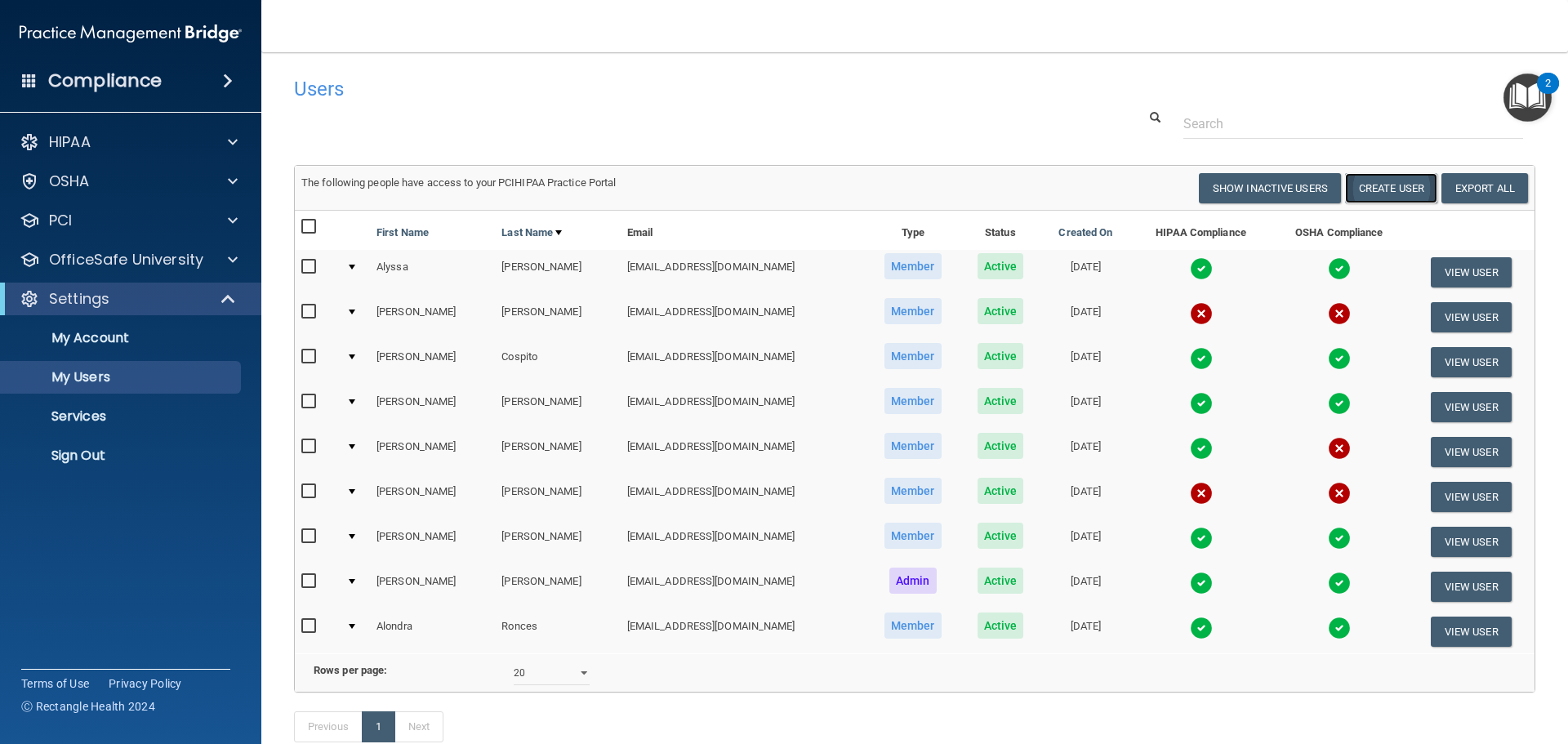
click at [1382, 188] on button "Create User" at bounding box center [1391, 188] width 92 height 31
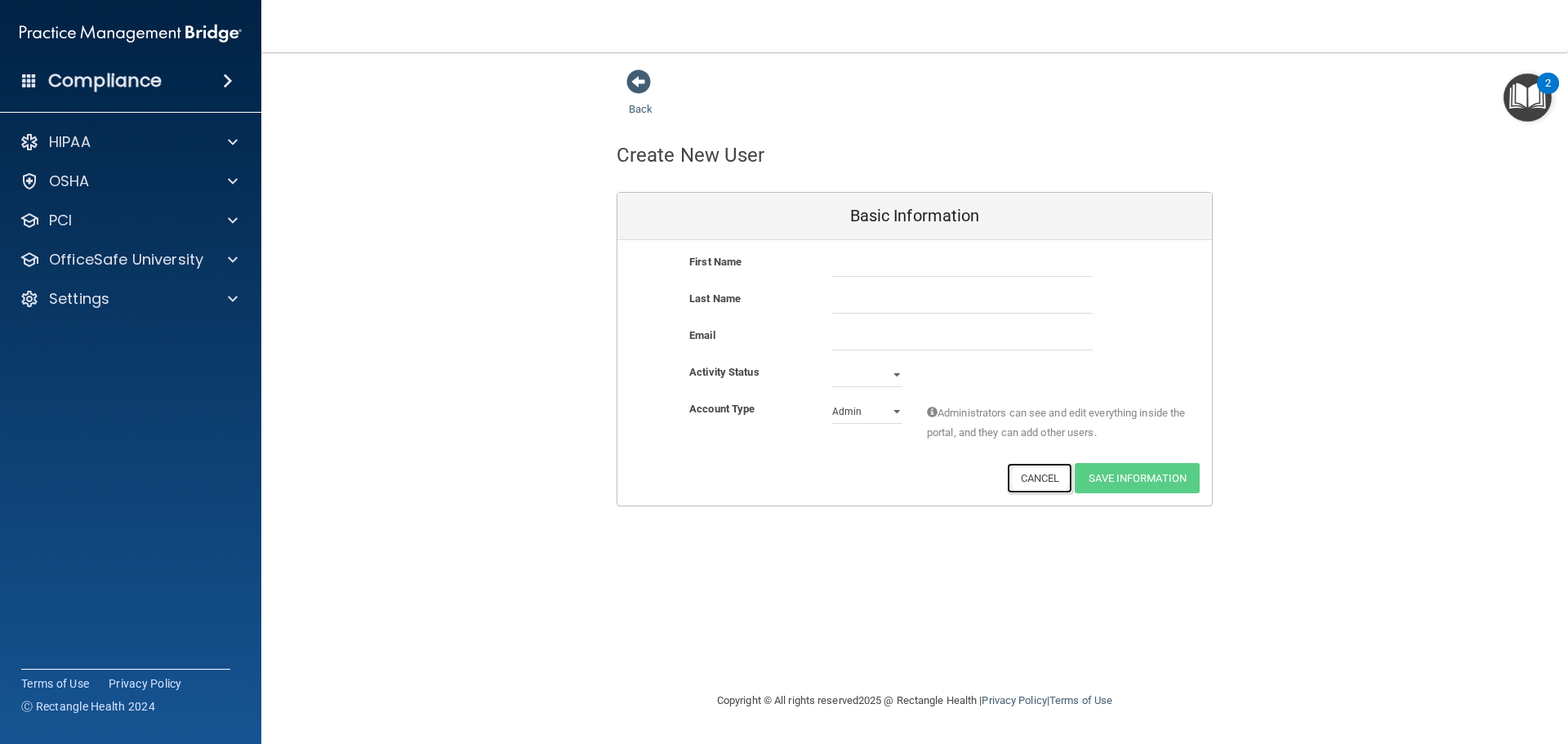
click at [1049, 476] on button "Cancel" at bounding box center [1040, 478] width 66 height 31
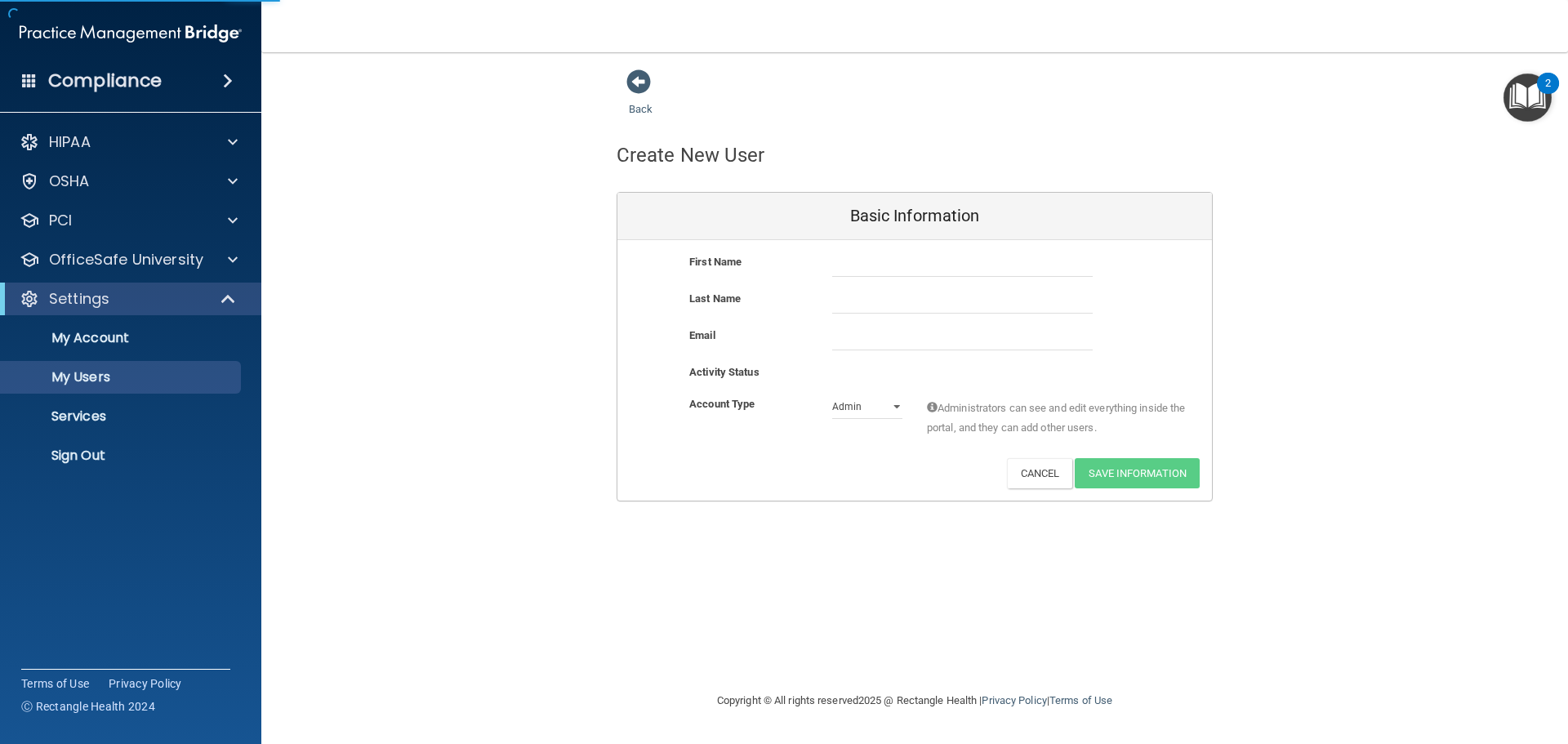
select select "20"
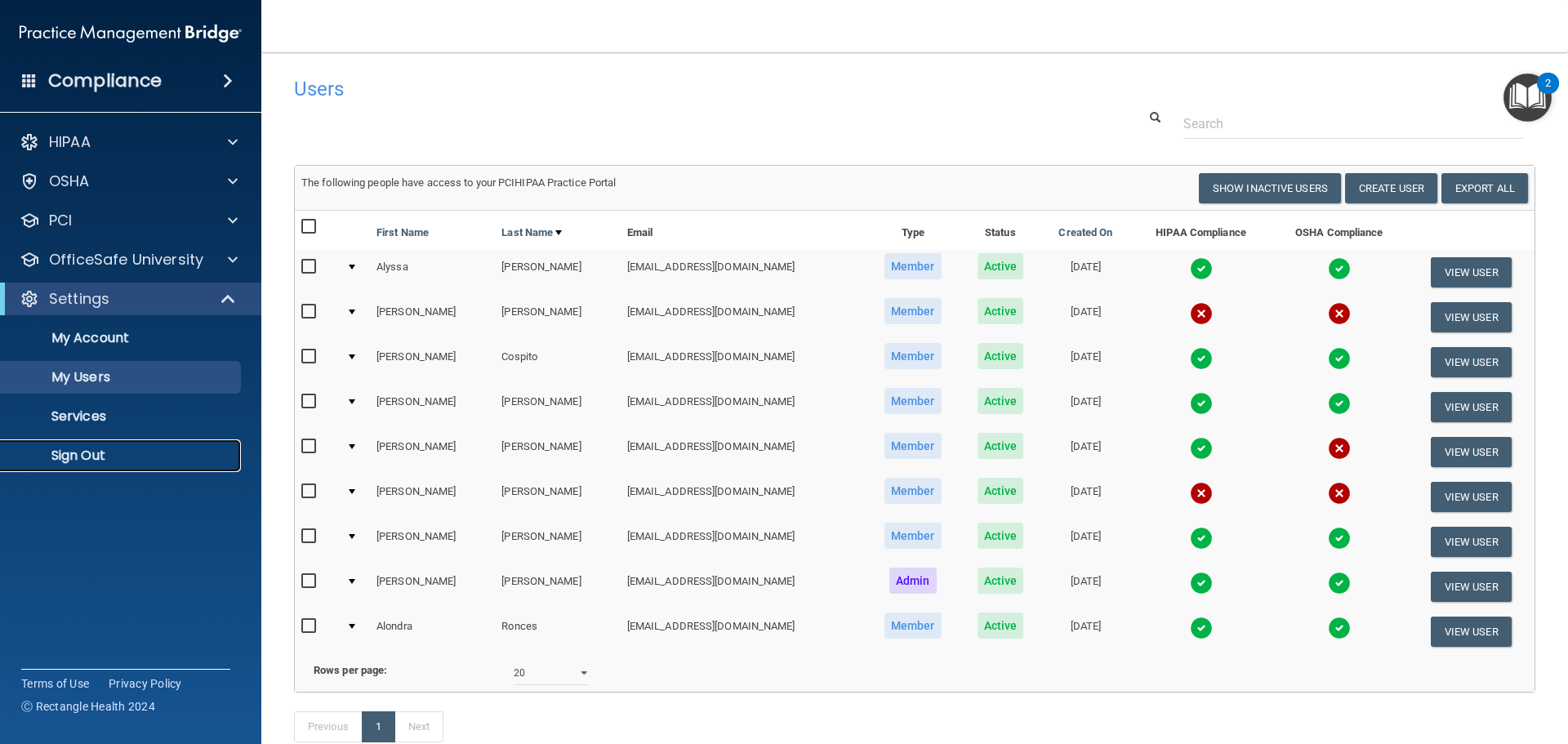
click at [84, 453] on p "Sign Out" at bounding box center [122, 456] width 223 height 16
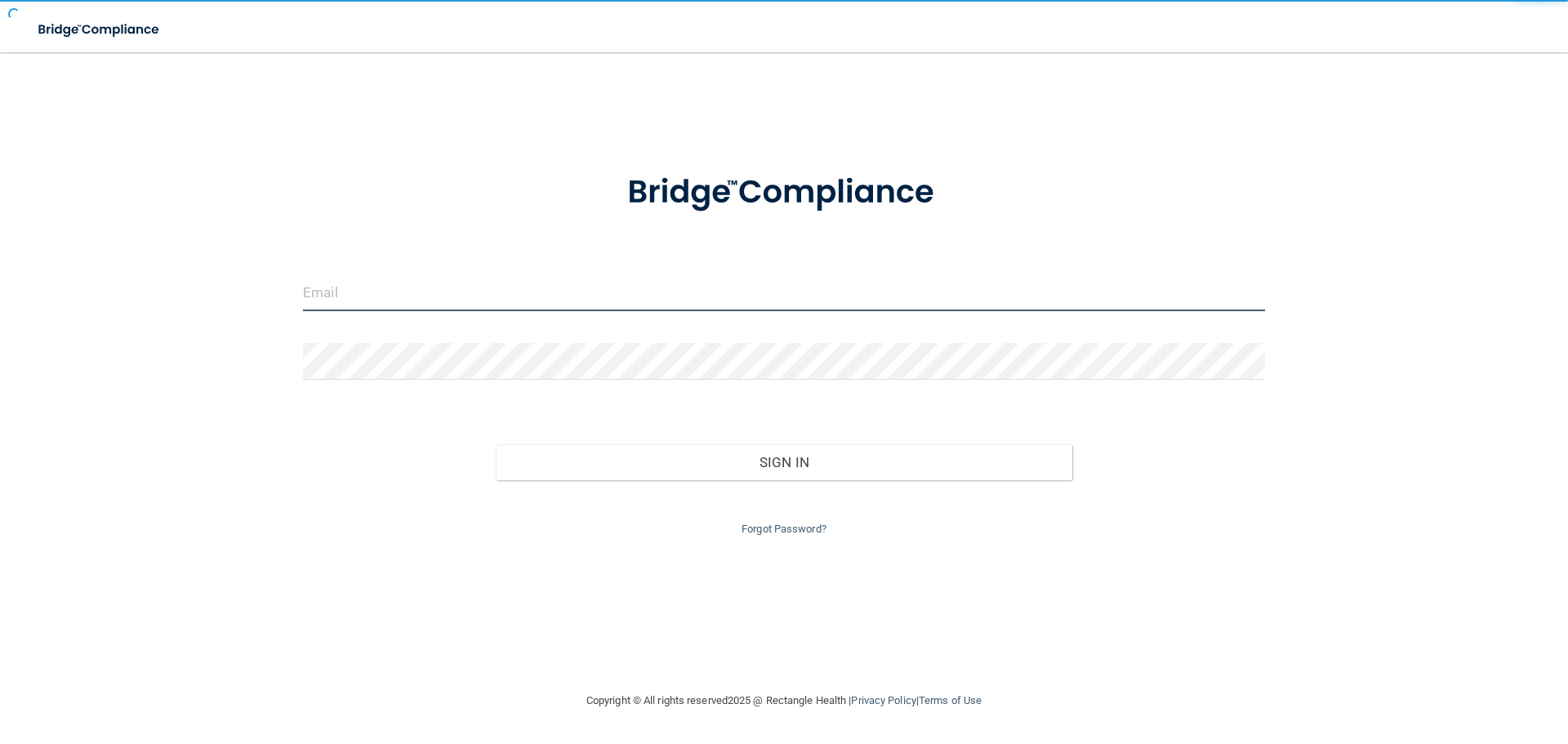
type input "[EMAIL_ADDRESS][DOMAIN_NAME]"
